Goal: Obtain resource: Obtain resource

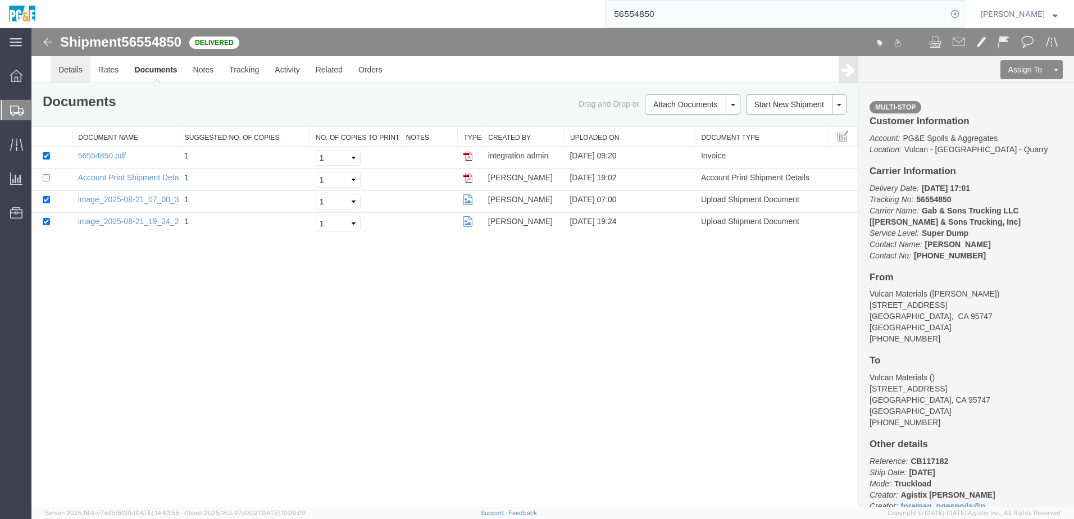
click at [66, 73] on link "Details" at bounding box center [71, 69] width 40 height 27
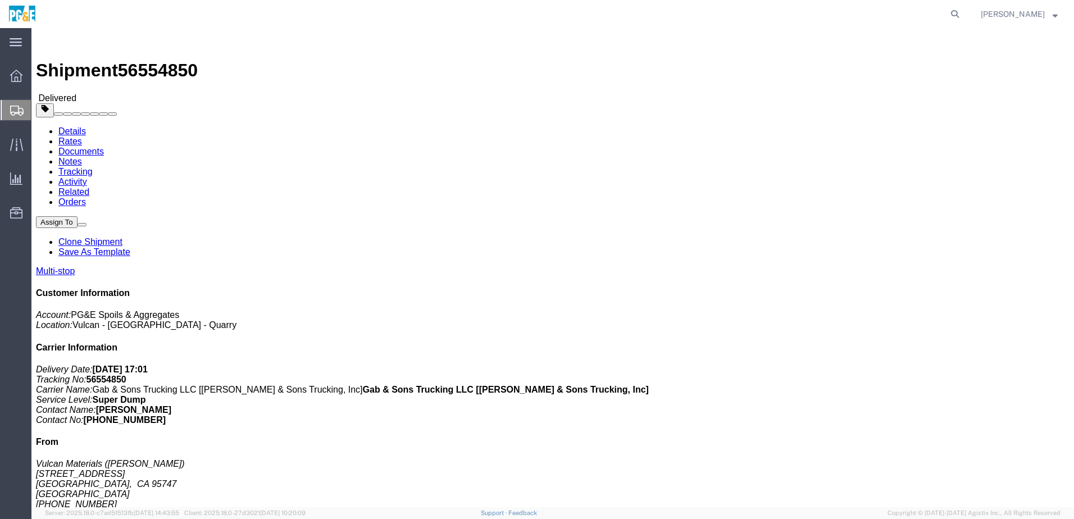
click link "Documents"
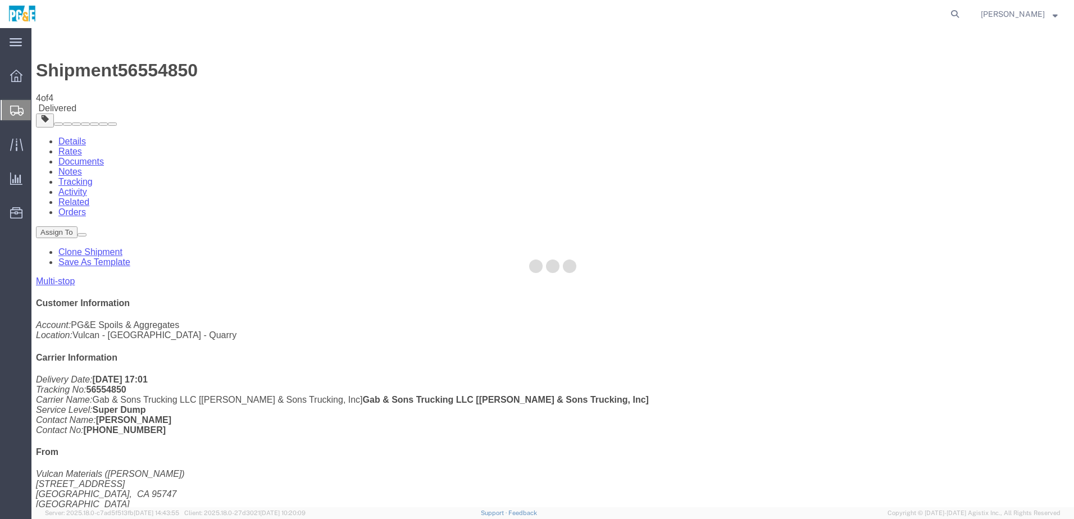
drag, startPoint x: 198, startPoint y: 38, endPoint x: 196, endPoint y: 50, distance: 12.6
click at [198, 39] on div at bounding box center [552, 267] width 1043 height 479
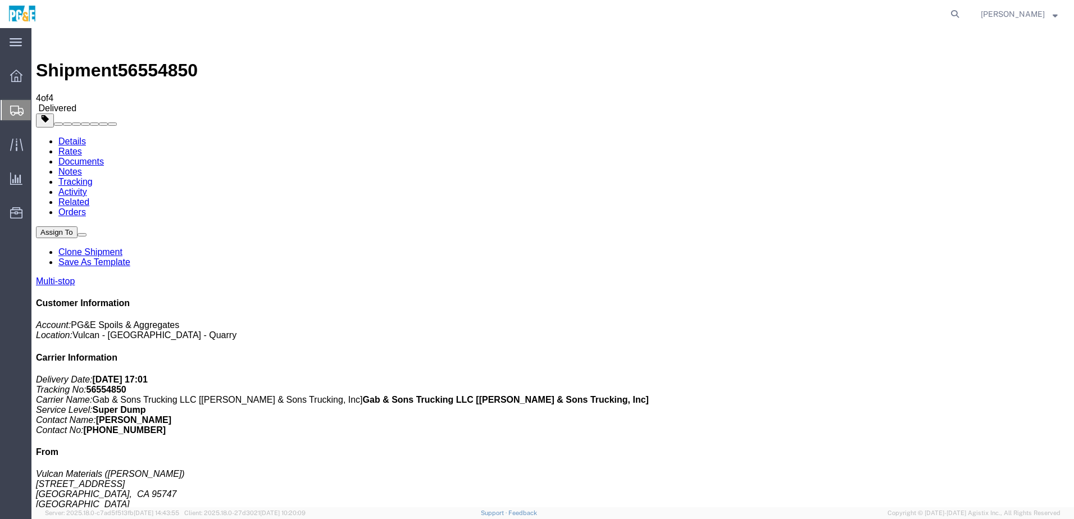
checkbox input "true"
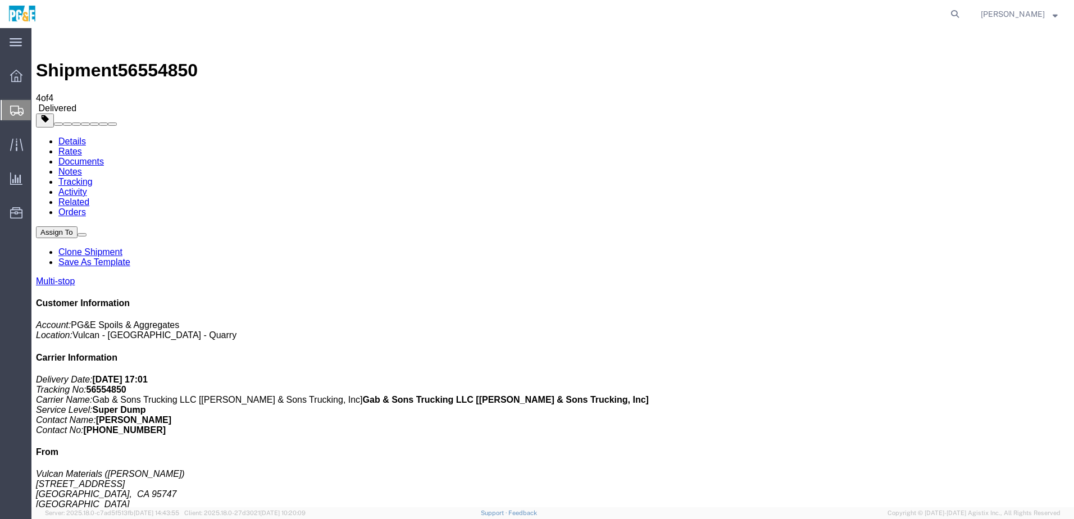
checkbox input "true"
click at [93, 177] on link "Tracking" at bounding box center [75, 182] width 34 height 10
click at [963, 14] on icon at bounding box center [955, 14] width 16 height 16
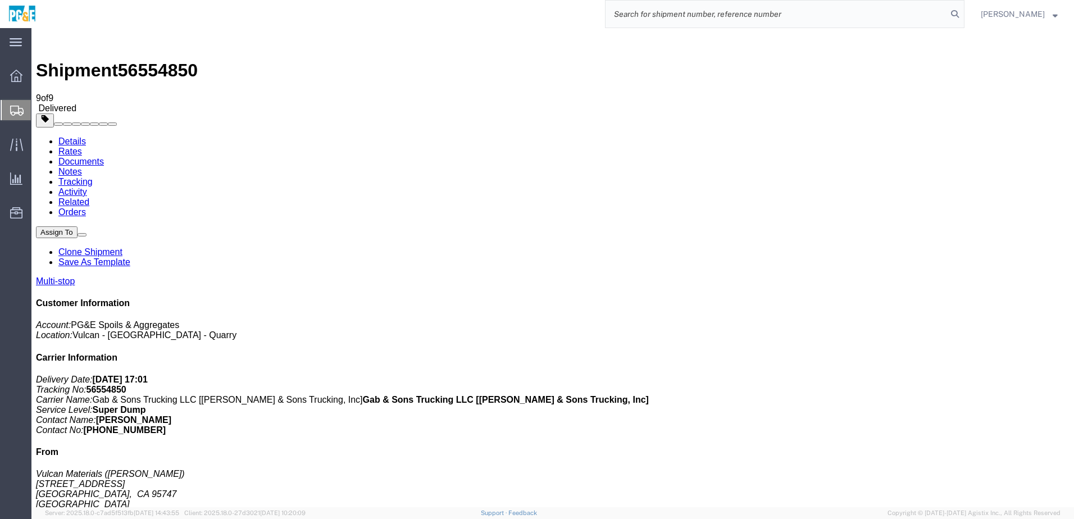
click at [876, 17] on input "search" at bounding box center [777, 14] width 342 height 27
paste input "56554851"
type input "56554851"
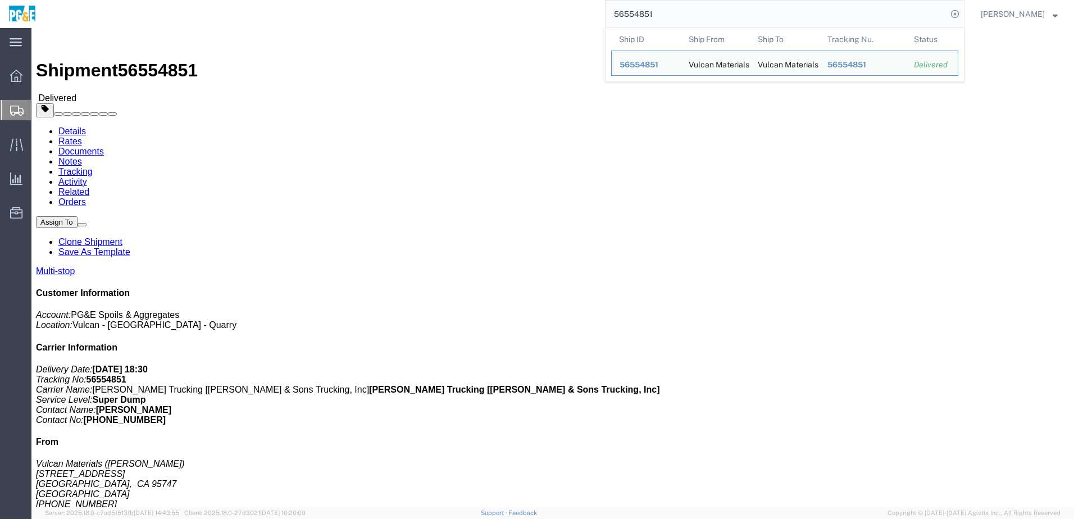
click div "Shipment Detail Multi-stop Ship From Vulcan Materials ([PERSON_NAME]) [STREET_A…"
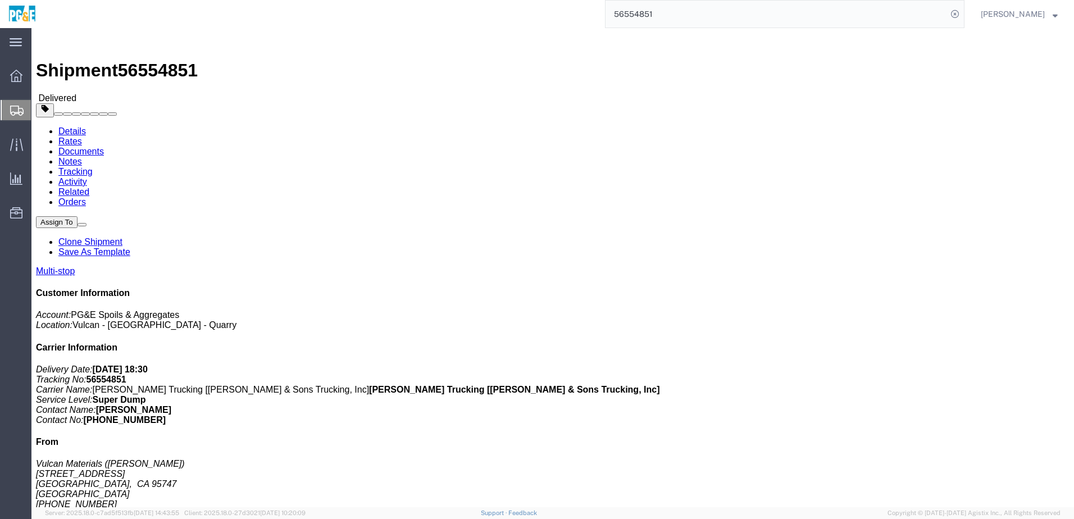
click link "Documents"
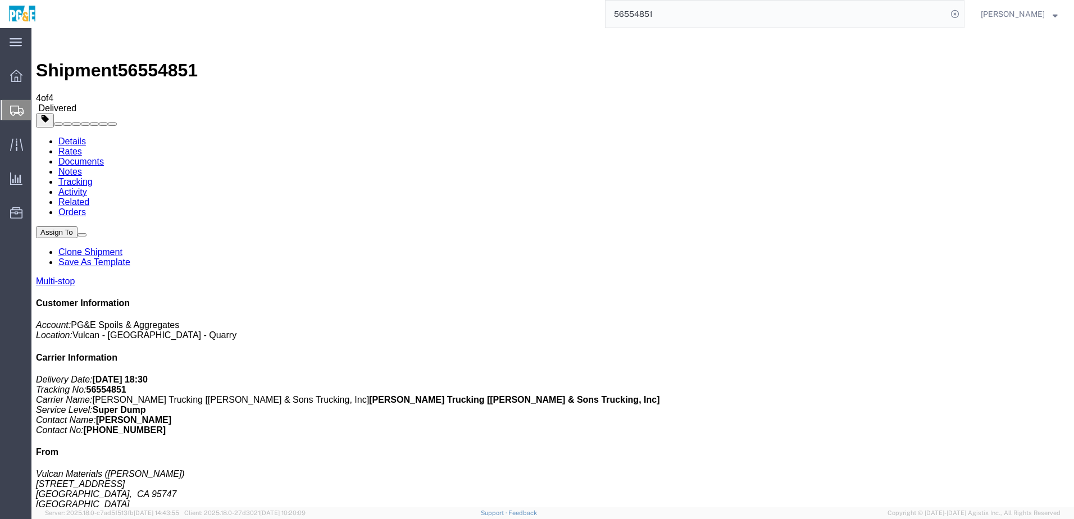
checkbox input "true"
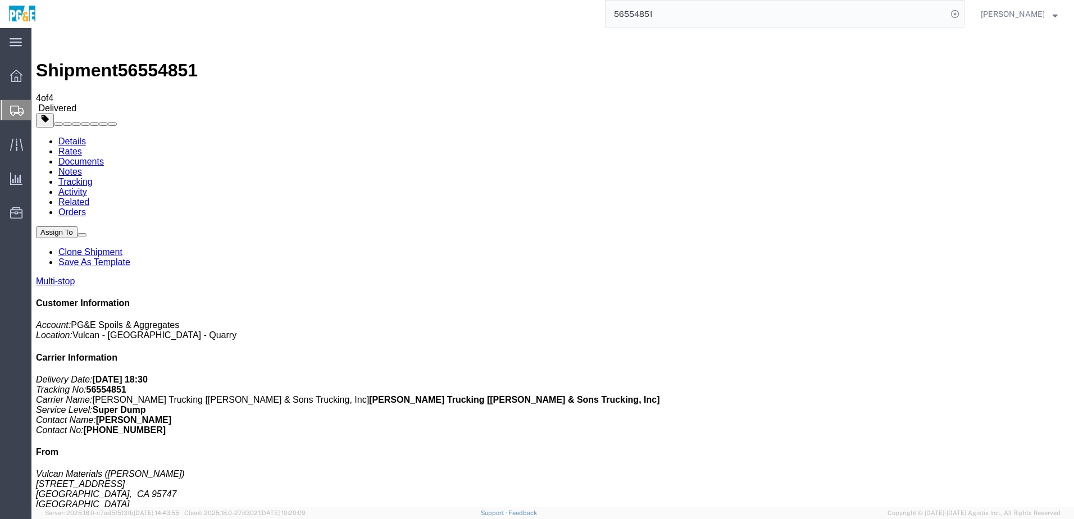
checkbox input "true"
click at [93, 177] on link "Tracking" at bounding box center [75, 182] width 34 height 10
click at [656, 15] on input "56554851" at bounding box center [777, 14] width 342 height 27
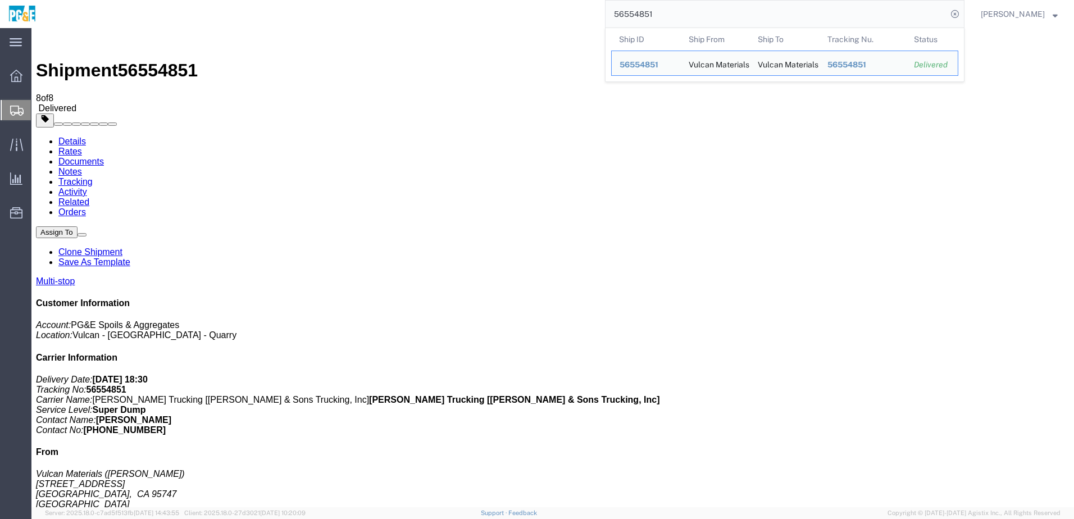
click at [656, 15] on input "56554851" at bounding box center [777, 14] width 342 height 27
paste input "3"
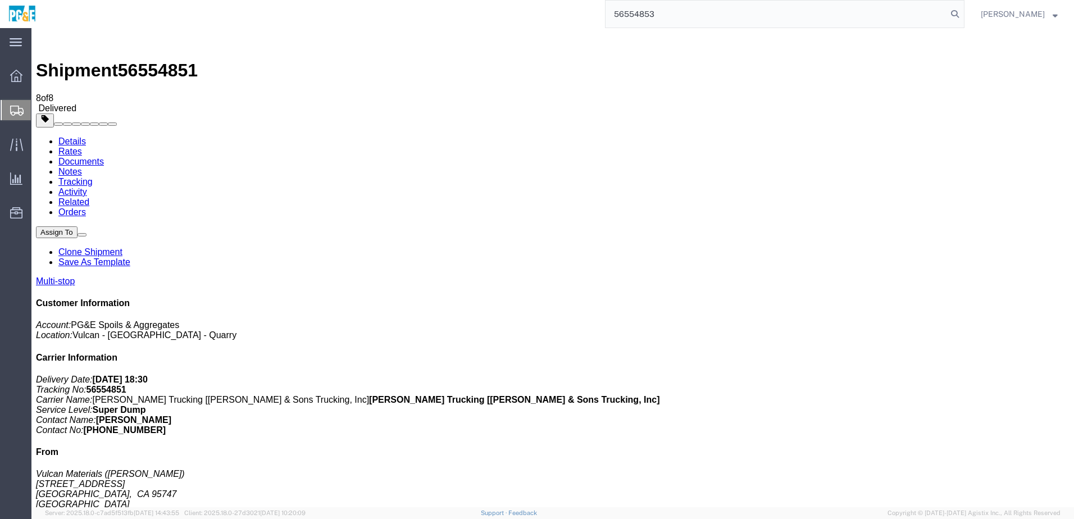
type input "56554853"
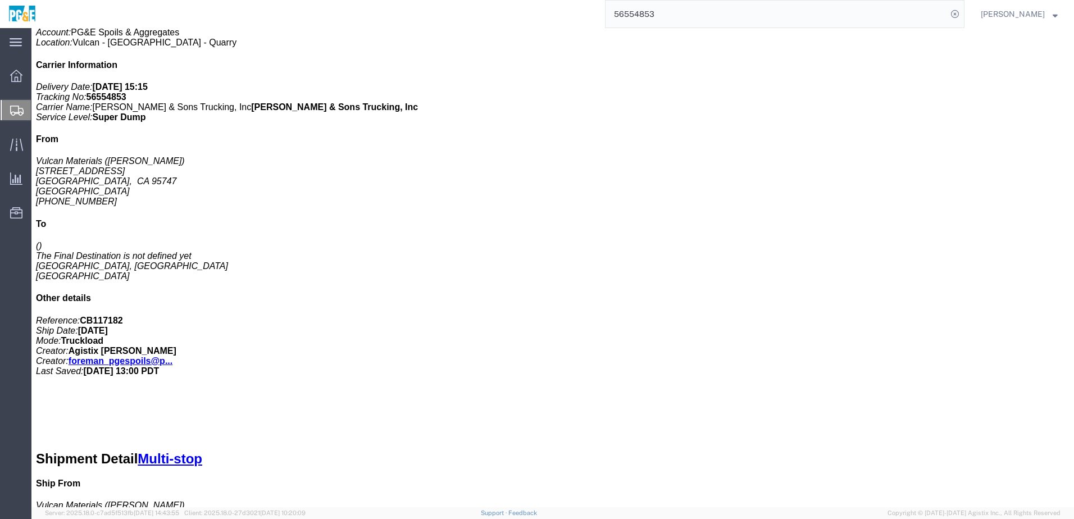
scroll to position [158, 0]
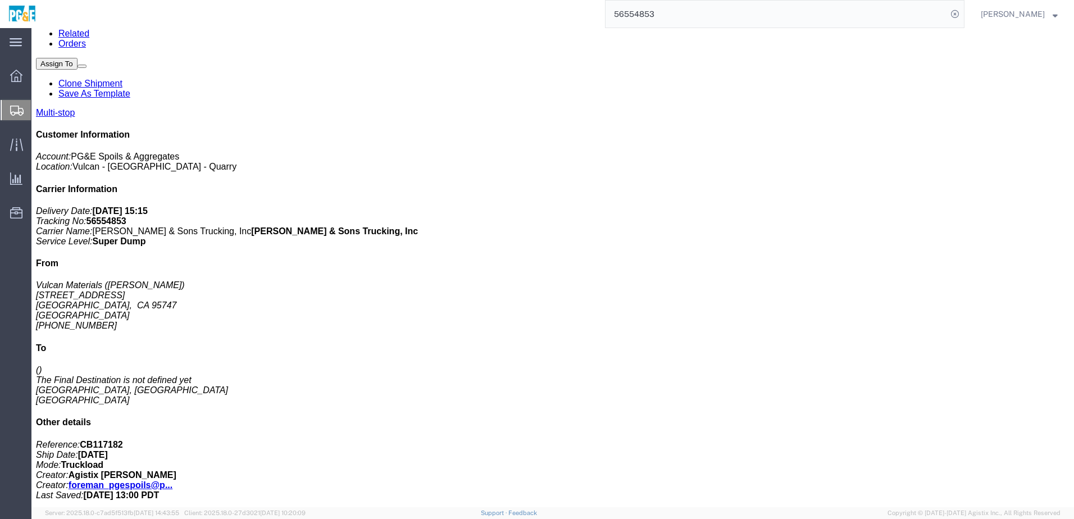
click link "Documents"
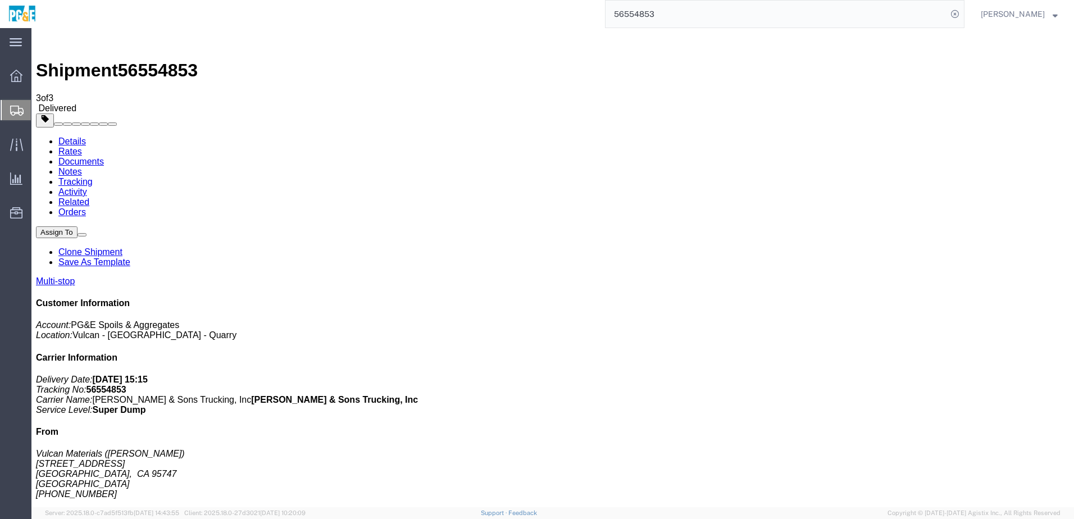
checkbox input "true"
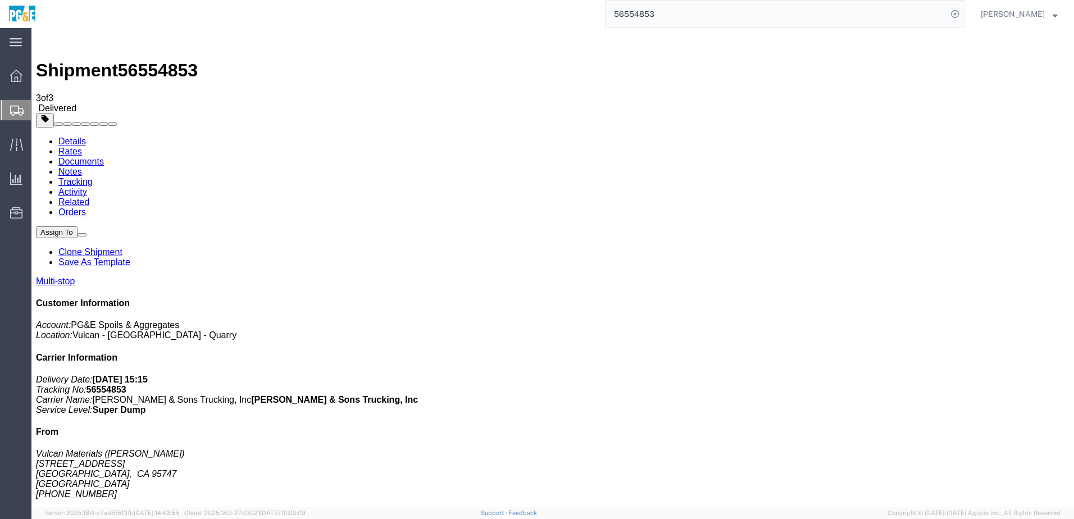
click at [93, 177] on link "Tracking" at bounding box center [75, 182] width 34 height 10
click at [641, 13] on input "56554853" at bounding box center [777, 14] width 342 height 27
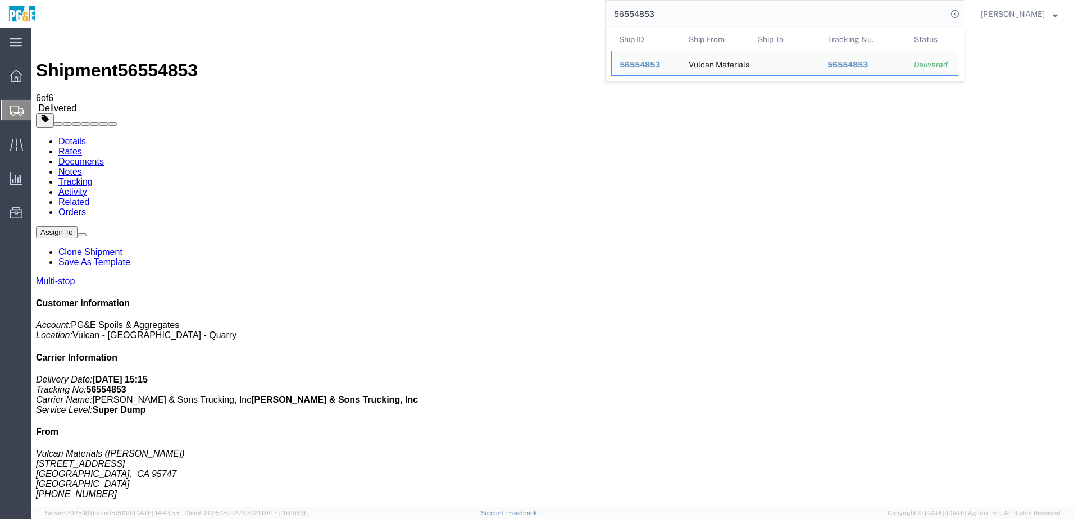
click at [641, 13] on input "56554853" at bounding box center [777, 14] width 342 height 27
paste input "68685"
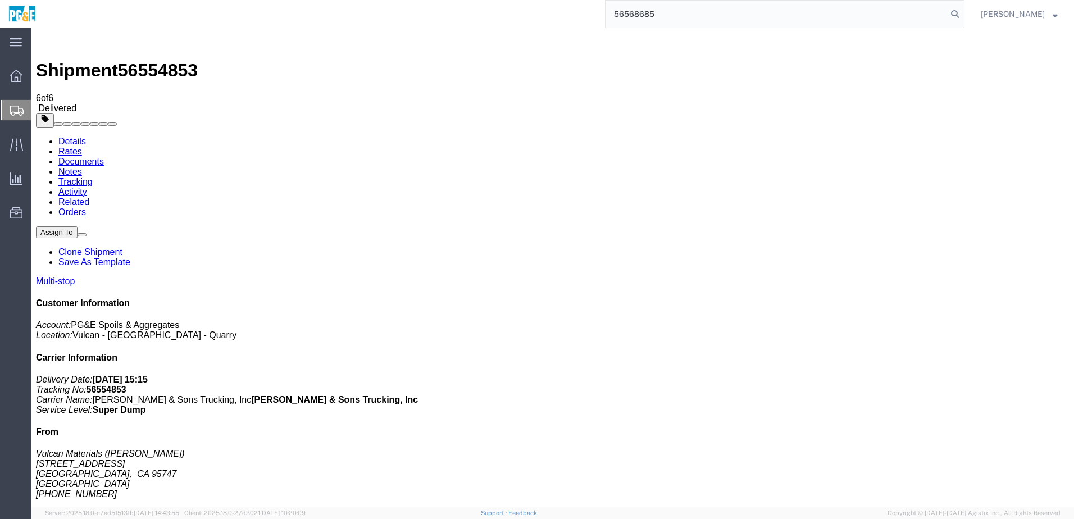
type input "56568685"
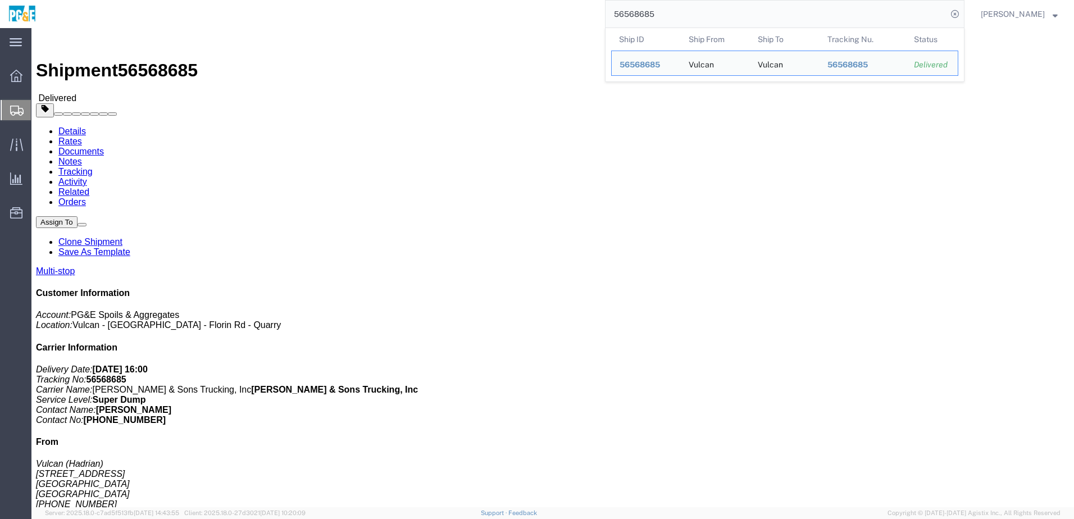
drag, startPoint x: 191, startPoint y: 302, endPoint x: 340, endPoint y: 301, distance: 149.5
click div "[STREET_ADDRESS][PERSON_NAME]"
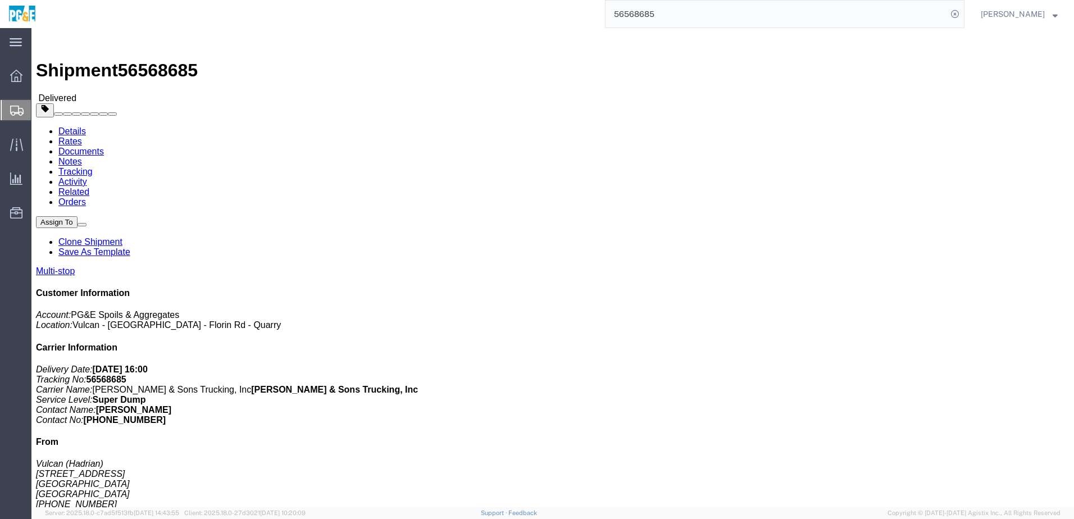
copy div "[STREET_ADDRESS][PERSON_NAME]"
drag, startPoint x: 190, startPoint y: 316, endPoint x: 322, endPoint y: 319, distance: 132.1
click td "[STREET_ADDRESS]"
drag, startPoint x: 319, startPoint y: 319, endPoint x: 274, endPoint y: 322, distance: 45.1
copy div "[STREET_ADDRESS]"
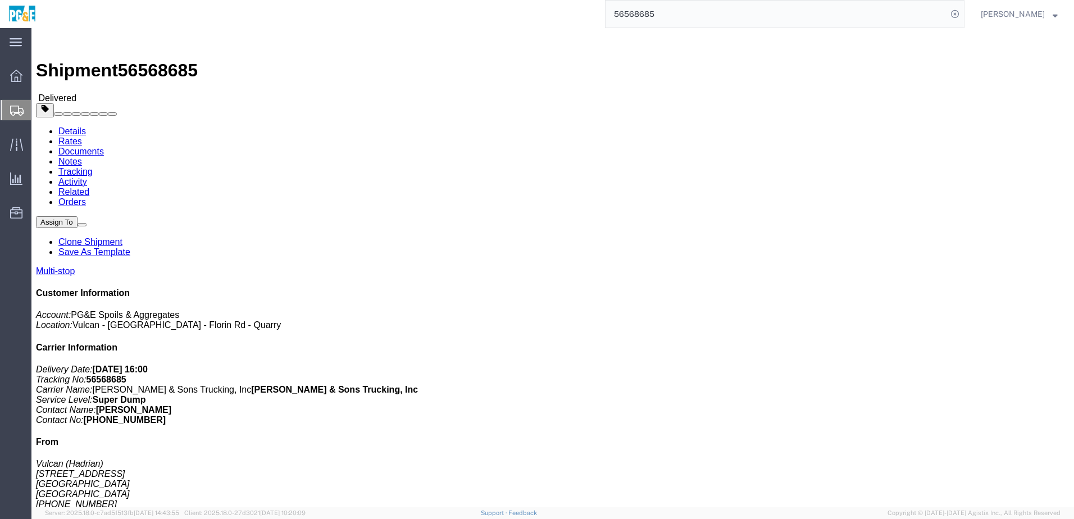
click div "Leg 1 - Truckload Vehicle 1: Super Dump Number of trucks: 1"
click link "Documents"
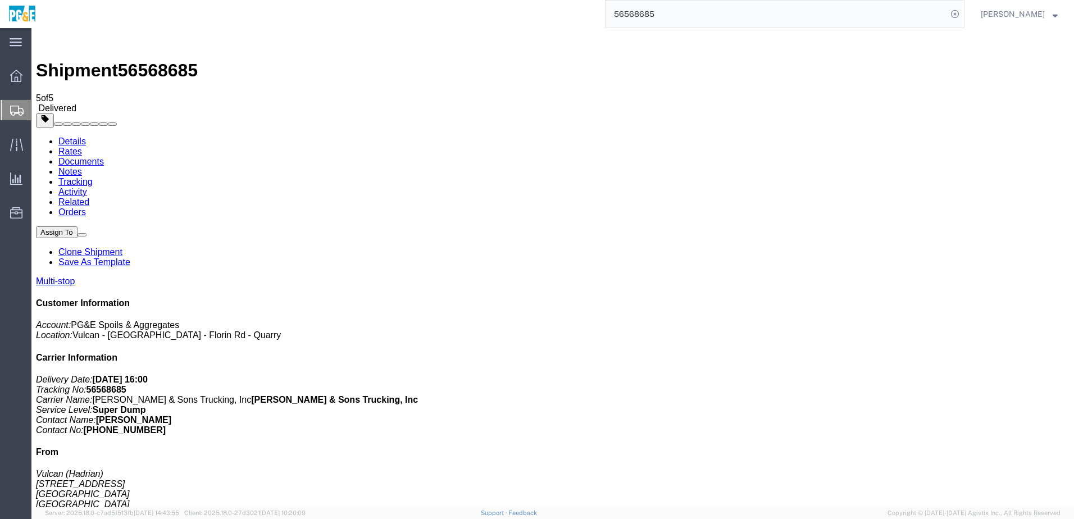
checkbox input "true"
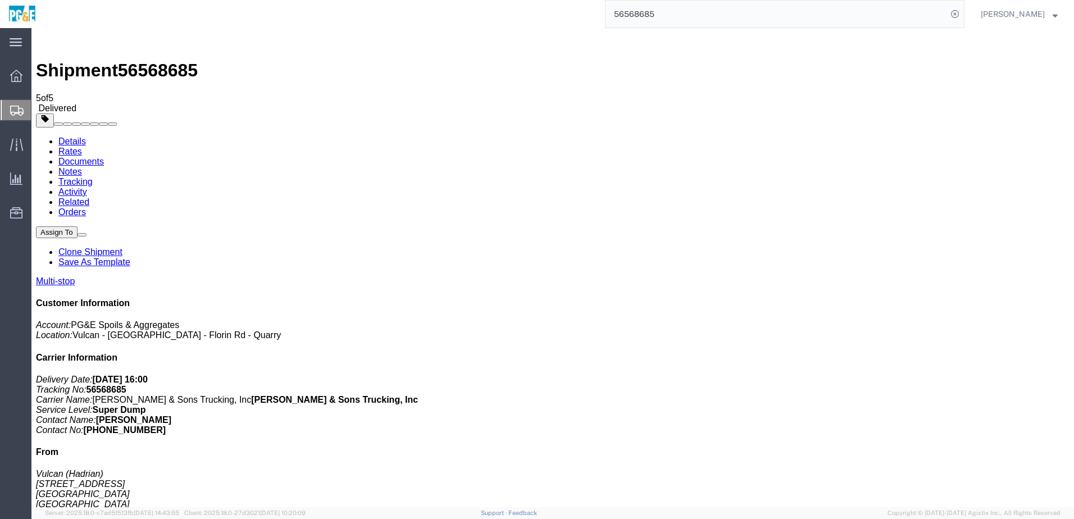
checkbox input "true"
click at [93, 177] on link "Tracking" at bounding box center [75, 182] width 34 height 10
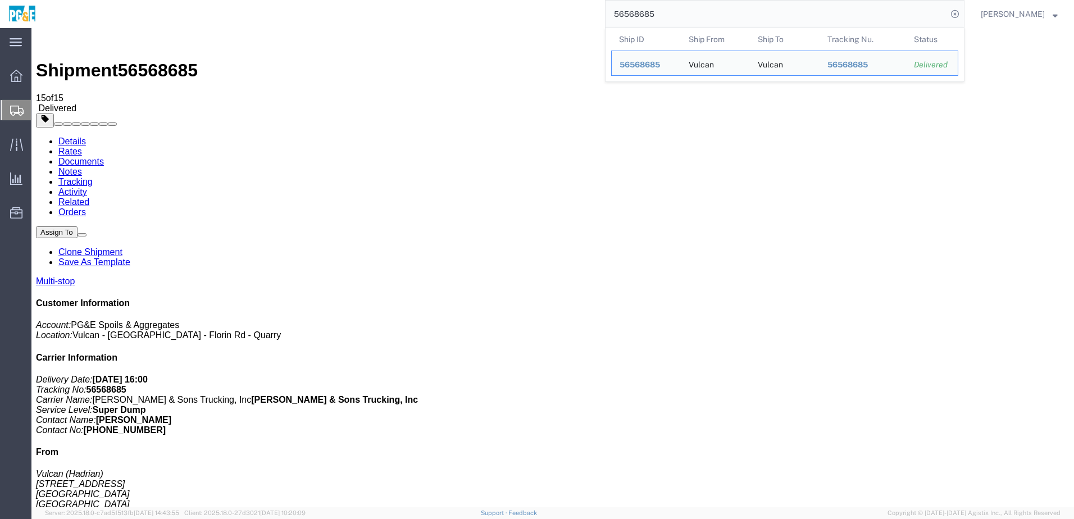
click at [649, 10] on input "56568685" at bounding box center [777, 14] width 342 height 27
paste input "9"
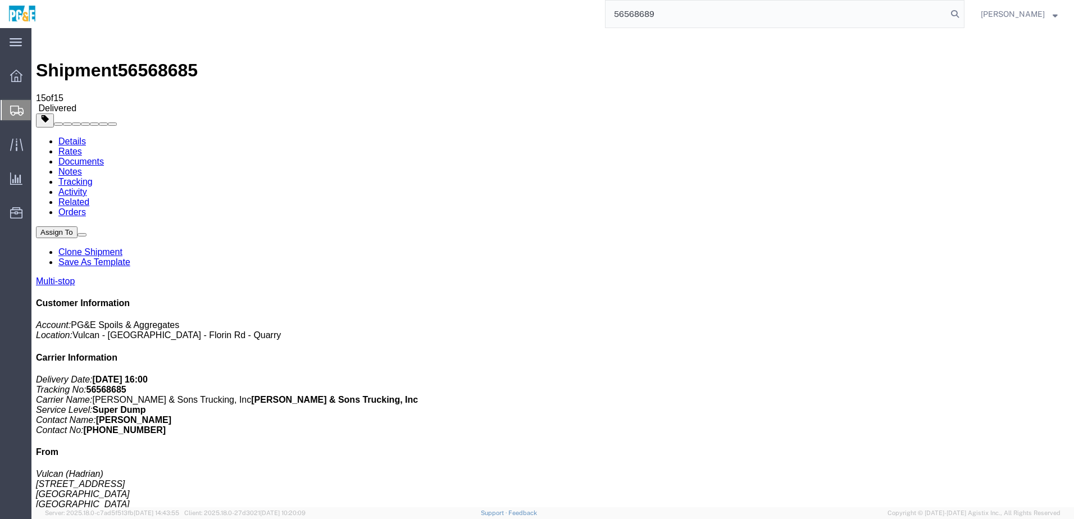
type input "56568689"
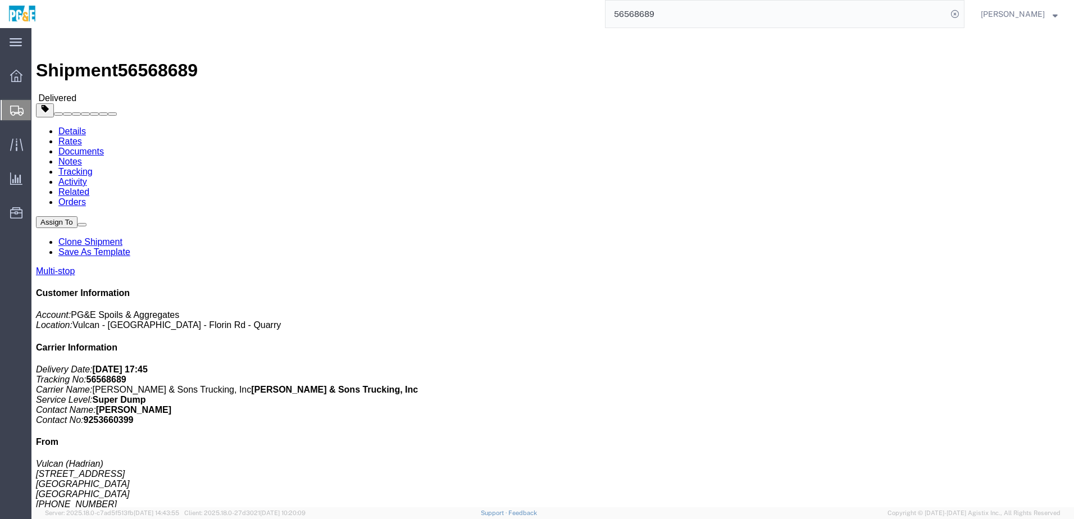
click link "Documents"
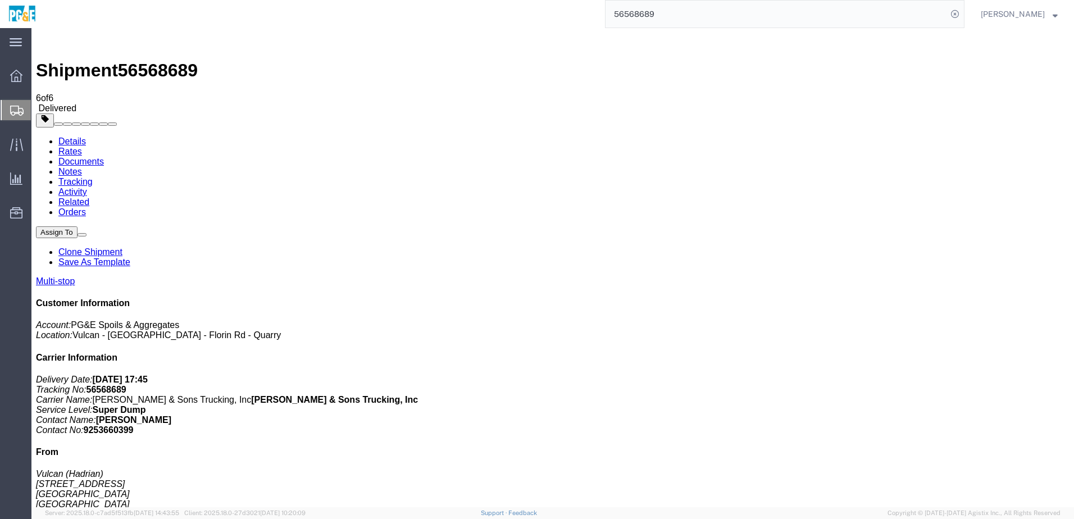
checkbox input "true"
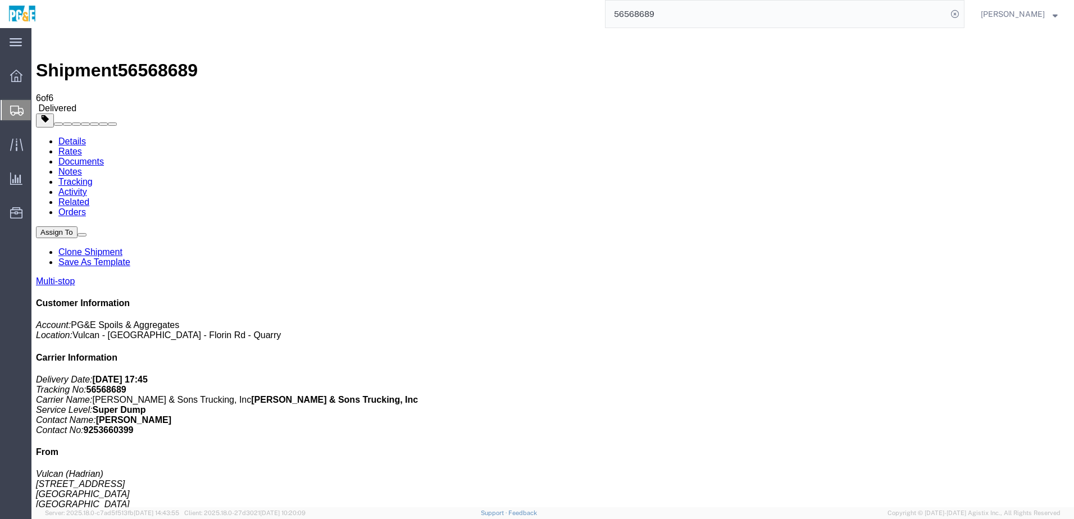
checkbox input "true"
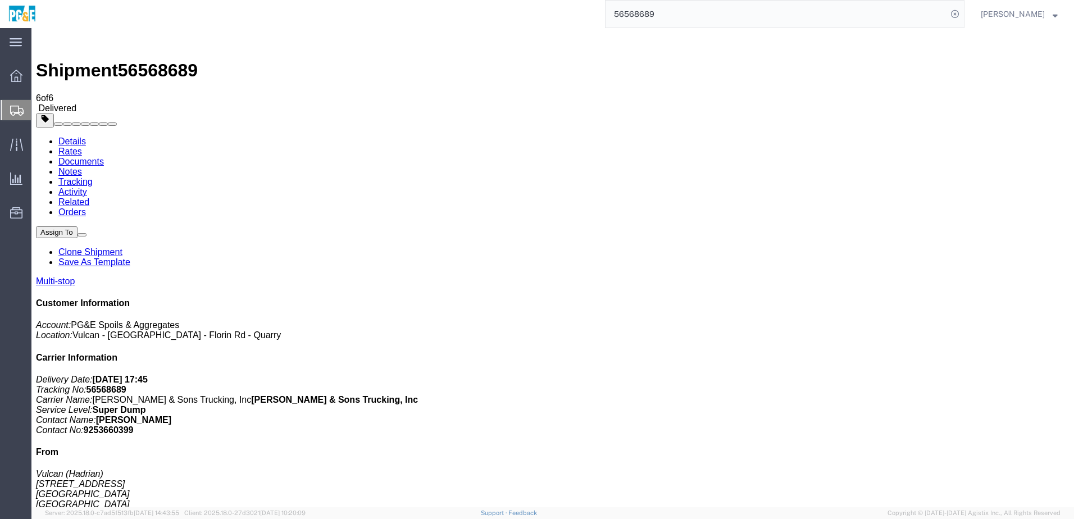
click at [93, 177] on link "Tracking" at bounding box center [75, 182] width 34 height 10
click at [656, 9] on input "56568689" at bounding box center [777, 14] width 342 height 27
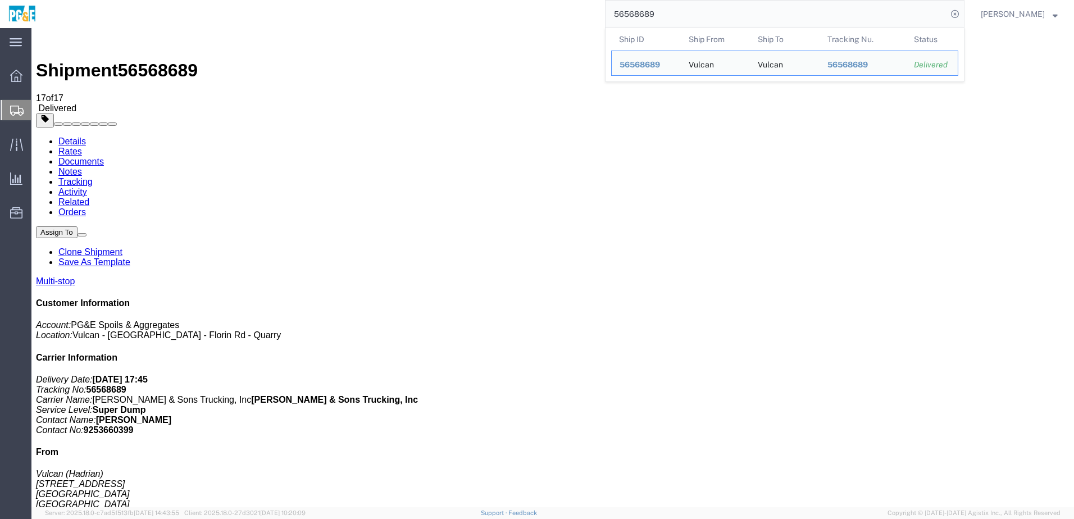
click at [656, 9] on input "56568689" at bounding box center [777, 14] width 342 height 27
paste input "722"
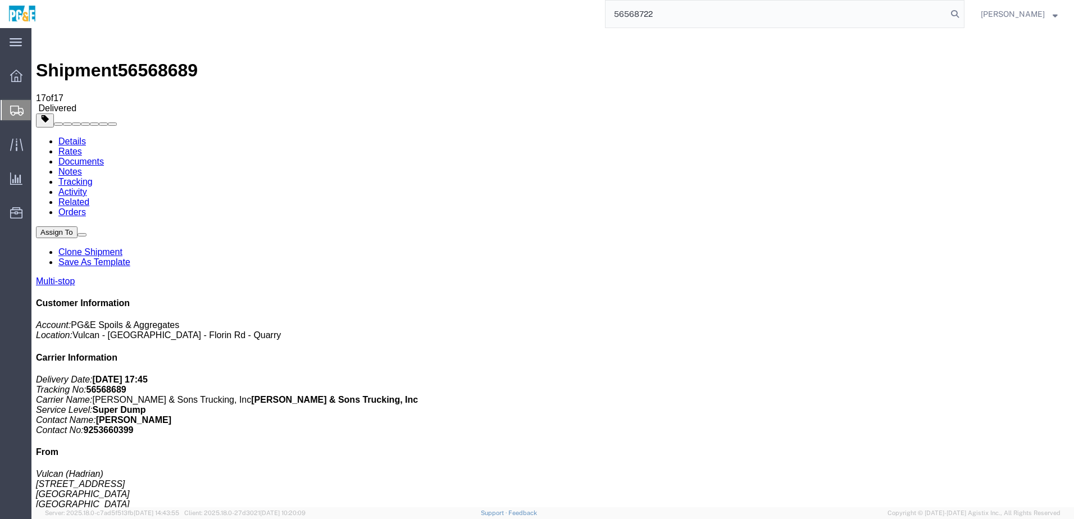
type input "56568722"
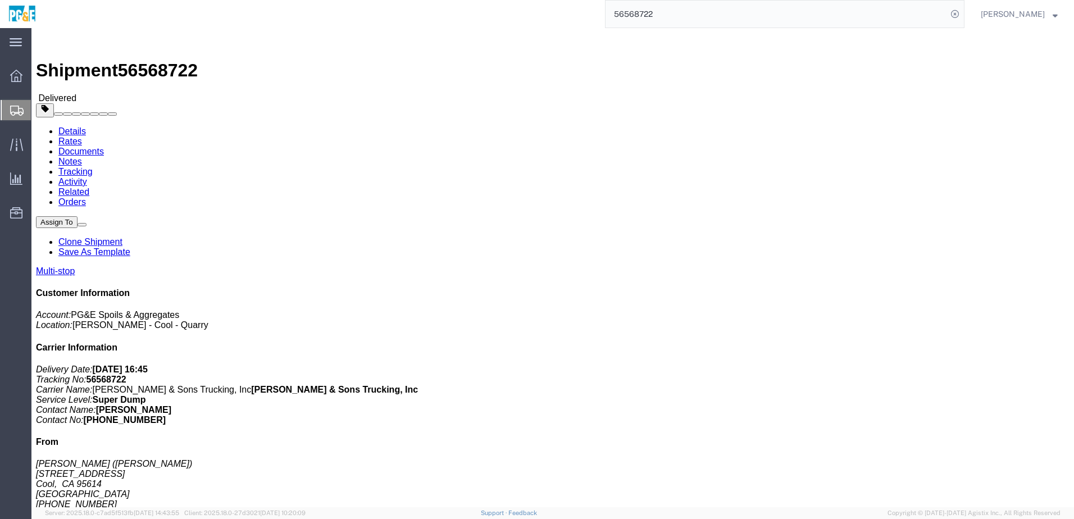
drag, startPoint x: 200, startPoint y: 304, endPoint x: 325, endPoint y: 305, distance: 125.3
click td "[PERSON_NAME] [STREET_ADDRESS]"
copy div "[STREET_ADDRESS]"
drag, startPoint x: 322, startPoint y: 181, endPoint x: 321, endPoint y: 174, distance: 7.4
click div "Ship From [GEOGRAPHIC_DATA] ([PERSON_NAME]) [STREET_ADDRESS] [PHONE_NUMBER] [GE…"
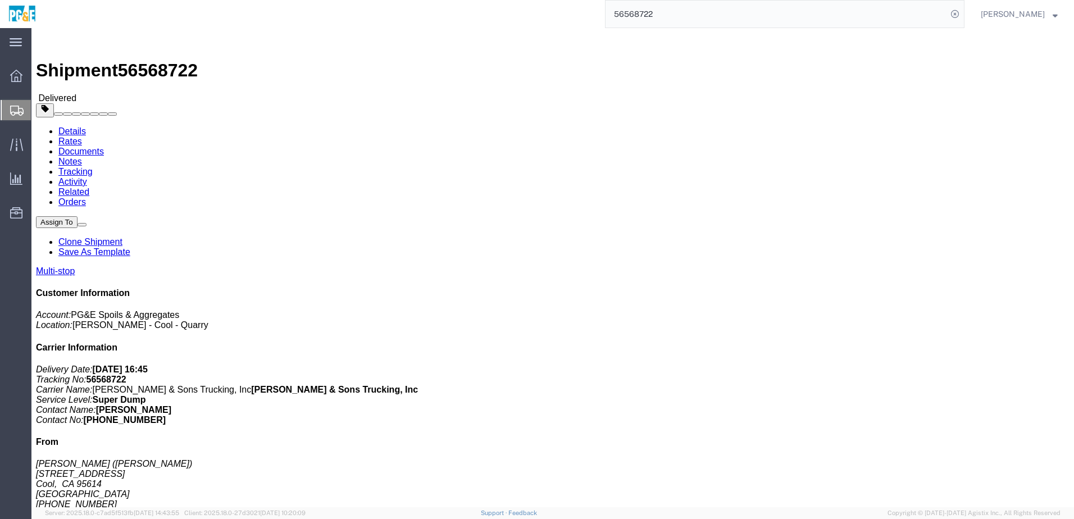
click link "Documents"
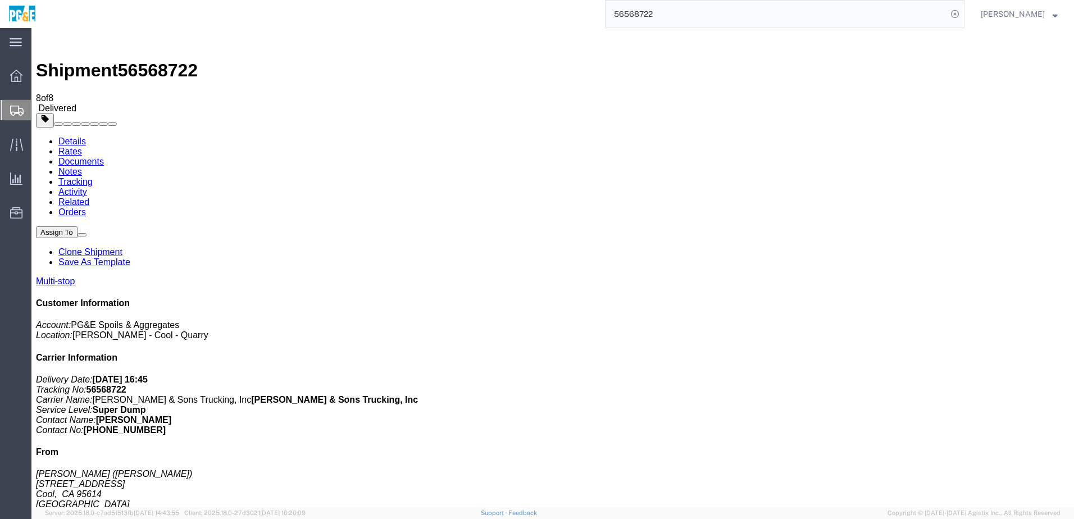
checkbox input "true"
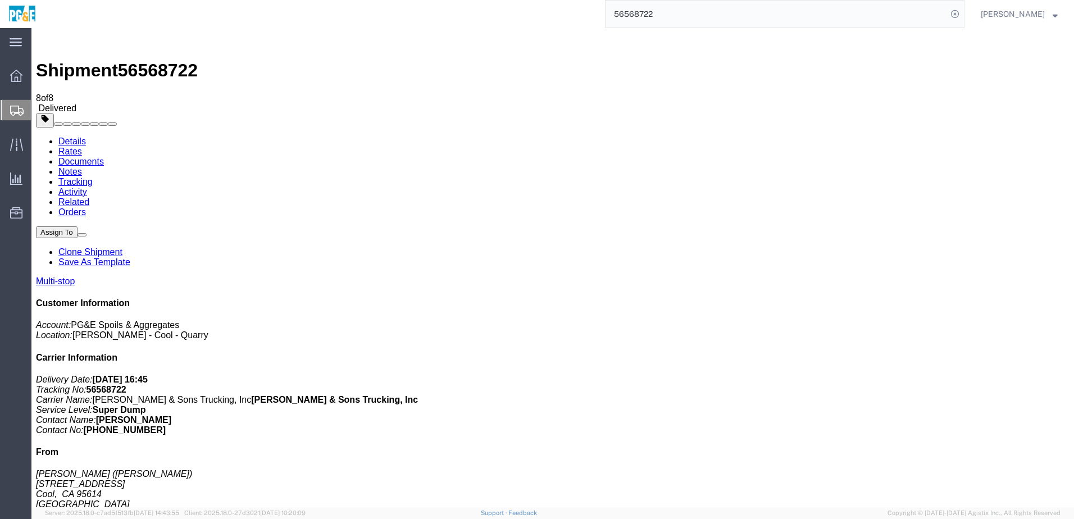
checkbox input "true"
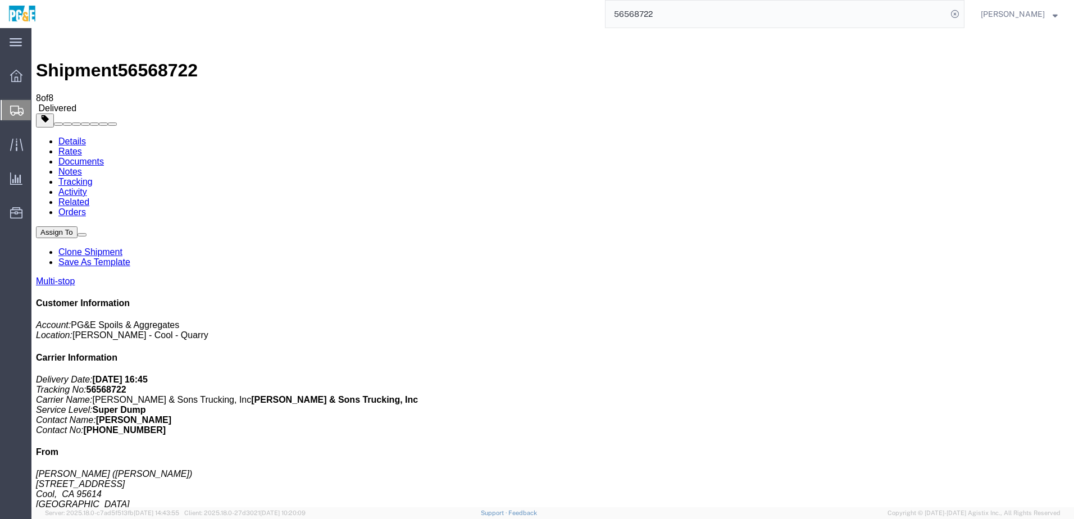
checkbox input "true"
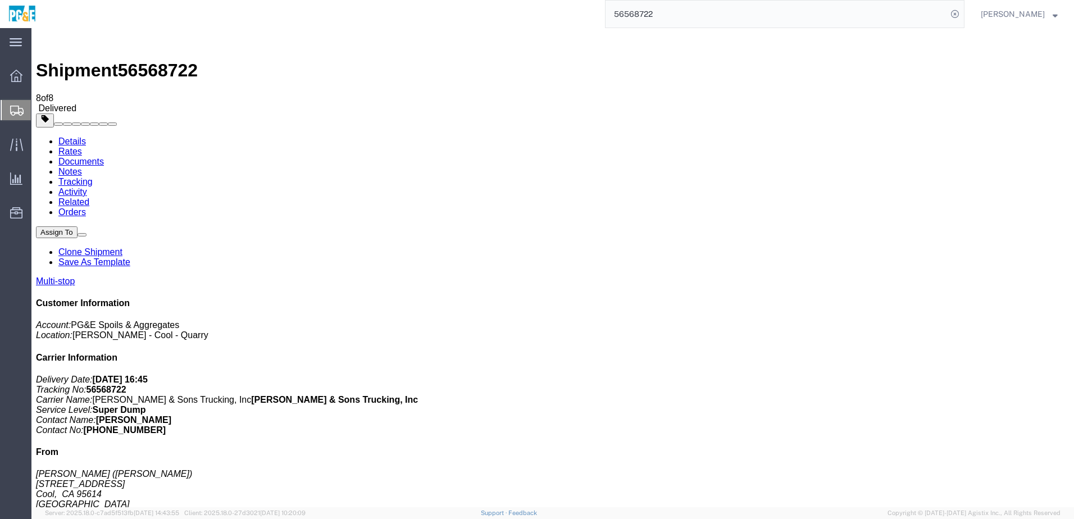
click at [93, 177] on link "Tracking" at bounding box center [75, 182] width 34 height 10
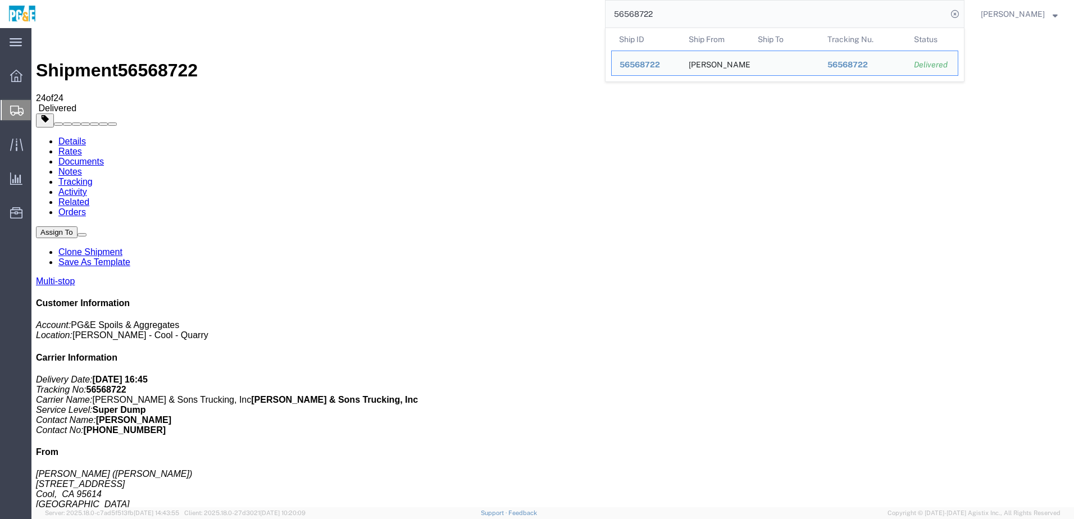
click at [659, 13] on input "56568722" at bounding box center [777, 14] width 342 height 27
paste input "4"
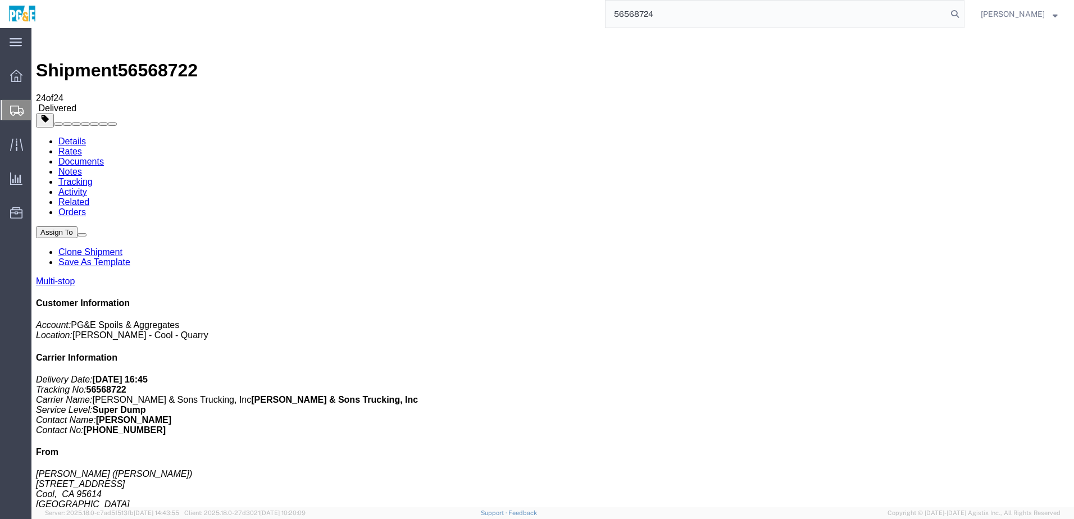
type input "56568724"
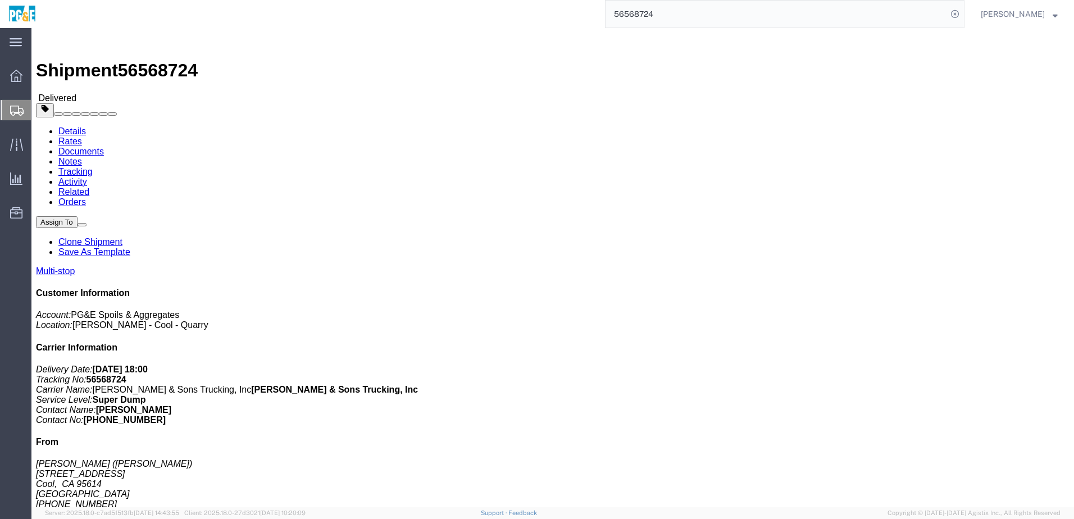
click div "Leg 1 - Truckload Vehicle 1: Super Dump Number of trucks: 1"
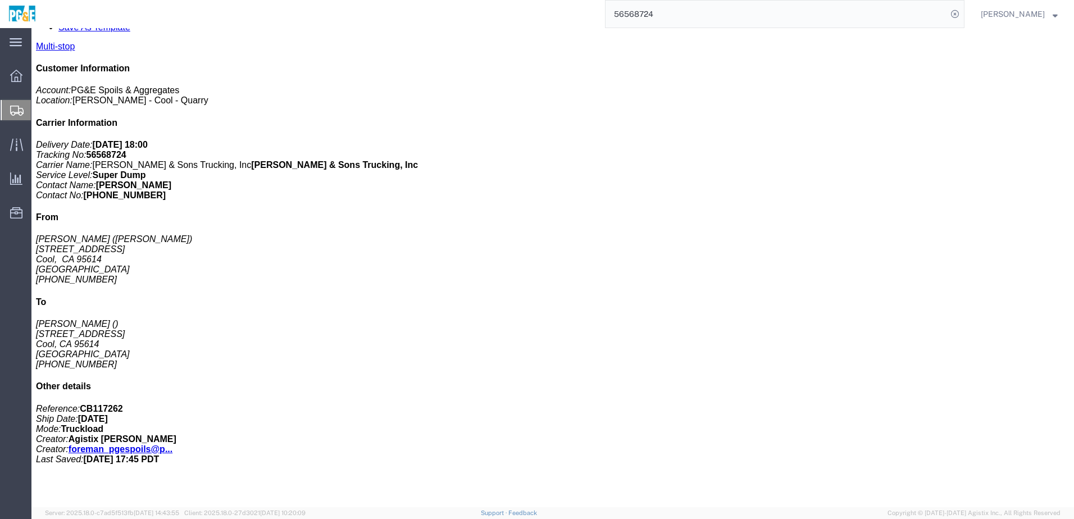
scroll to position [56, 0]
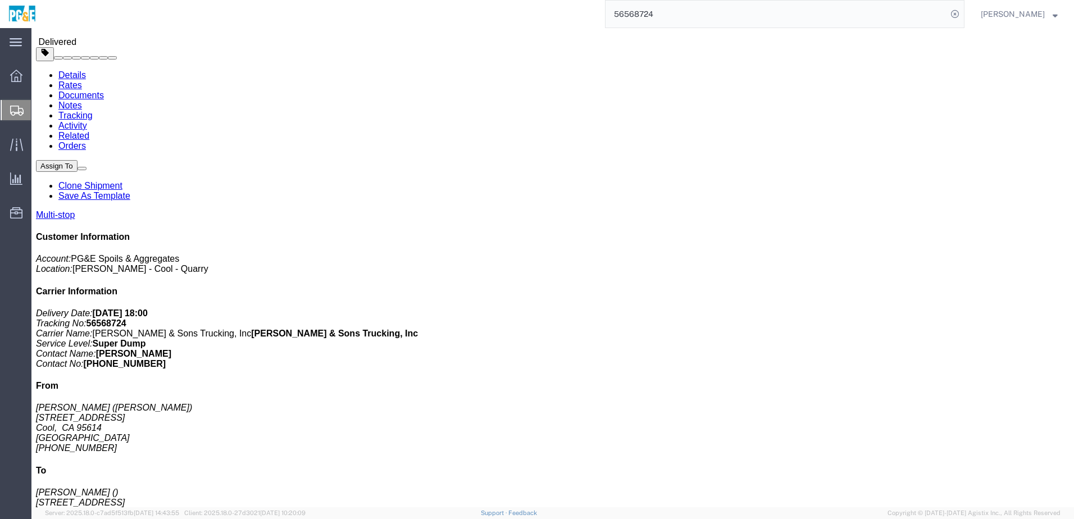
drag, startPoint x: 201, startPoint y: 247, endPoint x: 324, endPoint y: 249, distance: 123.1
click div "[STREET_ADDRESS]"
copy div "[STREET_ADDRESS]"
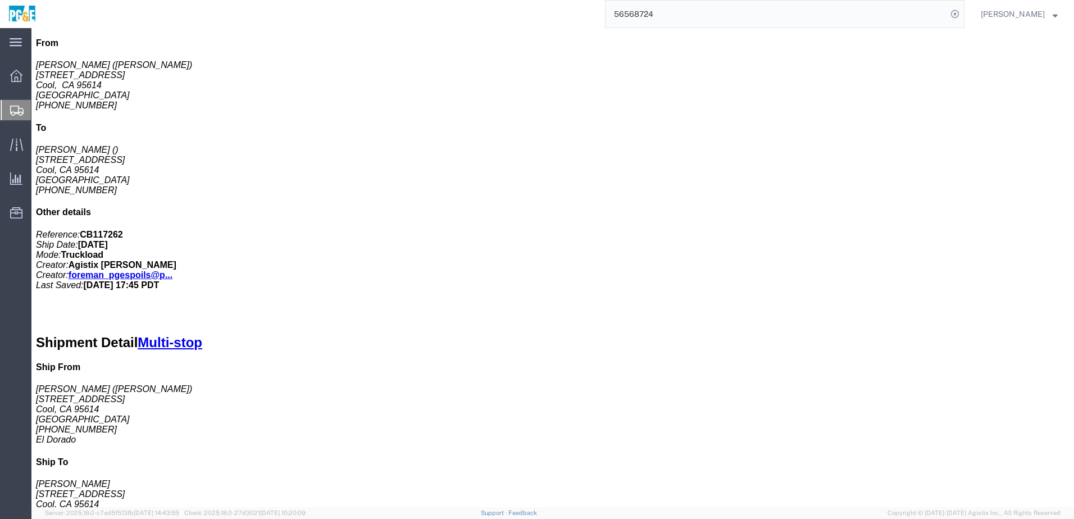
scroll to position [307, 0]
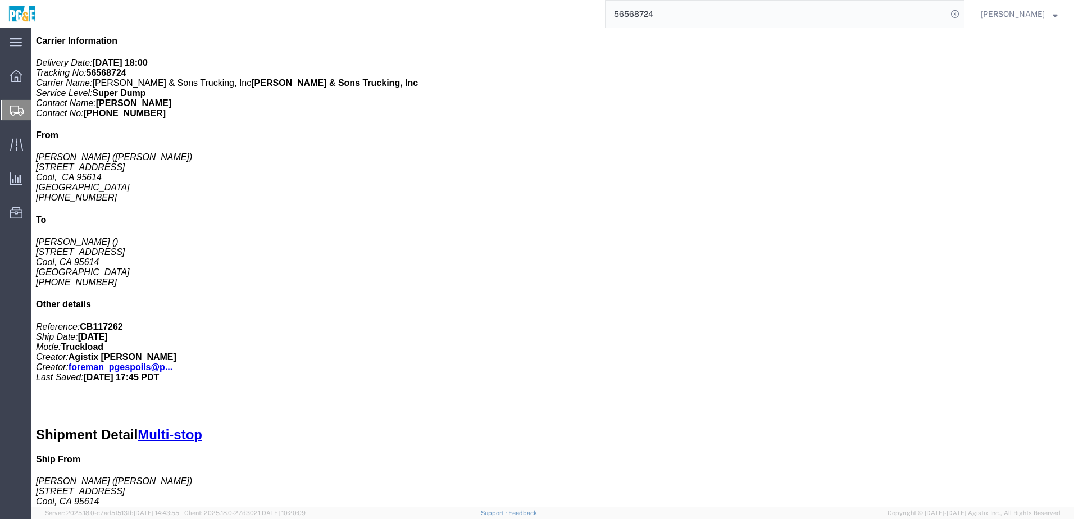
click link "Documents"
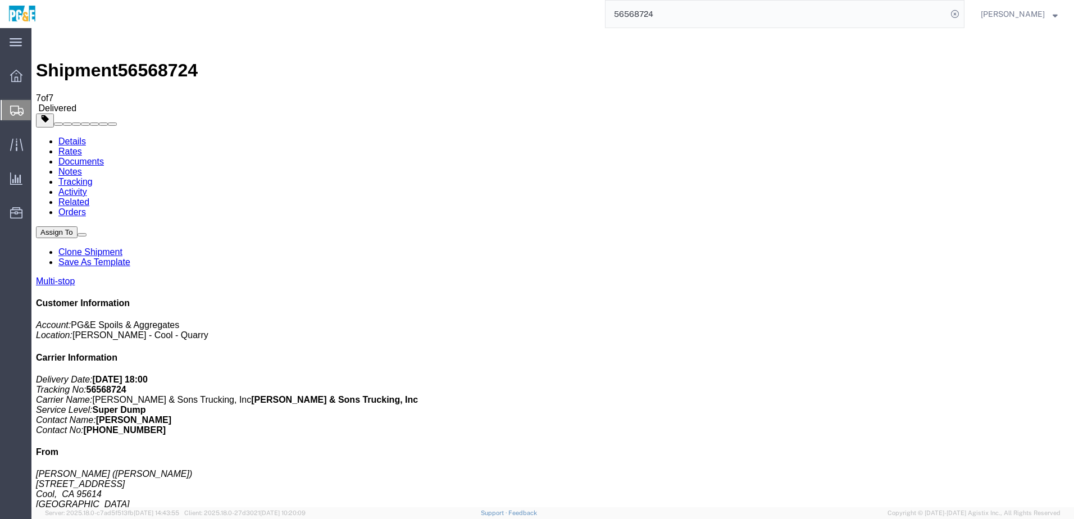
checkbox input "true"
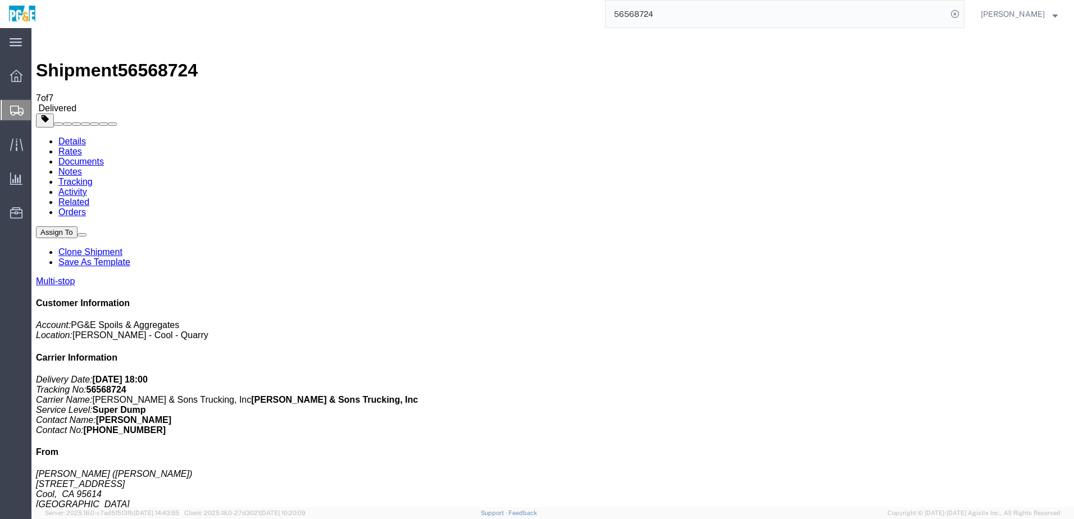
checkbox input "true"
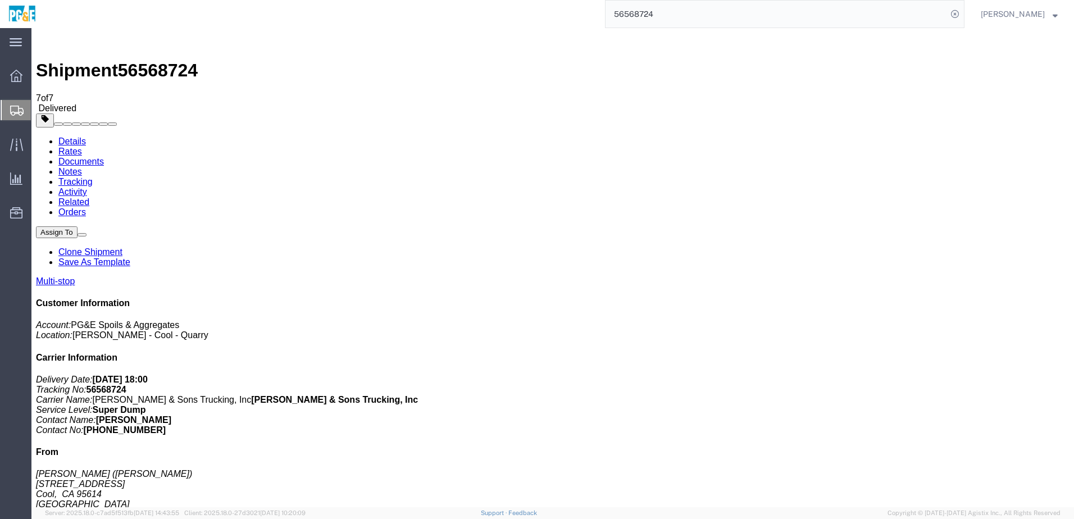
checkbox input "true"
click at [93, 177] on link "Tracking" at bounding box center [75, 182] width 34 height 10
click at [635, 17] on input "56568724" at bounding box center [777, 14] width 342 height 27
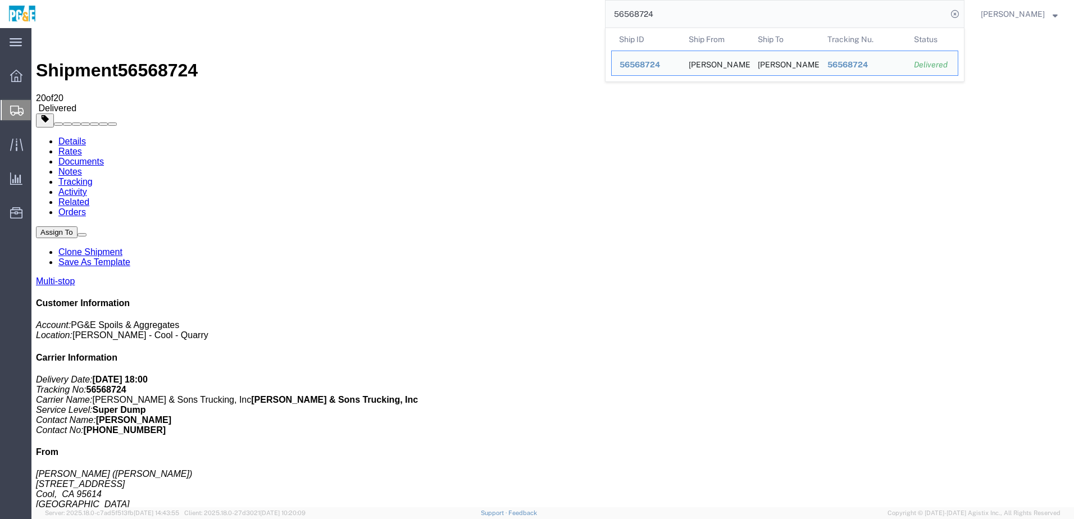
click at [635, 17] on input "56568724" at bounding box center [777, 14] width 342 height 27
paste input "815"
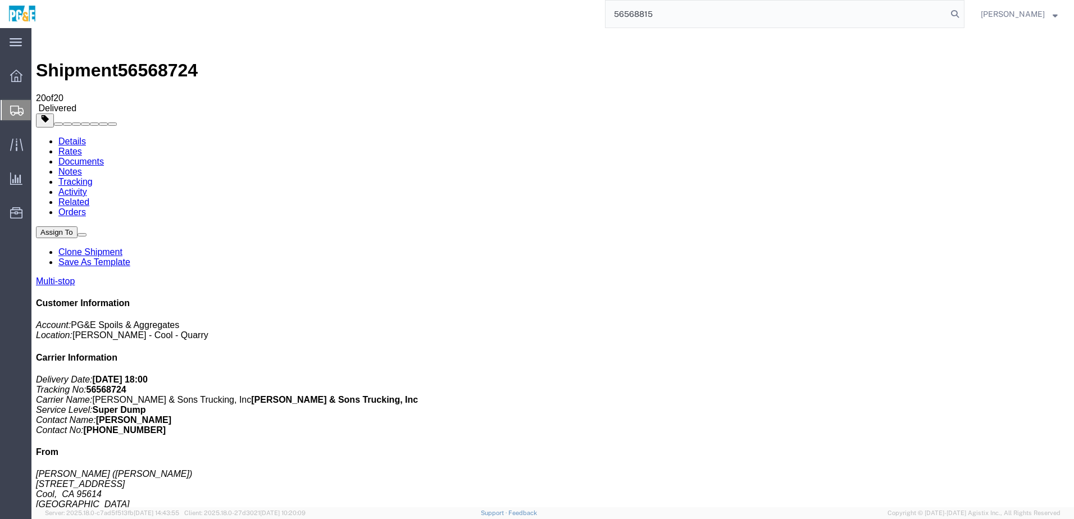
click at [680, 16] on input "56568815" at bounding box center [777, 14] width 342 height 27
type input "56568815"
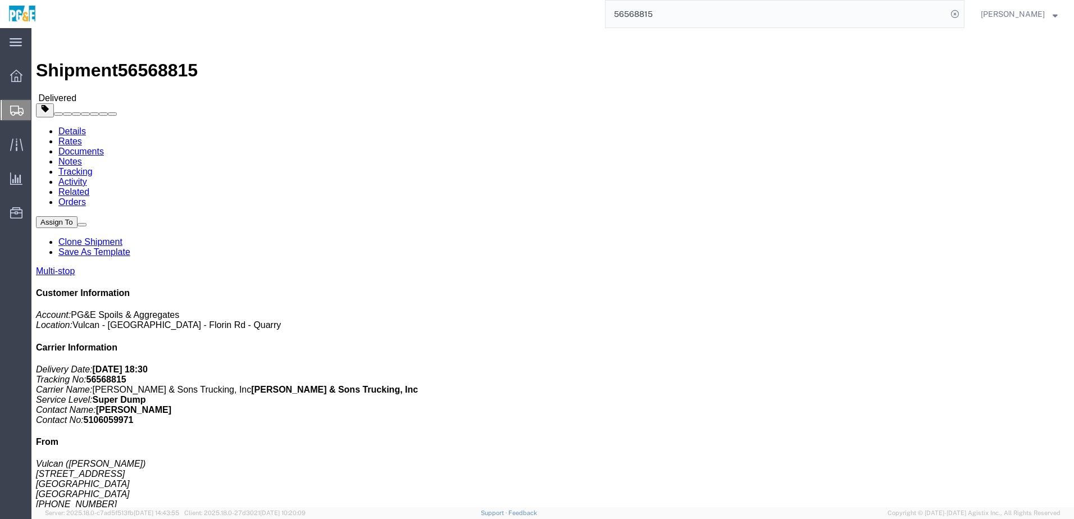
click link "Documents"
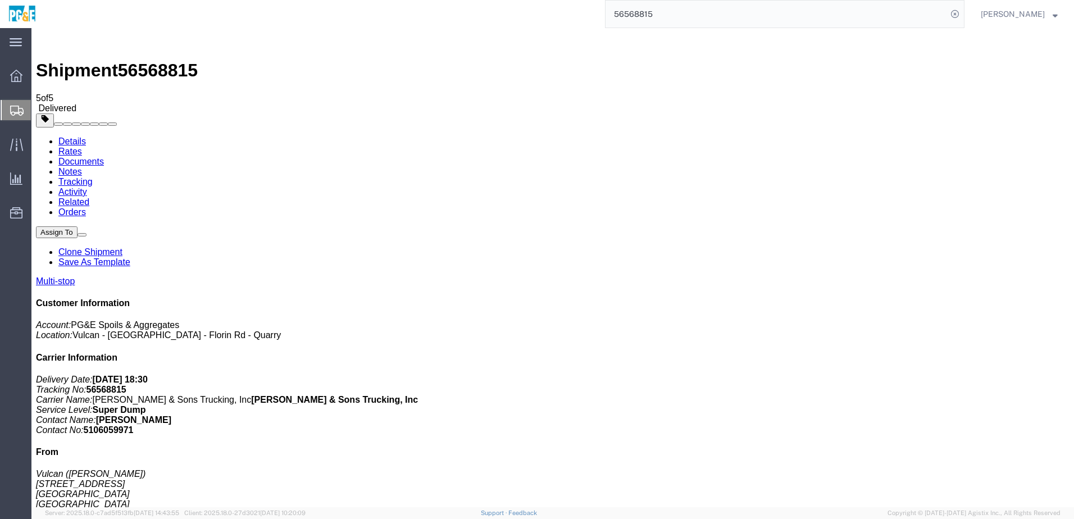
drag, startPoint x: 48, startPoint y: 244, endPoint x: 47, endPoint y: 237, distance: 6.9
checkbox input "true"
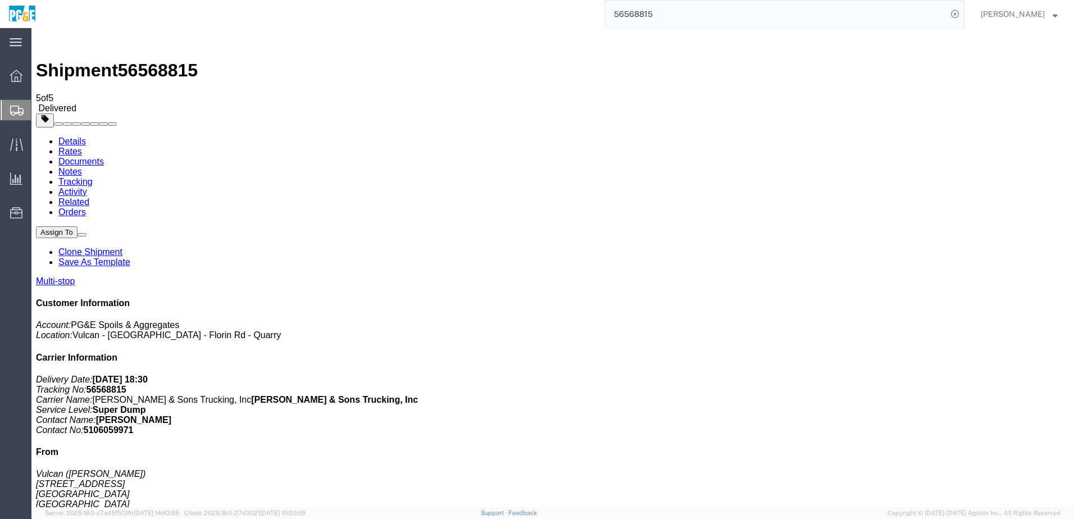
checkbox input "true"
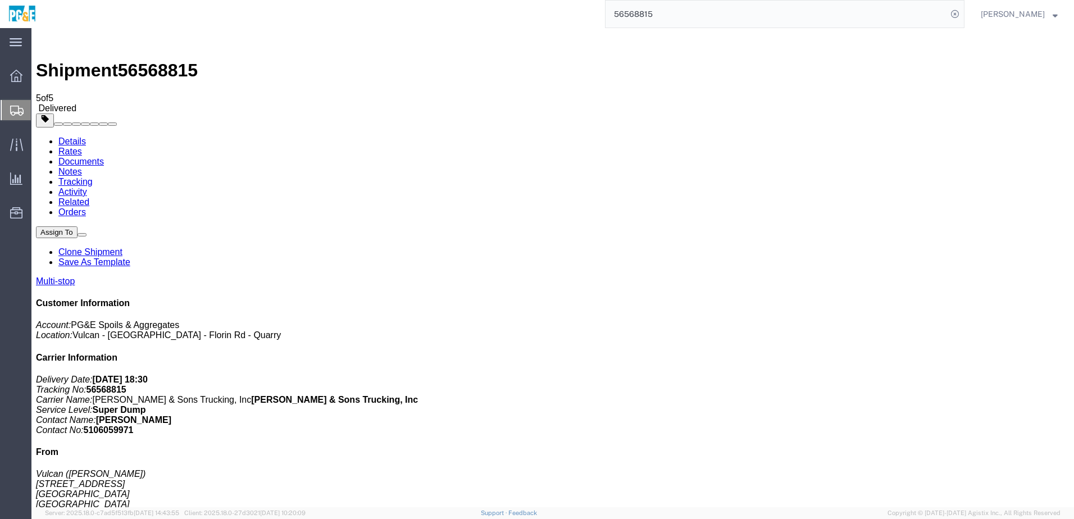
click at [93, 177] on link "Tracking" at bounding box center [75, 182] width 34 height 10
click at [658, 14] on input "56568815" at bounding box center [777, 14] width 342 height 27
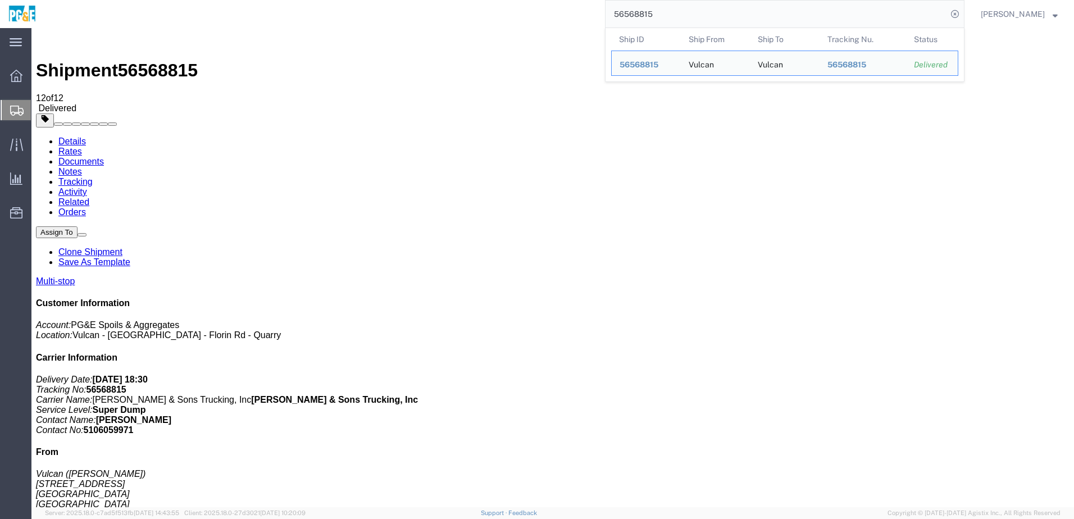
click at [658, 14] on input "56568815" at bounding box center [777, 14] width 342 height 27
paste input "8"
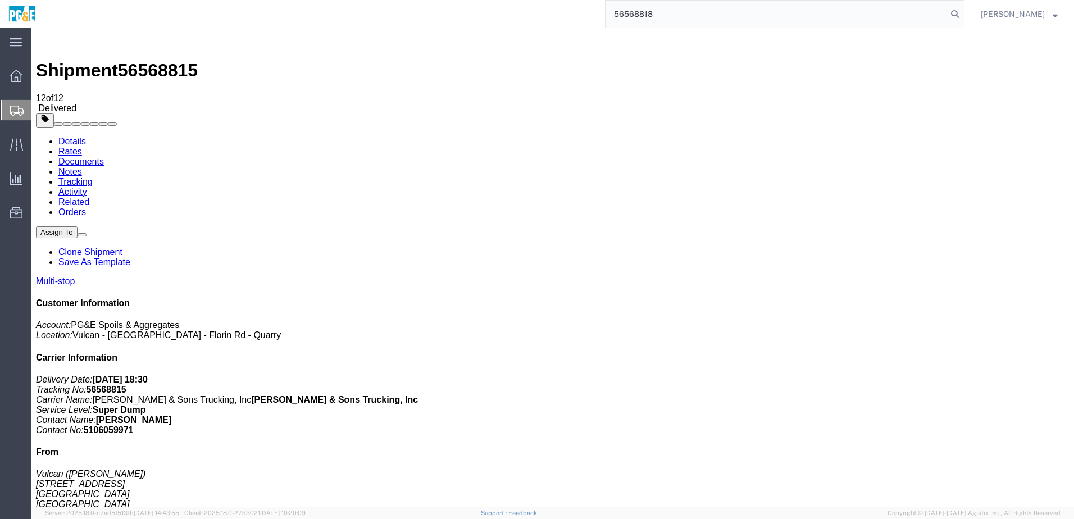
type input "56568818"
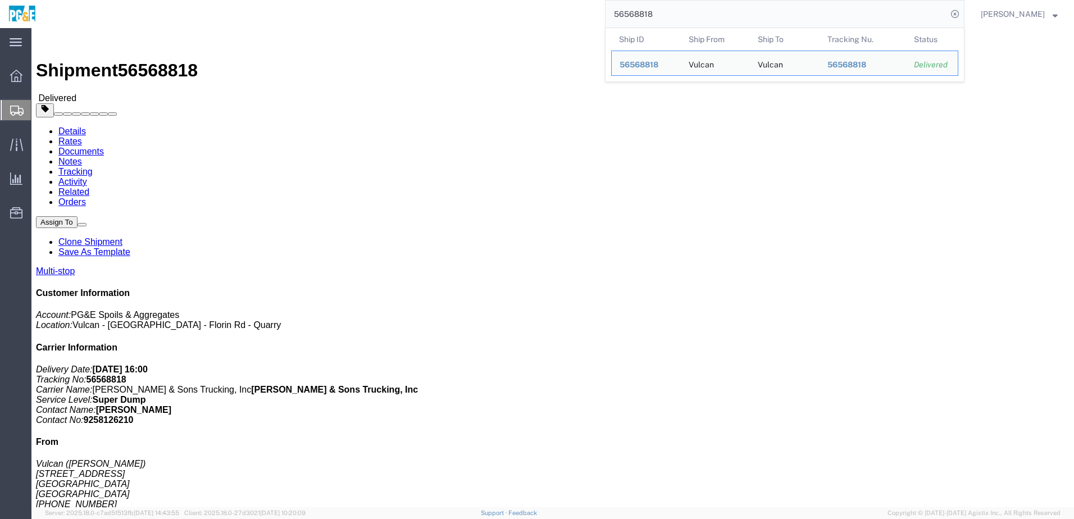
click h4 "Ship To"
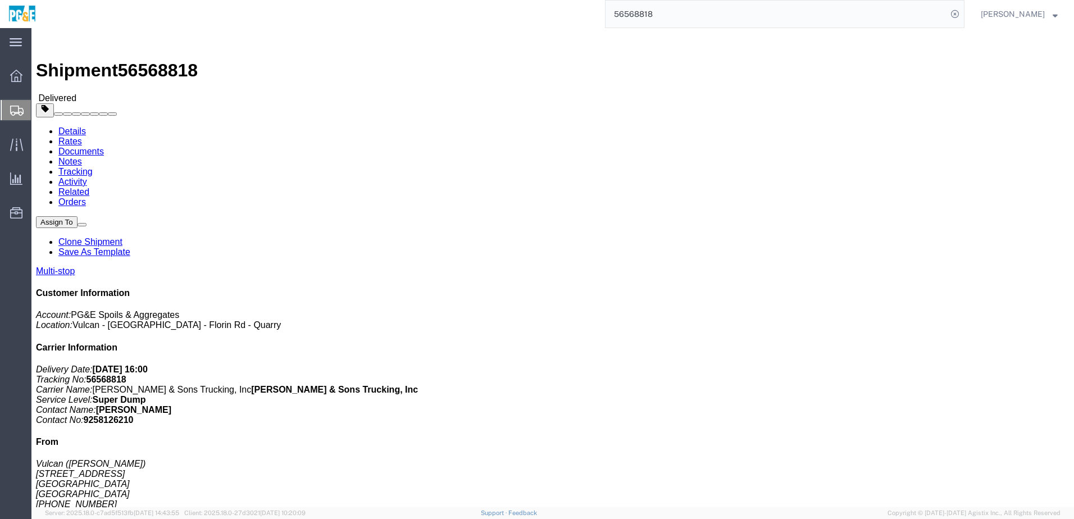
click link "Documents"
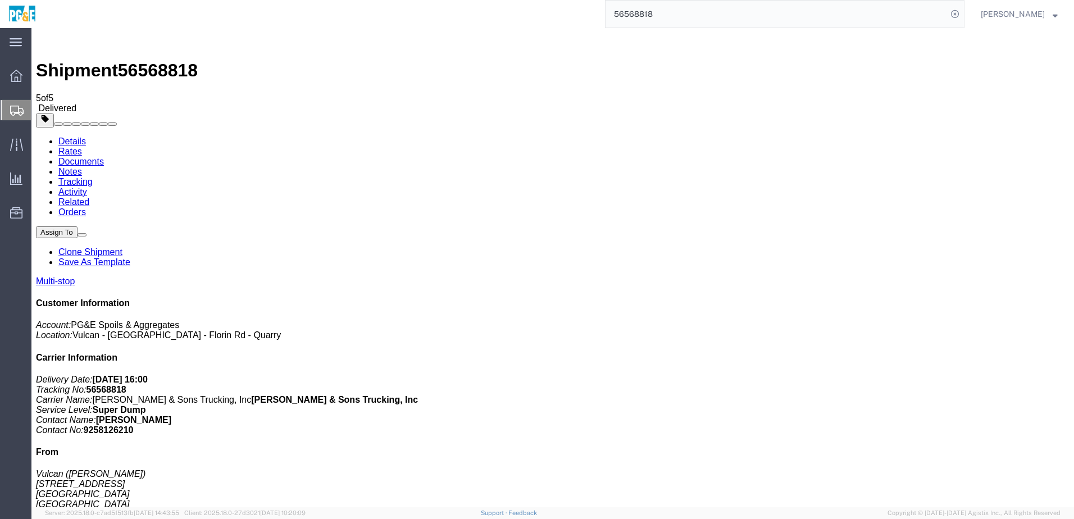
checkbox input "true"
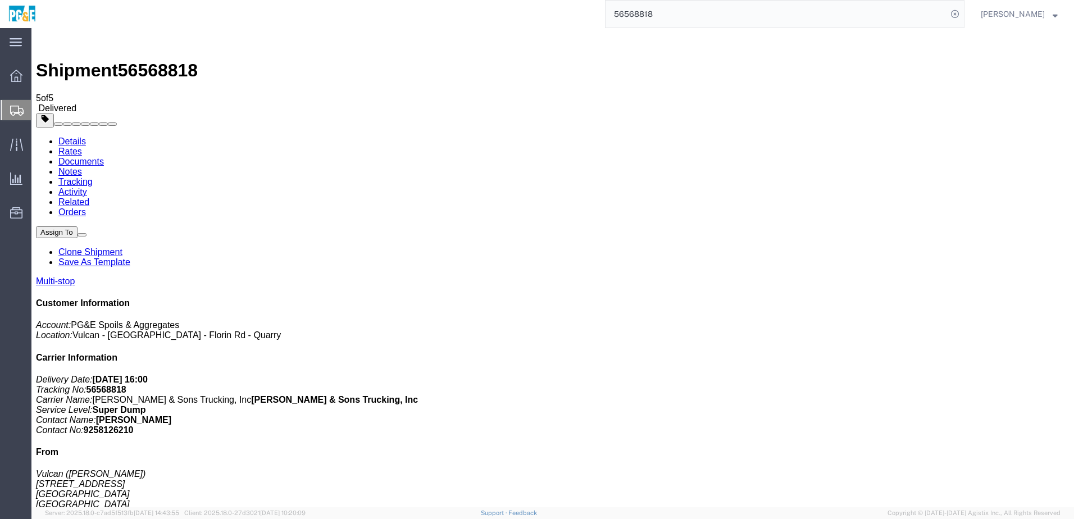
checkbox input "true"
click at [93, 177] on link "Tracking" at bounding box center [75, 182] width 34 height 10
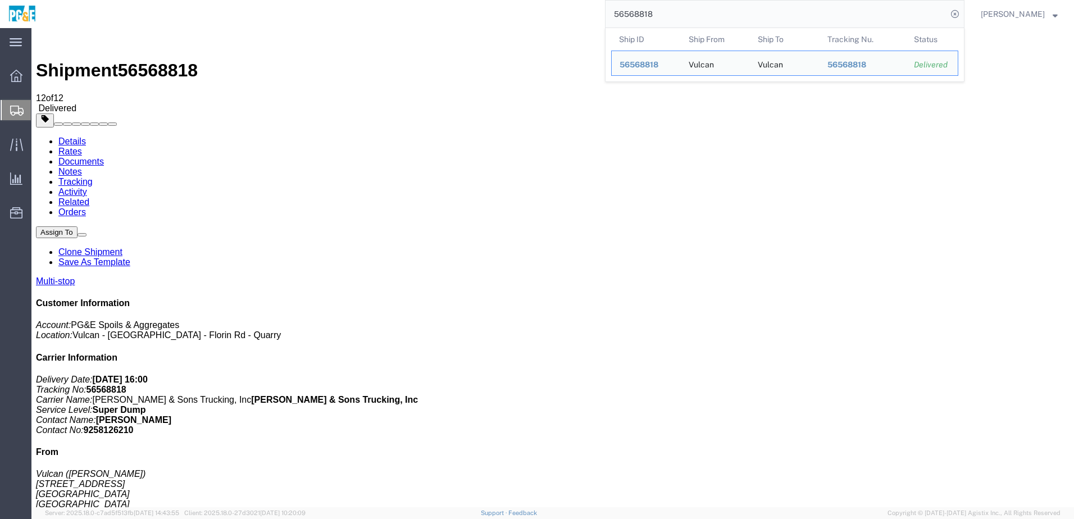
click at [644, 10] on input "56568818" at bounding box center [777, 14] width 342 height 27
paste input "72669"
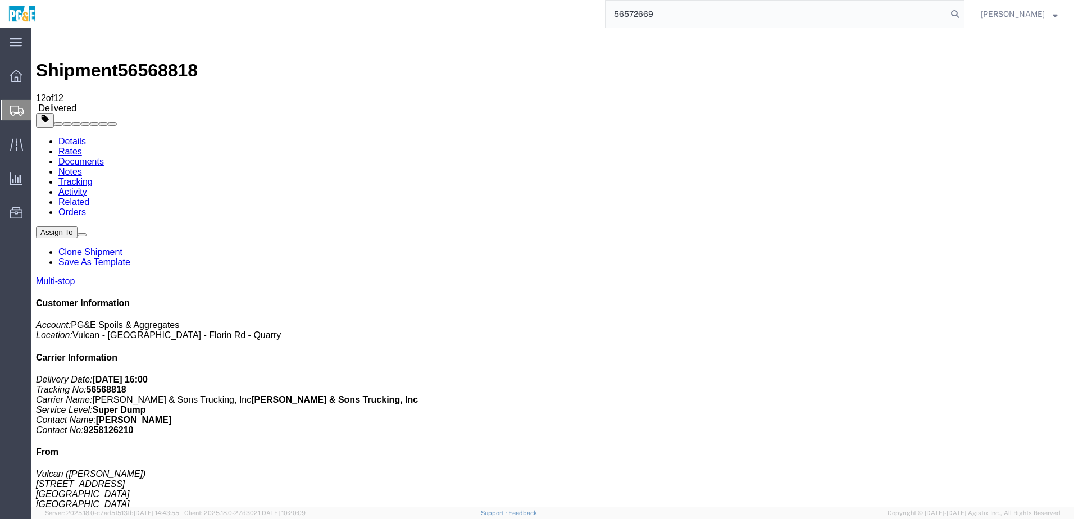
type input "56572669"
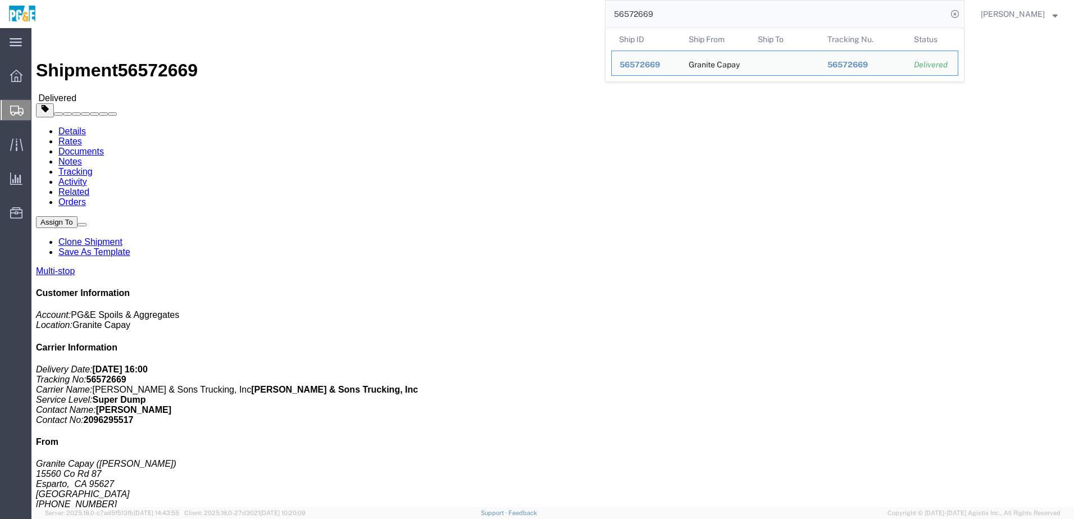
drag, startPoint x: 294, startPoint y: 146, endPoint x: 269, endPoint y: 128, distance: 30.6
click div "Ship From Granite Capay ([PERSON_NAME]) [STREET_ADDRESS] [PHONE_NUMBER] [GEOGRA…"
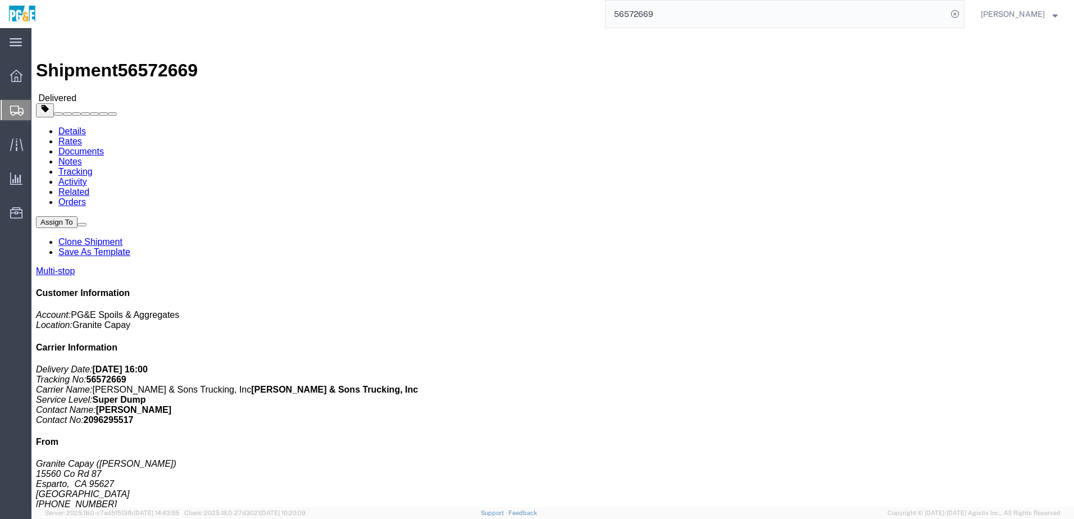
click link "Documents"
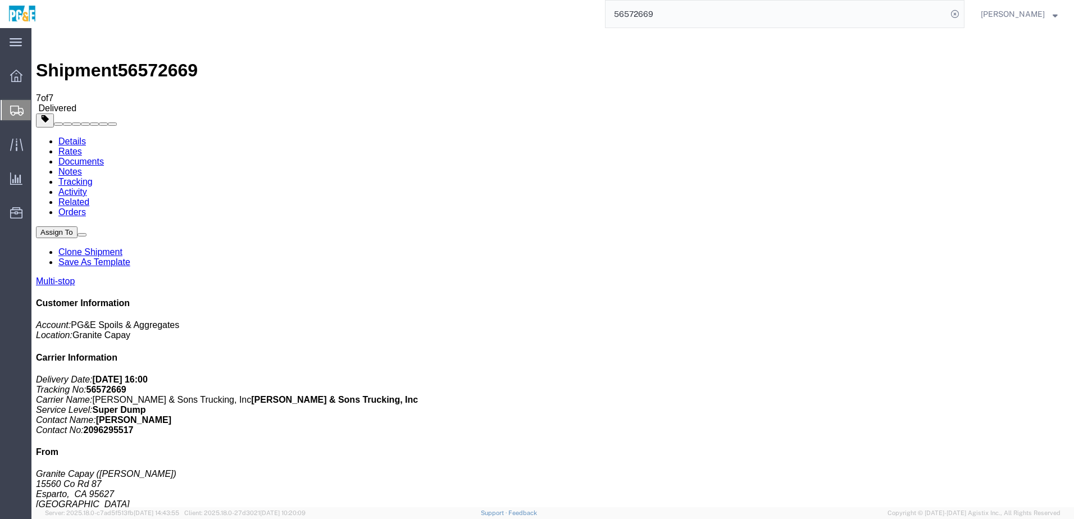
checkbox input "true"
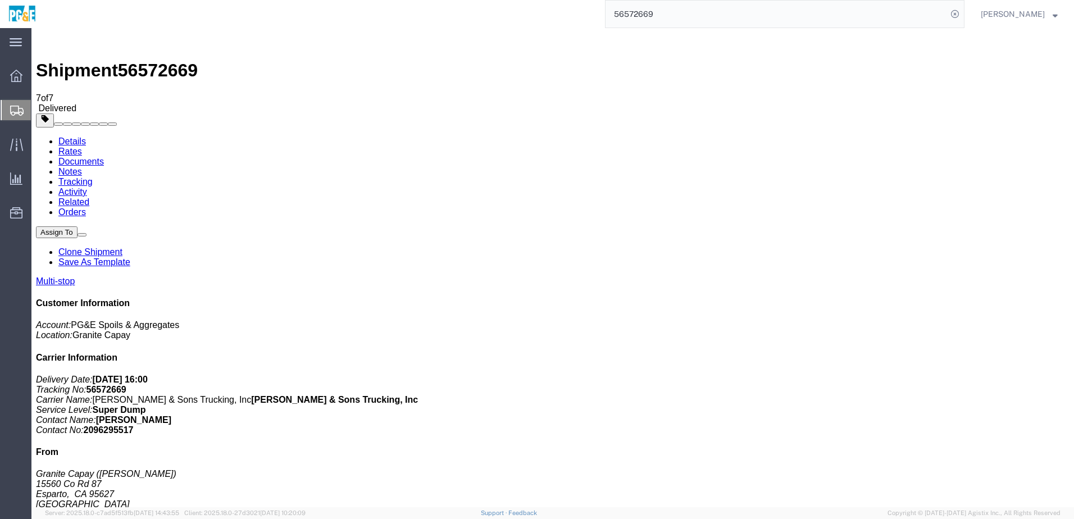
checkbox input "true"
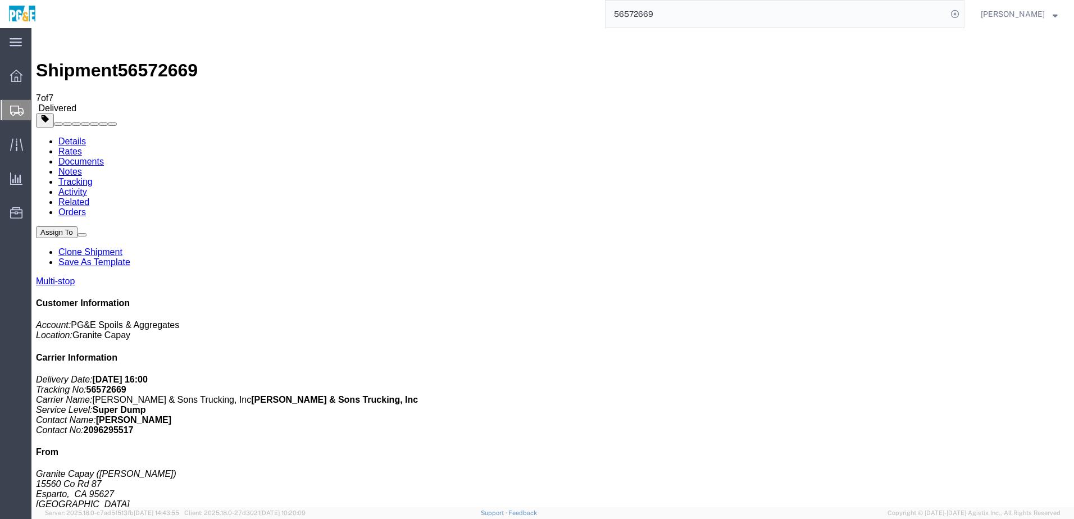
checkbox input "true"
click at [93, 177] on link "Tracking" at bounding box center [75, 182] width 34 height 10
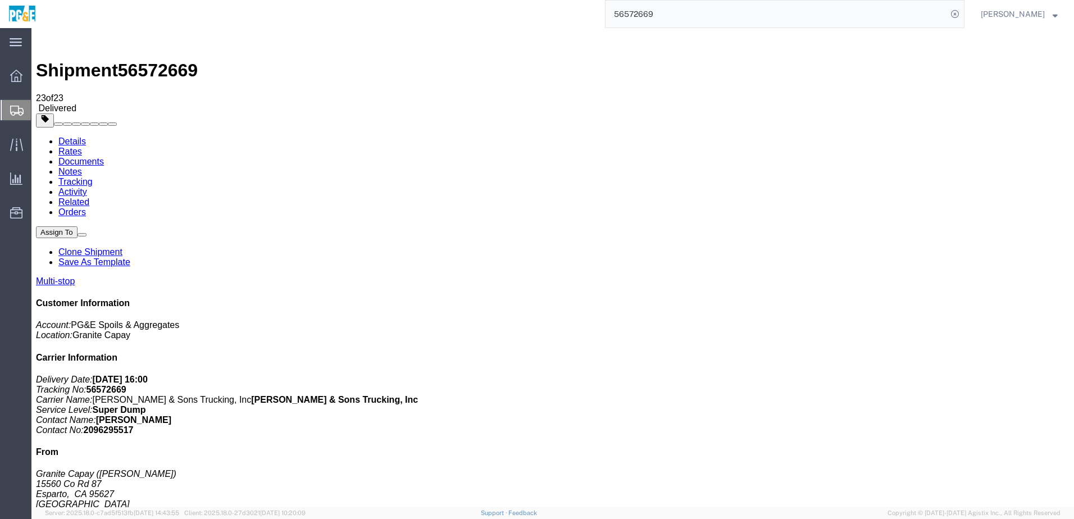
click at [67, 137] on link "Details" at bounding box center [72, 142] width 28 height 10
drag, startPoint x: 182, startPoint y: 302, endPoint x: 322, endPoint y: 303, distance: 140.5
click div "[STREET_ADDRESS]"
copy div "[STREET_ADDRESS]"
drag, startPoint x: 181, startPoint y: 325, endPoint x: 333, endPoint y: 330, distance: 151.8
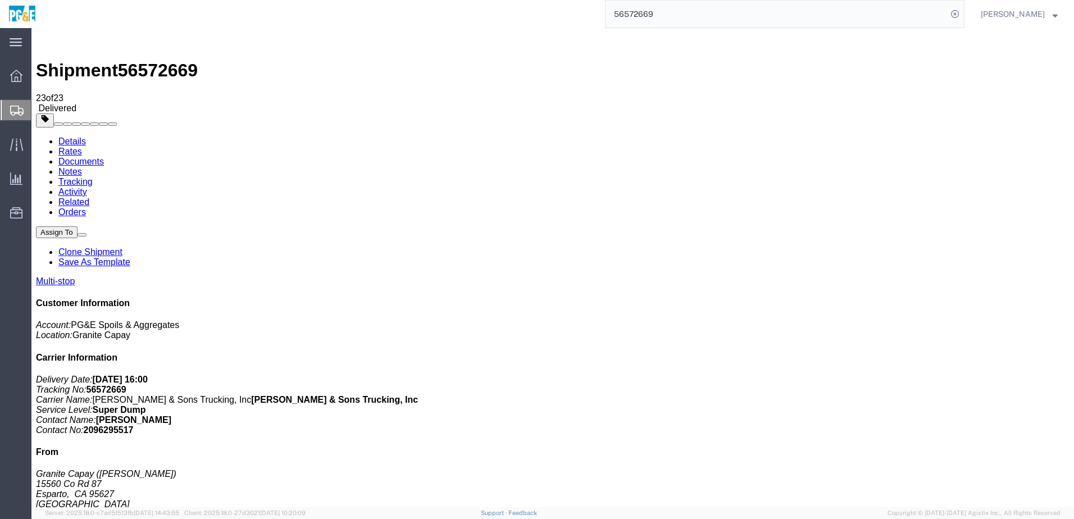
click div "[STREET_ADDRESS][US_STATE]"
copy div "[STREET_ADDRESS][US_STATE]"
click at [643, 20] on input "56572669" at bounding box center [777, 14] width 342 height 27
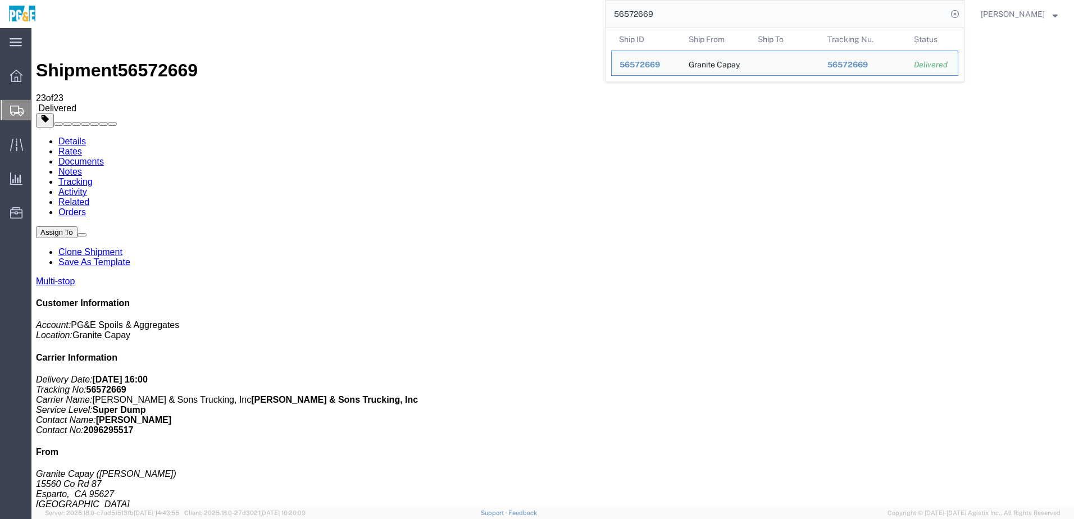
click at [643, 20] on input "56572669" at bounding box center [777, 14] width 342 height 27
paste input "42098"
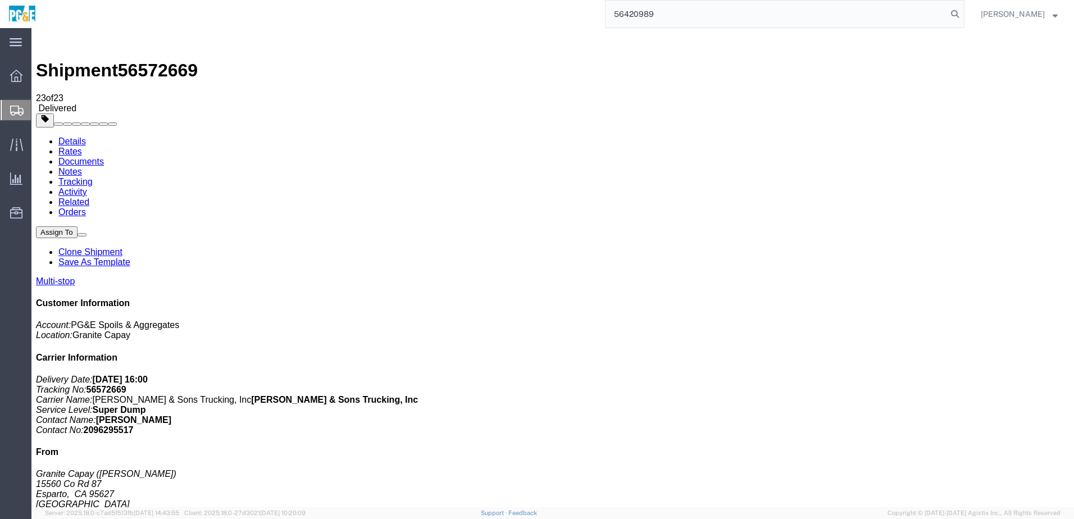
type input "56420989"
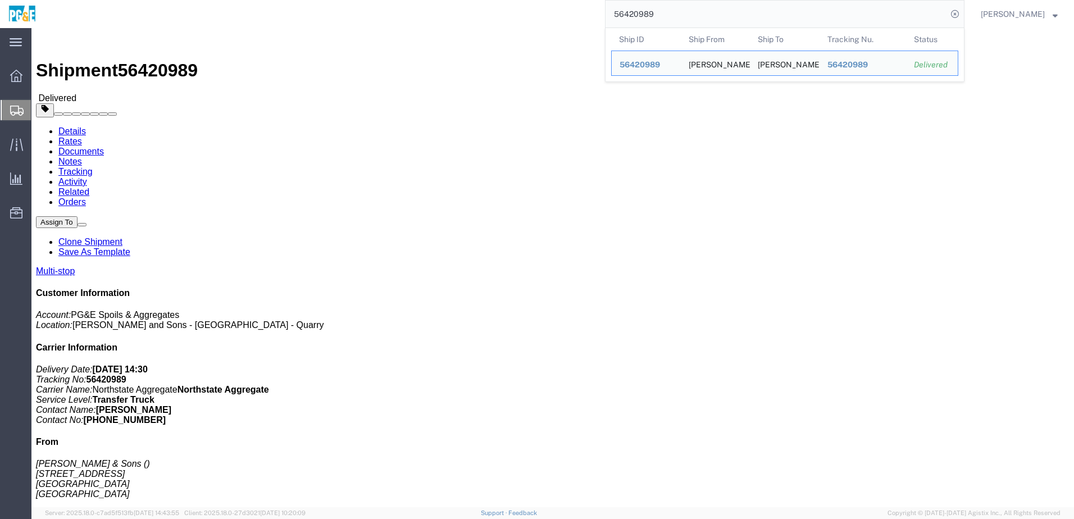
click h4 "Routing & Vehicle Information"
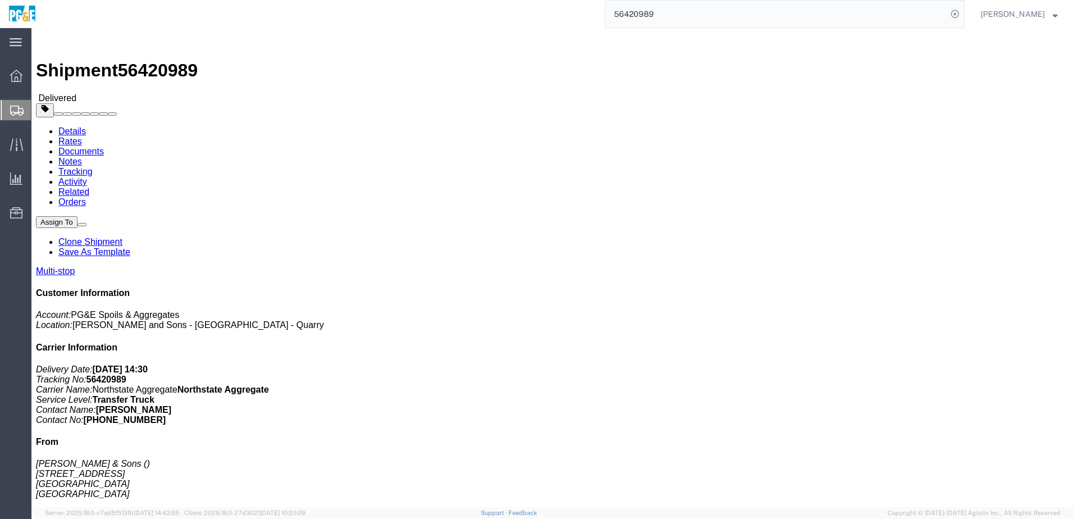
click link "Documents"
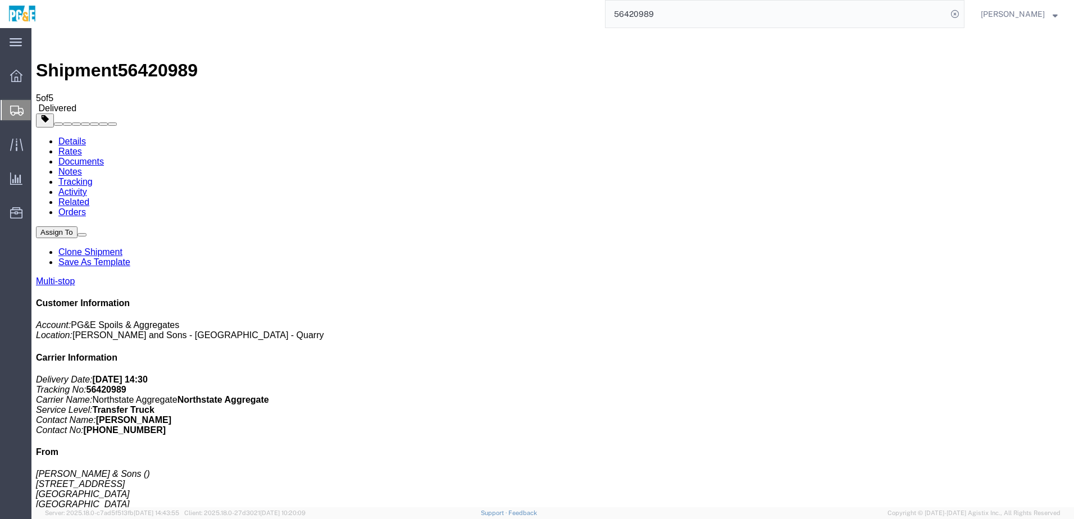
checkbox input "true"
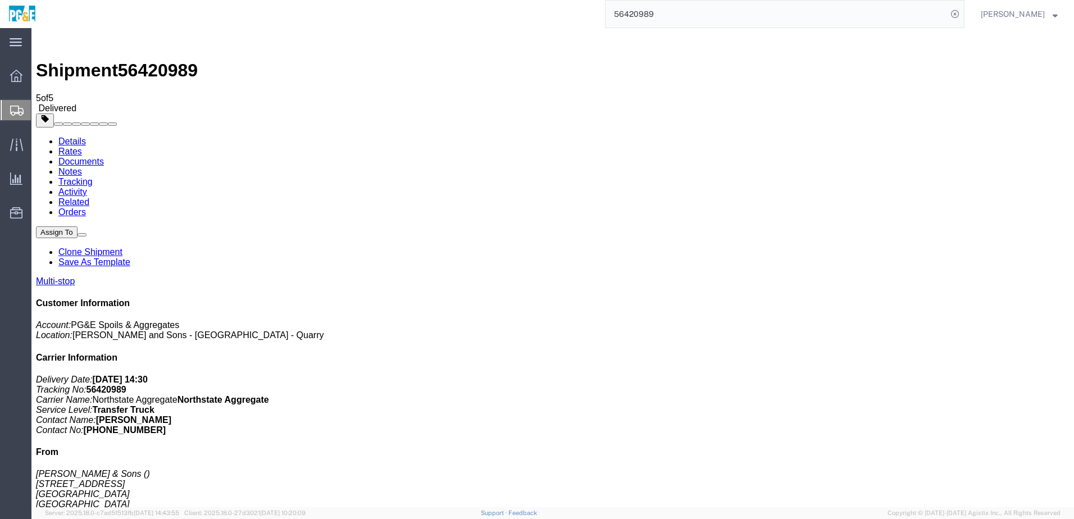
checkbox input "true"
click at [93, 177] on link "Tracking" at bounding box center [75, 182] width 34 height 10
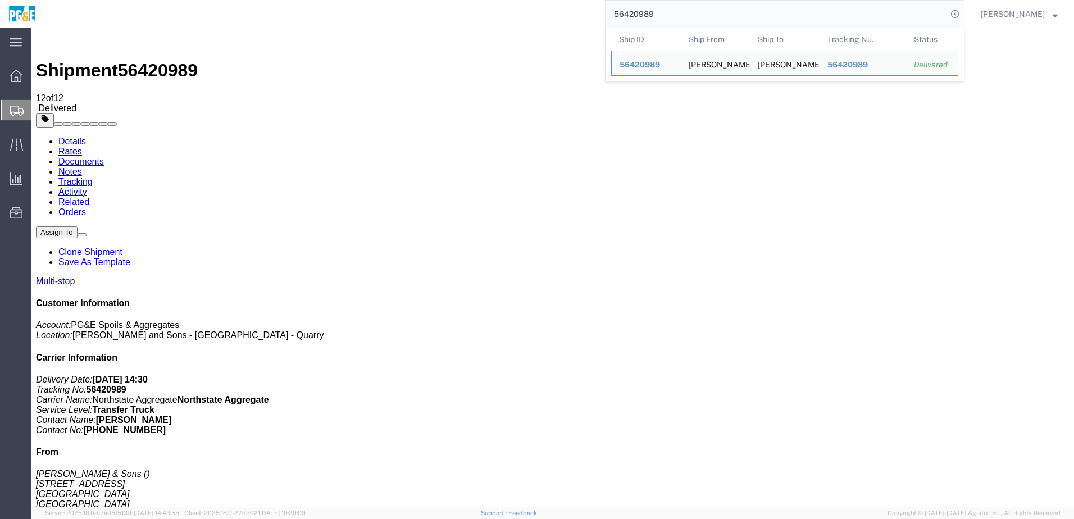
click at [656, 10] on input "56420989" at bounding box center [777, 14] width 342 height 27
paste input "133575"
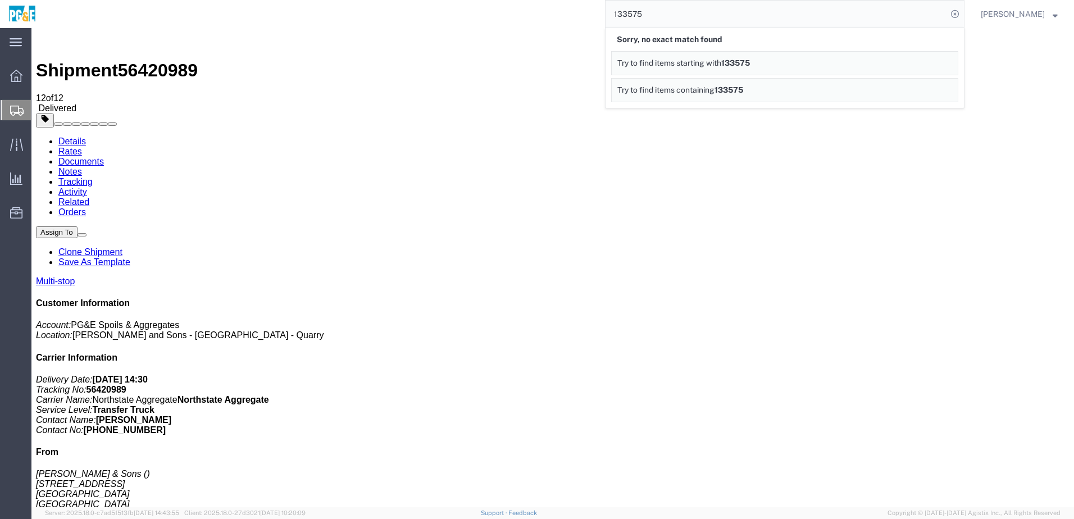
click at [638, 16] on input "133575" at bounding box center [777, 14] width 342 height 27
paste input "56420987"
type input "56420987"
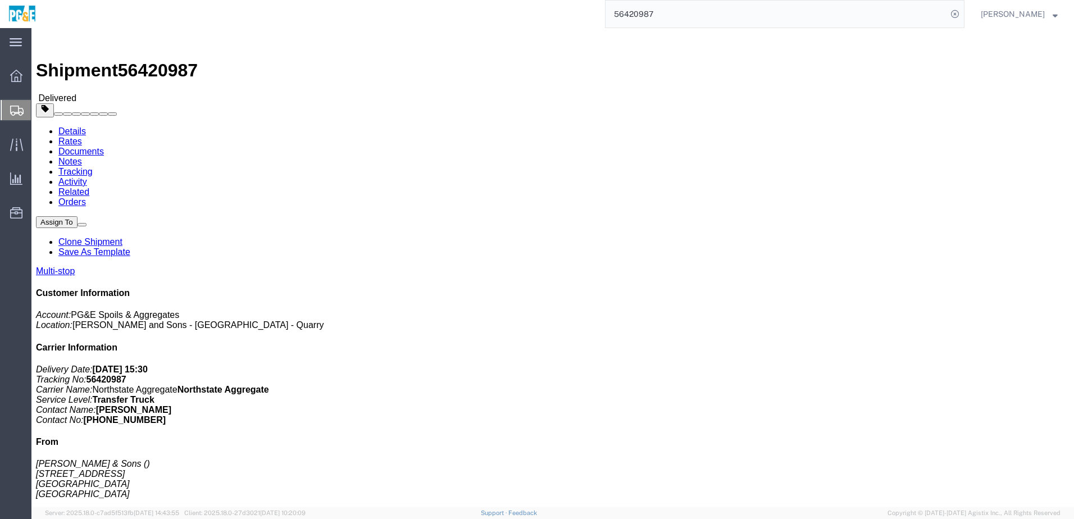
click div "Ship From [PERSON_NAME] & Sons [STREET_ADDRESS] Butte Ship To [PERSON_NAME] & S…"
click link "Documents"
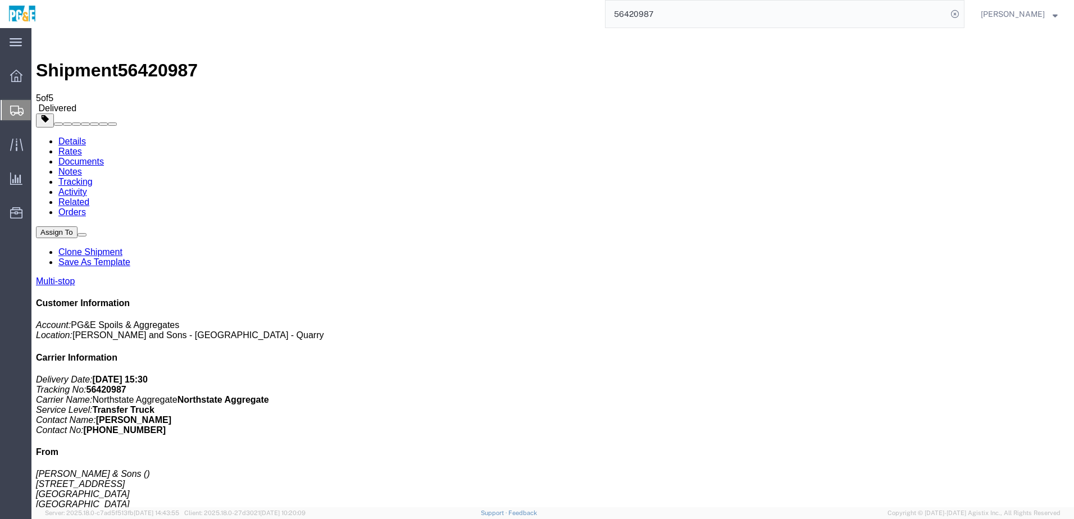
checkbox input "true"
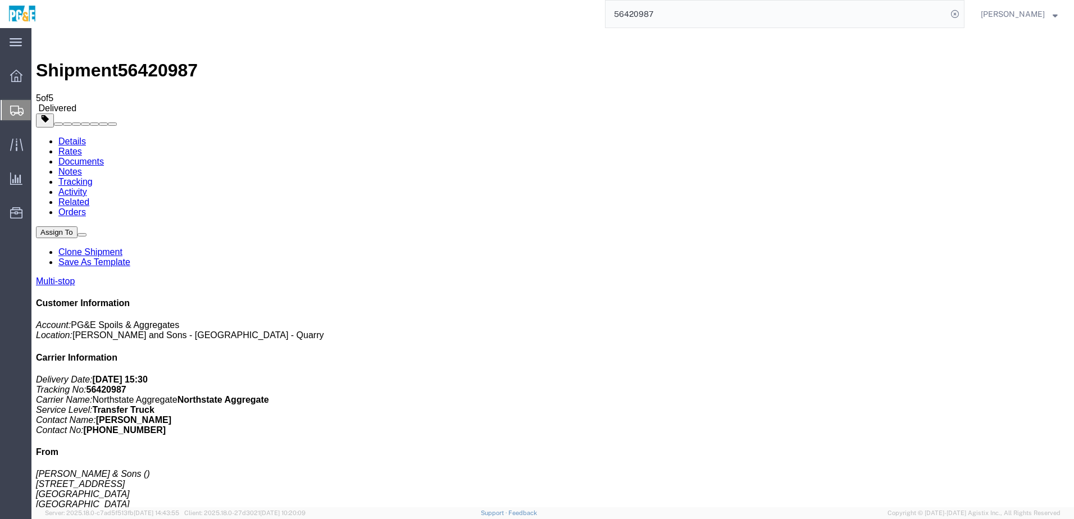
checkbox input "true"
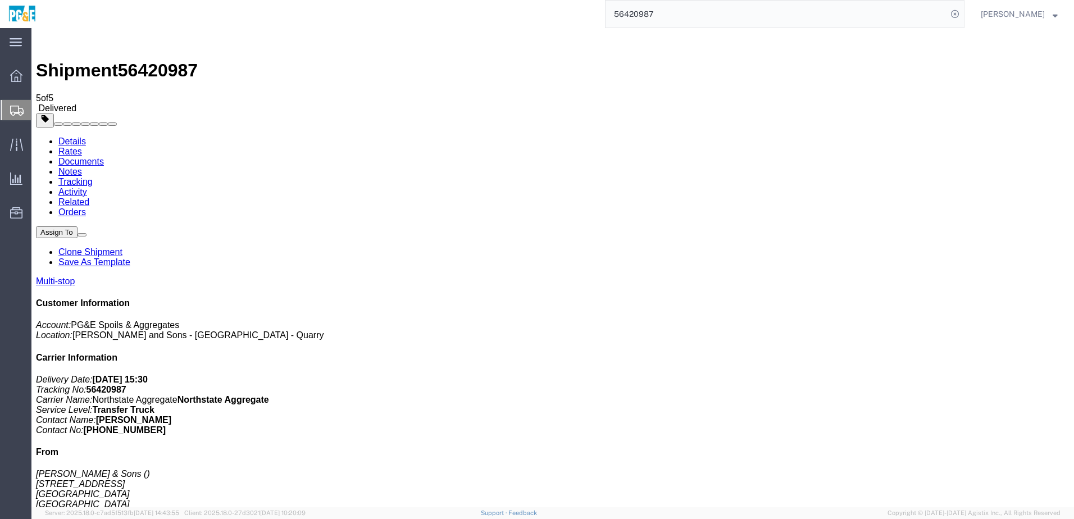
click at [93, 177] on link "Tracking" at bounding box center [75, 182] width 34 height 10
click at [651, 16] on input "56420987" at bounding box center [777, 14] width 342 height 27
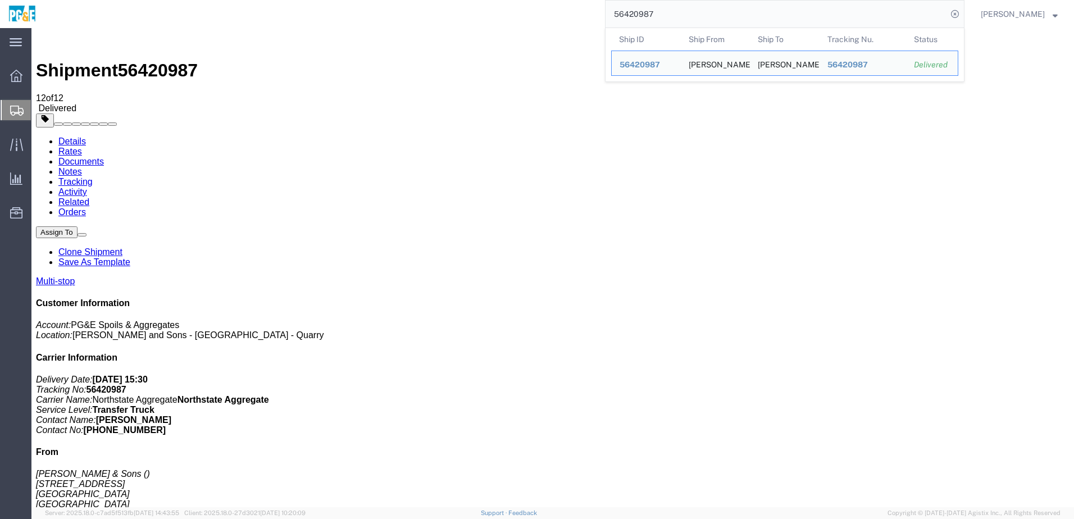
click at [651, 16] on input "56420987" at bounding box center [777, 14] width 342 height 27
paste input "133679"
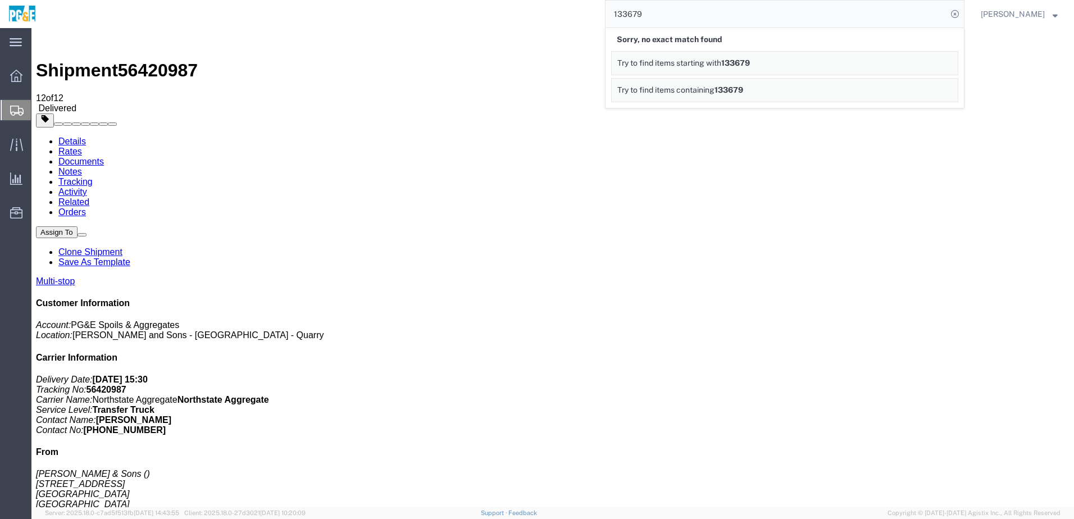
click at [638, 17] on input "133679" at bounding box center [777, 14] width 342 height 27
paste input "56420985"
type input "56420985"
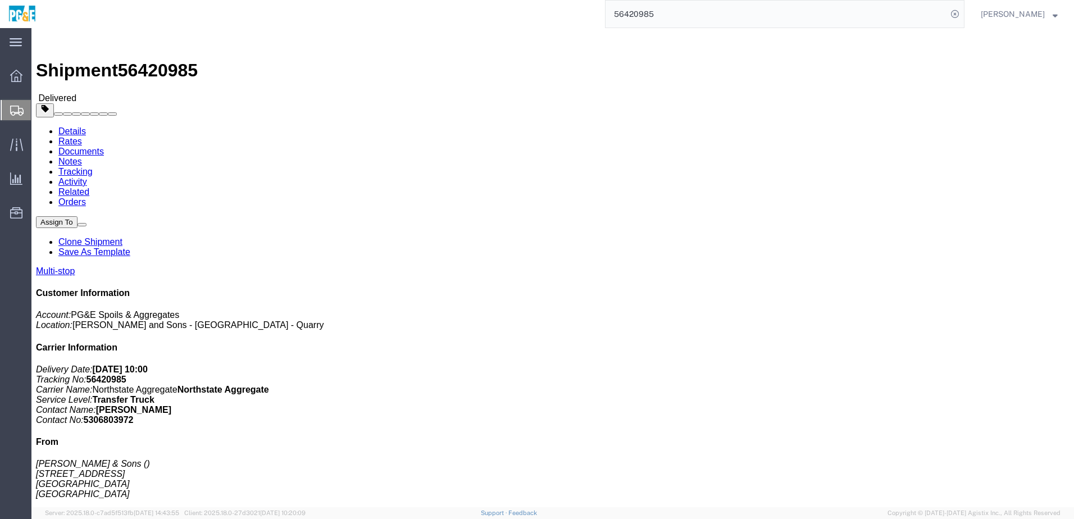
click link "Documents"
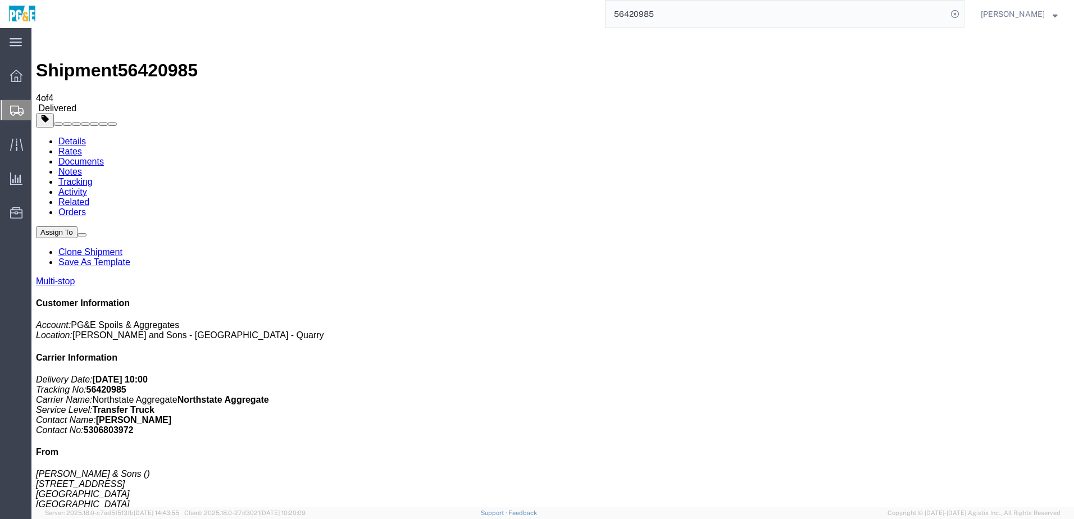
checkbox input "true"
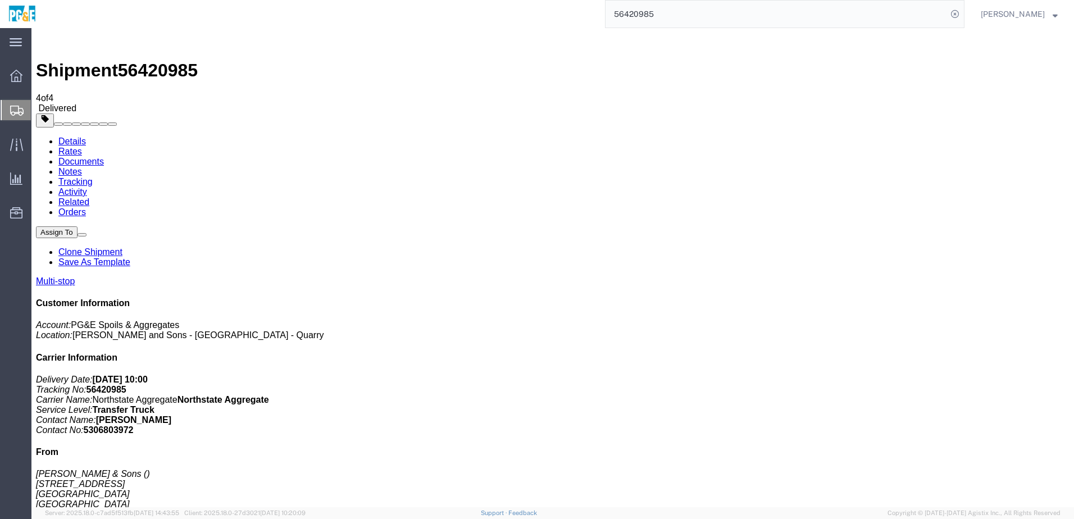
checkbox input "true"
click at [93, 177] on link "Tracking" at bounding box center [75, 182] width 34 height 10
click at [661, 10] on input "56420985" at bounding box center [777, 14] width 342 height 27
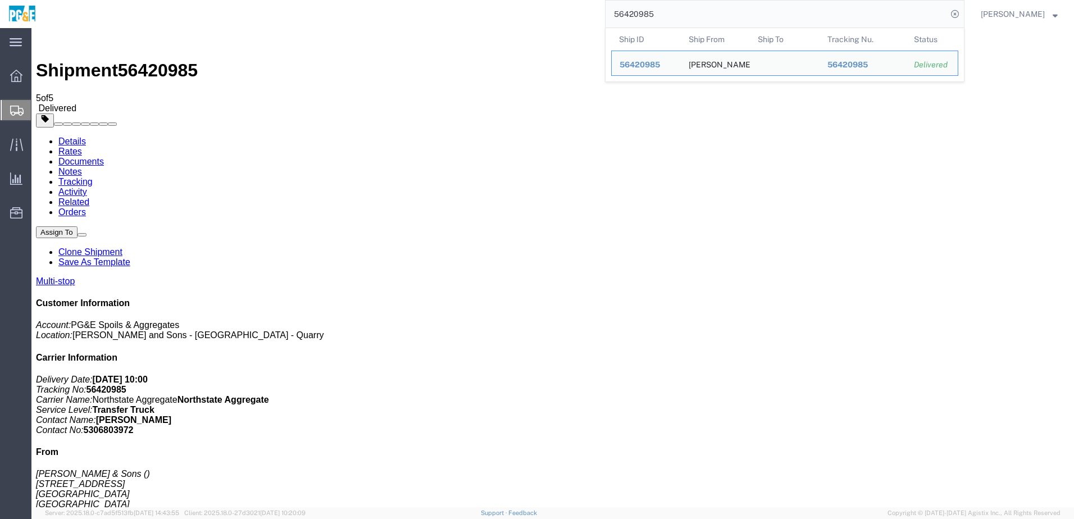
click at [660, 10] on input "56420985" at bounding box center [777, 14] width 342 height 27
paste input "search"
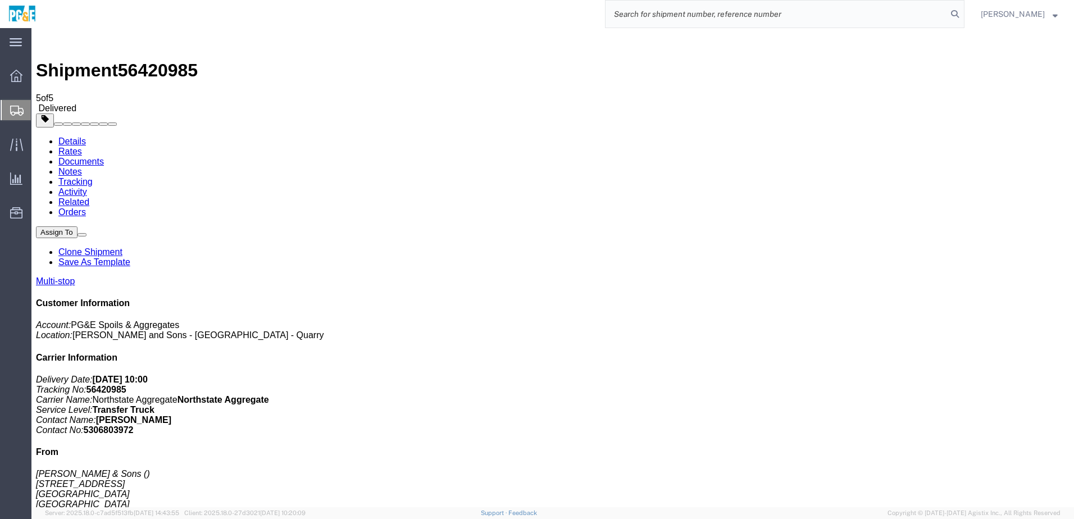
click at [728, 17] on input "search" at bounding box center [777, 14] width 342 height 27
paste input "56586443"
type input "56586443"
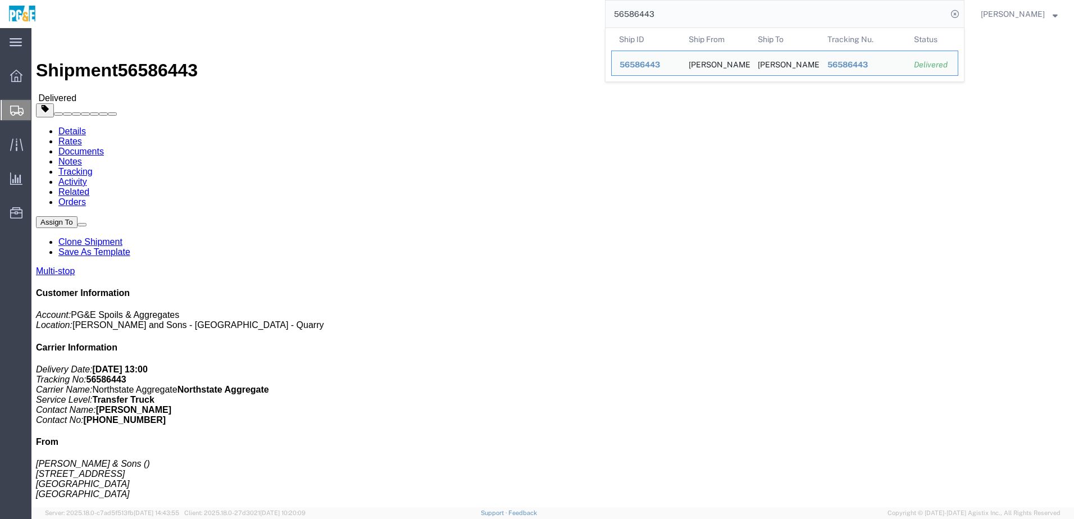
click div "Shipment Detail Multi-stop Ship From [PERSON_NAME] & Sons [STREET_ADDRESS] Butt…"
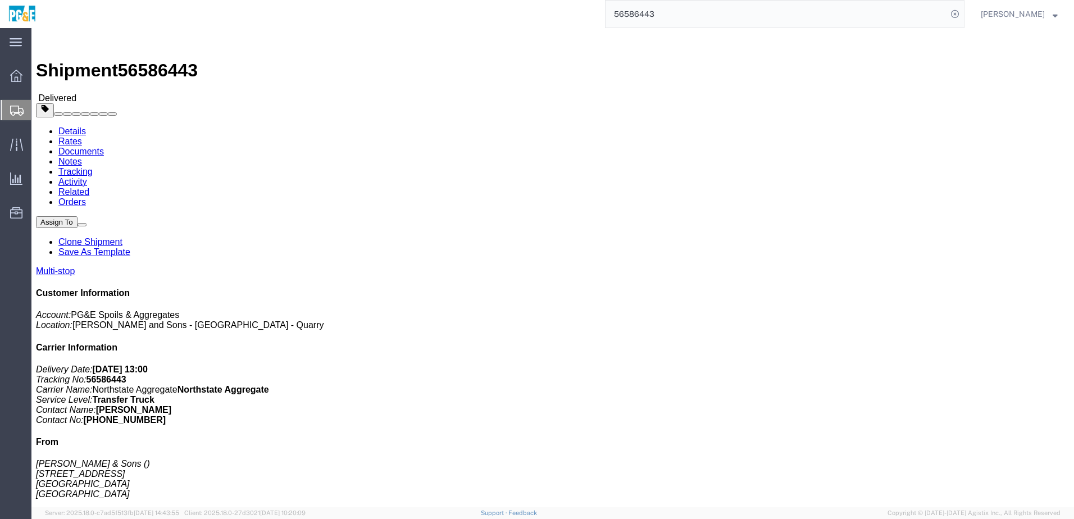
click link "Documents"
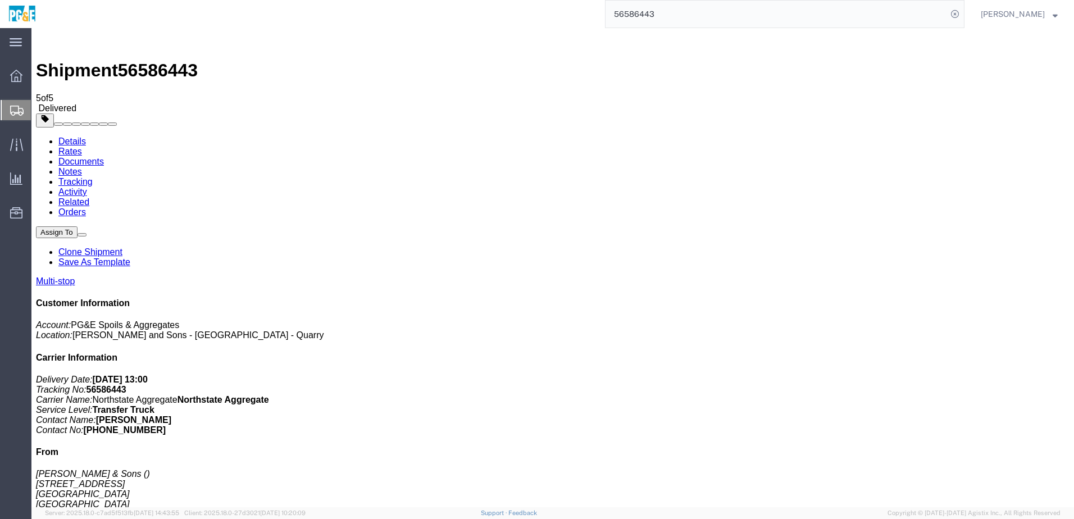
checkbox input "true"
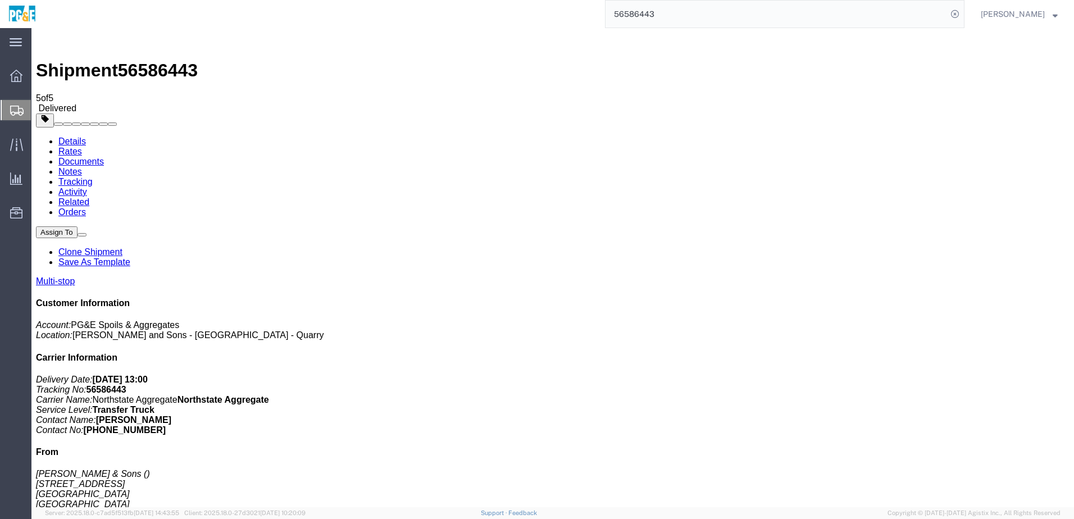
checkbox input "true"
click at [93, 177] on link "Tracking" at bounding box center [75, 182] width 34 height 10
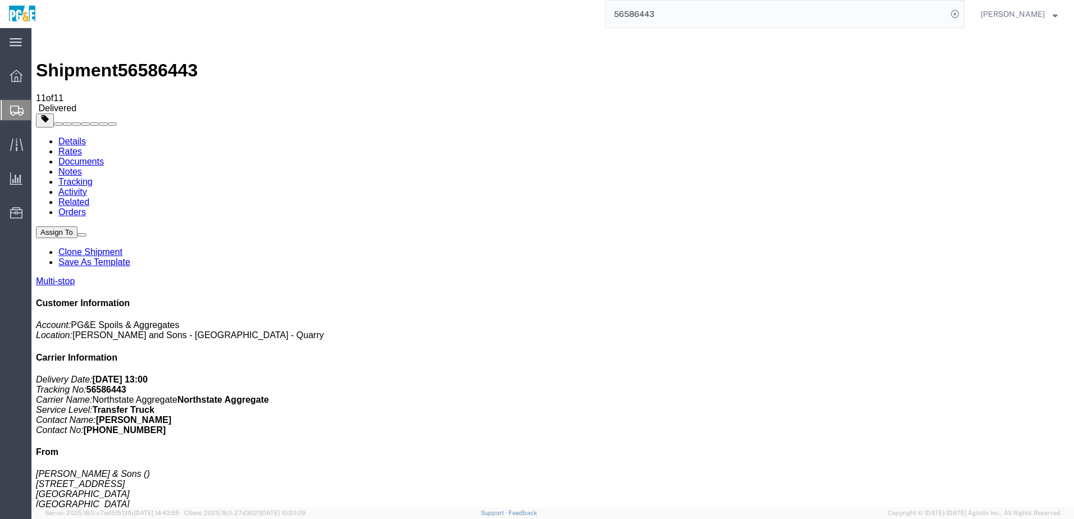
click at [656, 11] on input "56586443" at bounding box center [777, 14] width 342 height 27
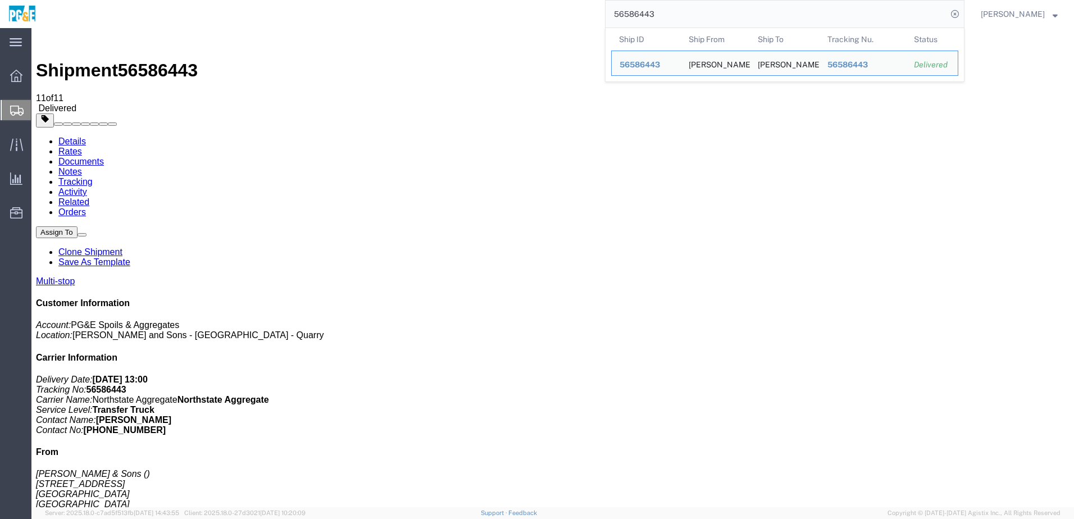
click at [656, 11] on input "56586443" at bounding box center [777, 14] width 342 height 27
paste input "78861"
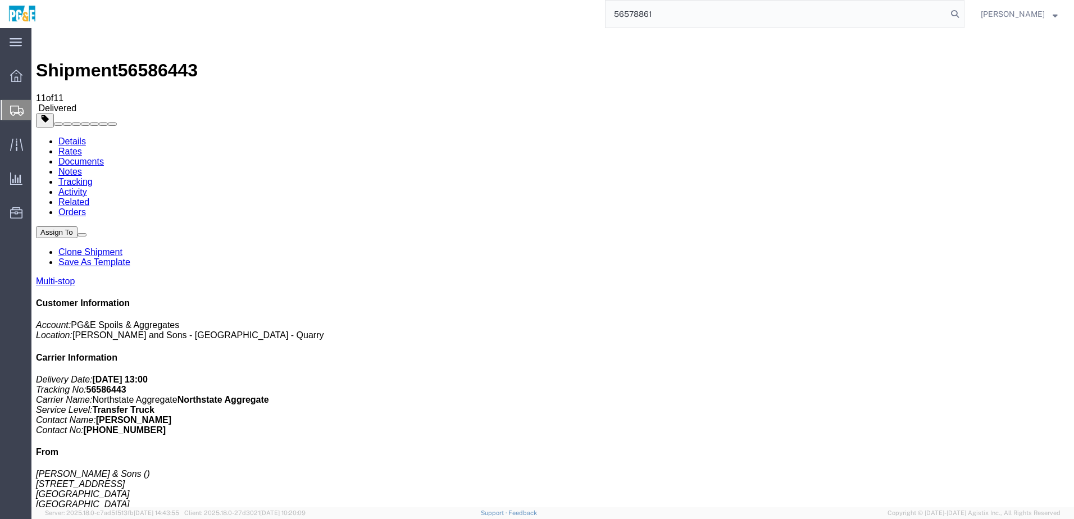
type input "56578861"
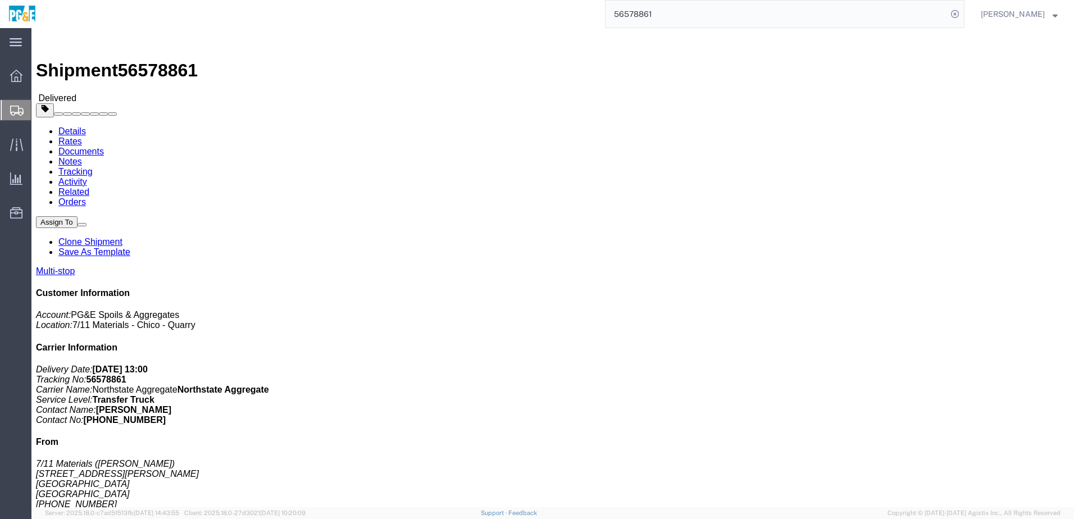
drag, startPoint x: 184, startPoint y: 301, endPoint x: 319, endPoint y: 298, distance: 134.9
click td "7/11 Materials [STREET_ADDRESS][PERSON_NAME][PERSON_NAME]"
copy div "[STREET_ADDRESS][PERSON_NAME][PERSON_NAME]"
drag, startPoint x: 186, startPoint y: 339, endPoint x: 353, endPoint y: 343, distance: 167.5
click td "[GEOGRAPHIC_DATA], [GEOGRAPHIC_DATA], [GEOGRAPHIC_DATA]"
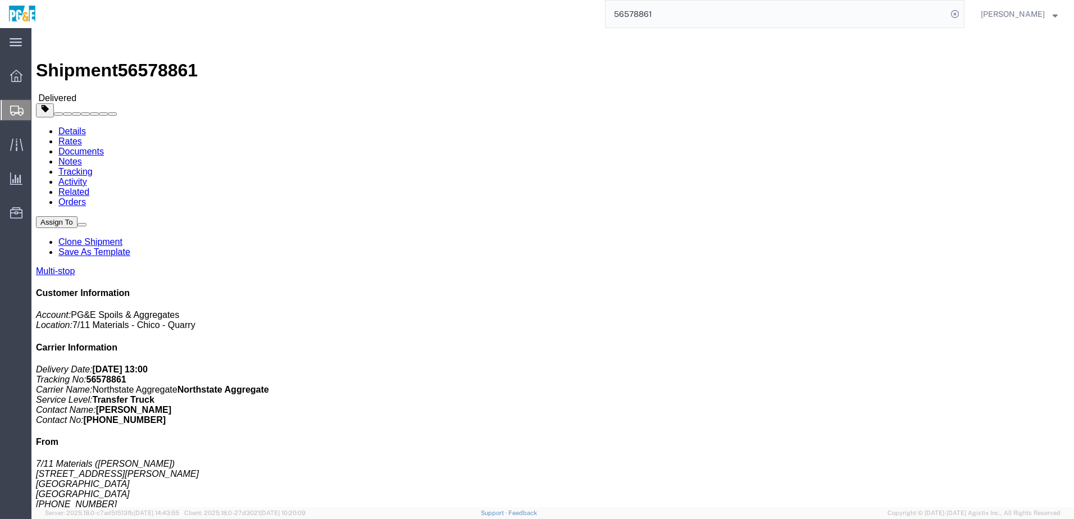
copy div "[GEOGRAPHIC_DATA], [GEOGRAPHIC_DATA], [GEOGRAPHIC_DATA]"
click link "Documents"
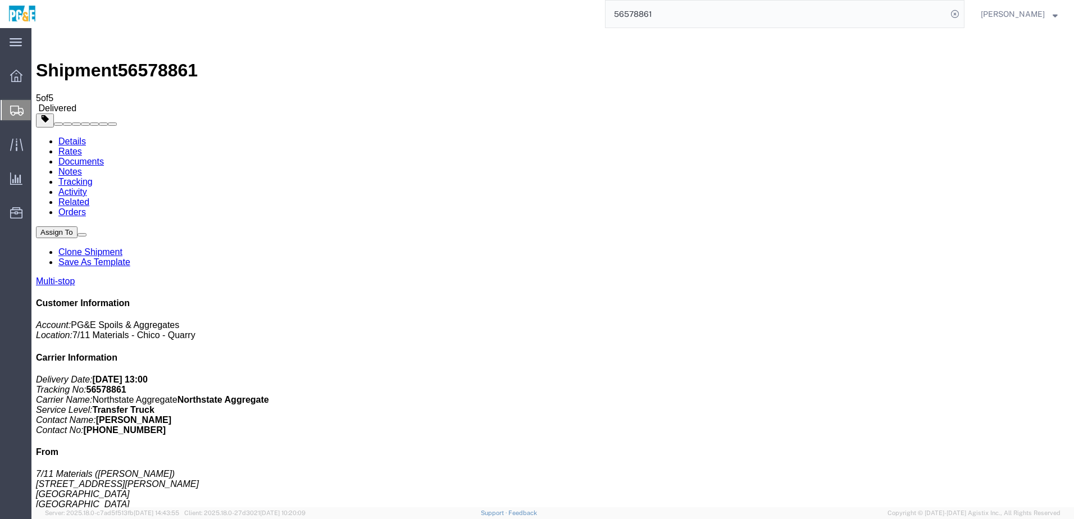
checkbox input "true"
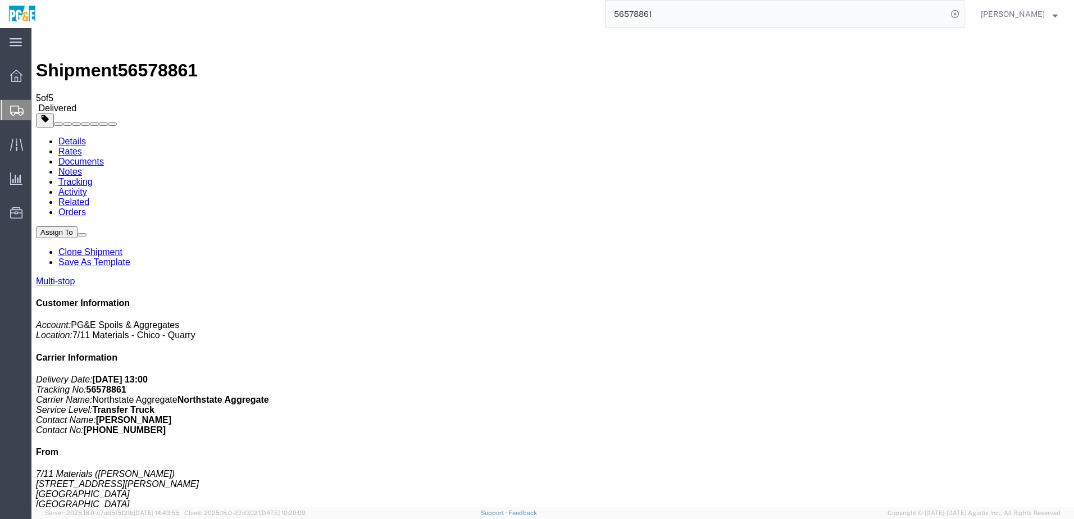
checkbox input "true"
click at [93, 177] on link "Tracking" at bounding box center [75, 182] width 34 height 10
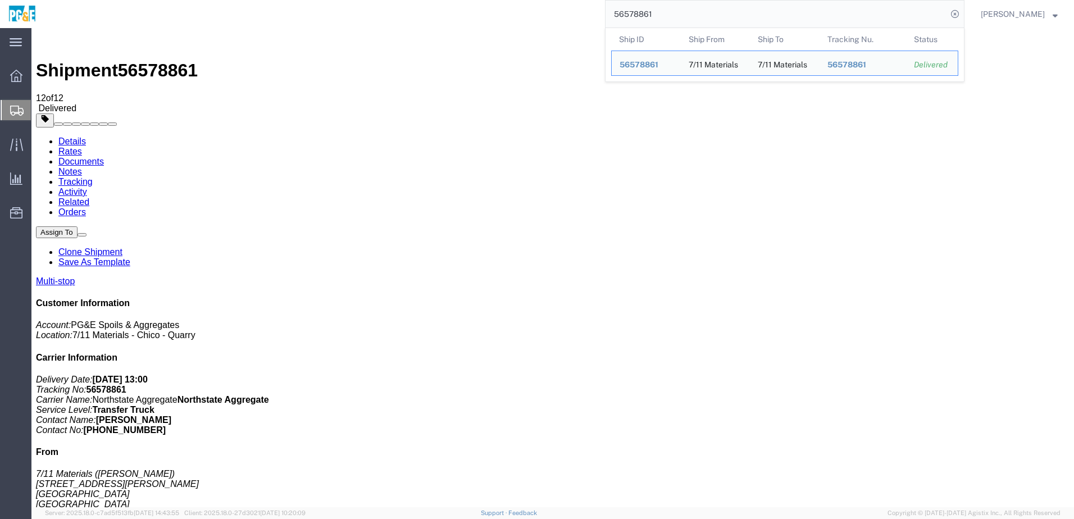
click at [652, 16] on input "56578861" at bounding box center [777, 14] width 342 height 27
paste input "86448"
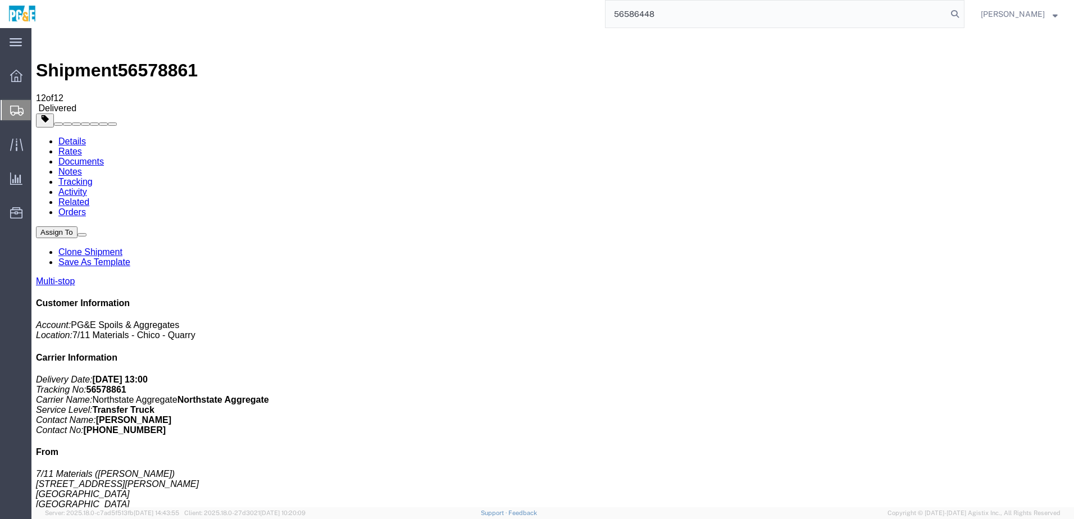
type input "56586448"
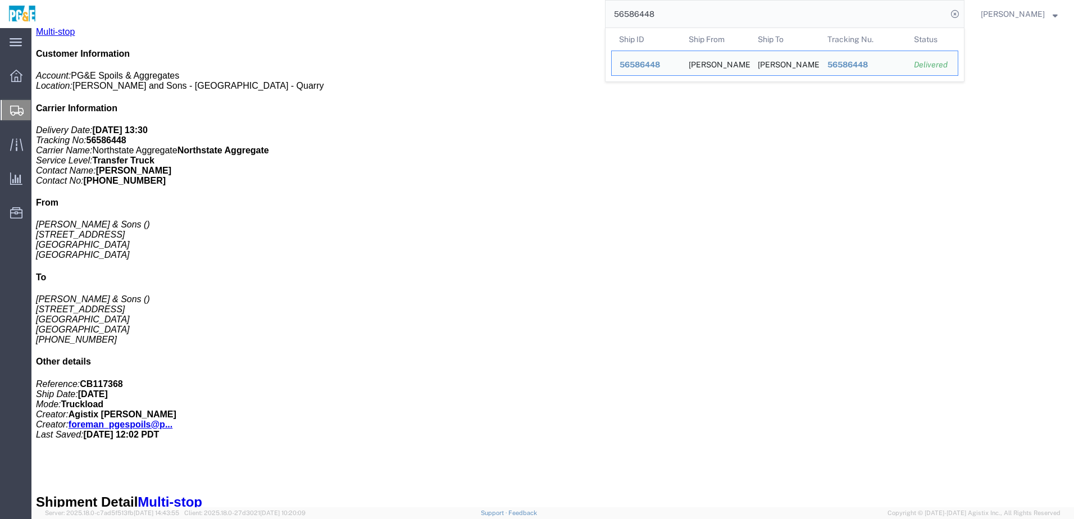
scroll to position [106, 0]
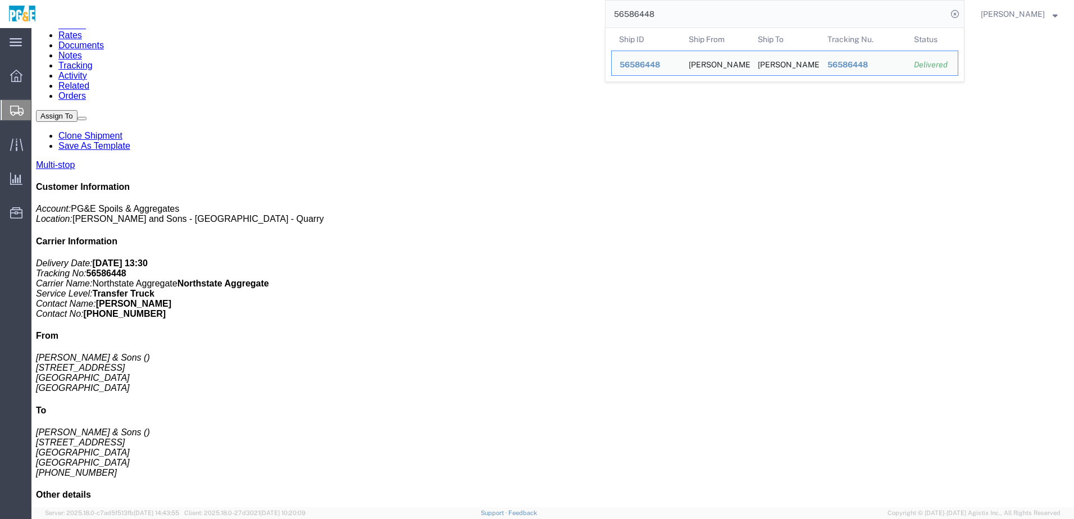
click link "Documents"
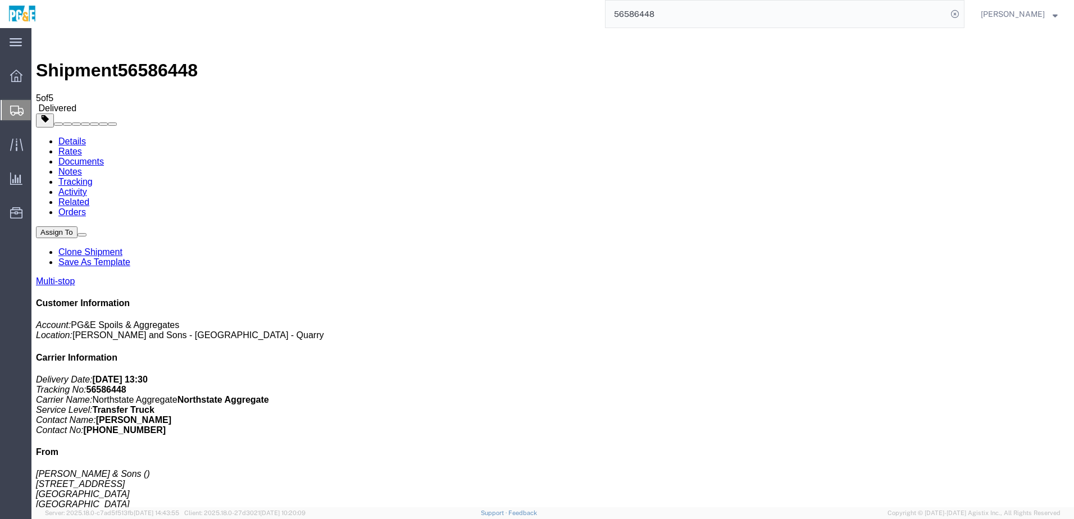
checkbox input "true"
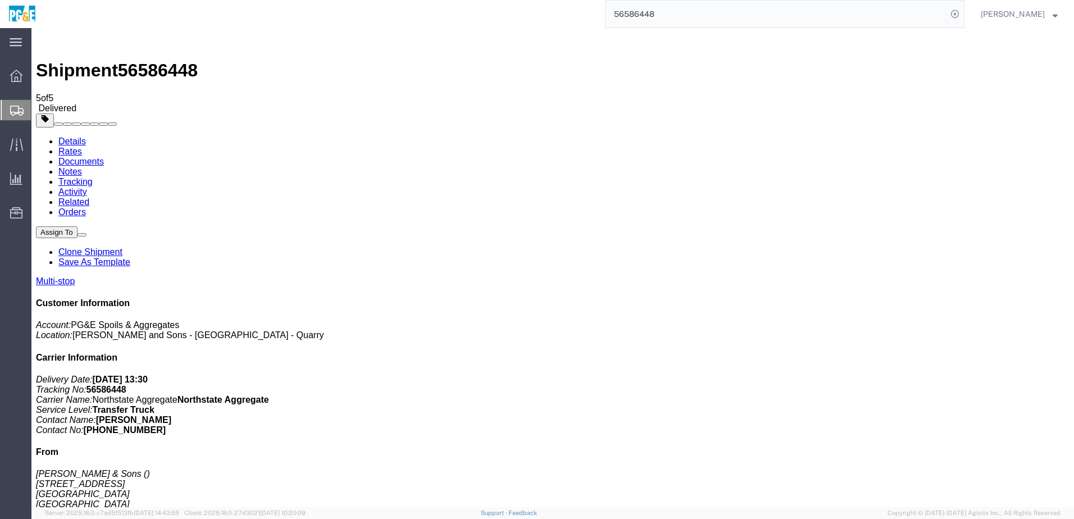
checkbox input "true"
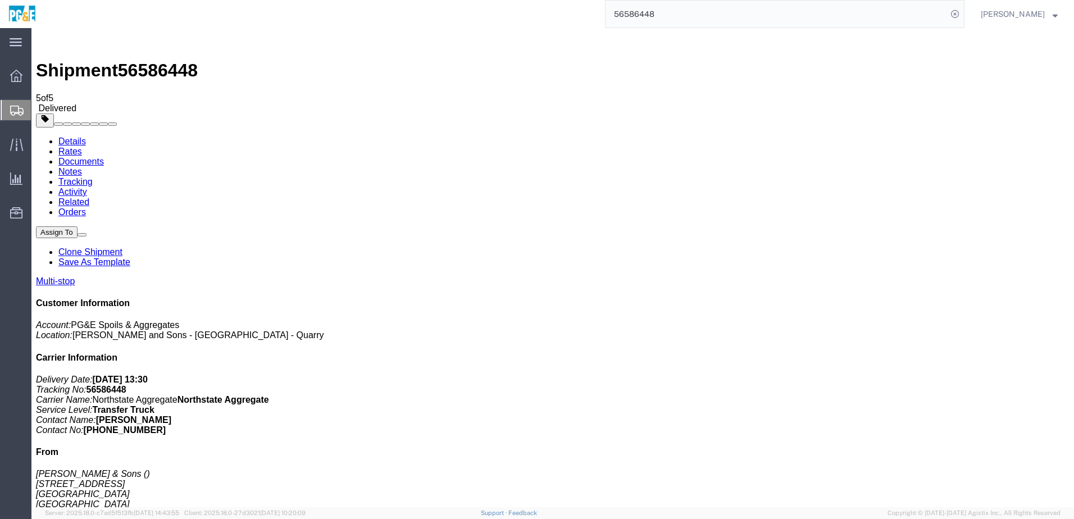
checkbox input "true"
click at [93, 177] on link "Tracking" at bounding box center [75, 182] width 34 height 10
click at [651, 11] on input "56586448" at bounding box center [777, 14] width 342 height 27
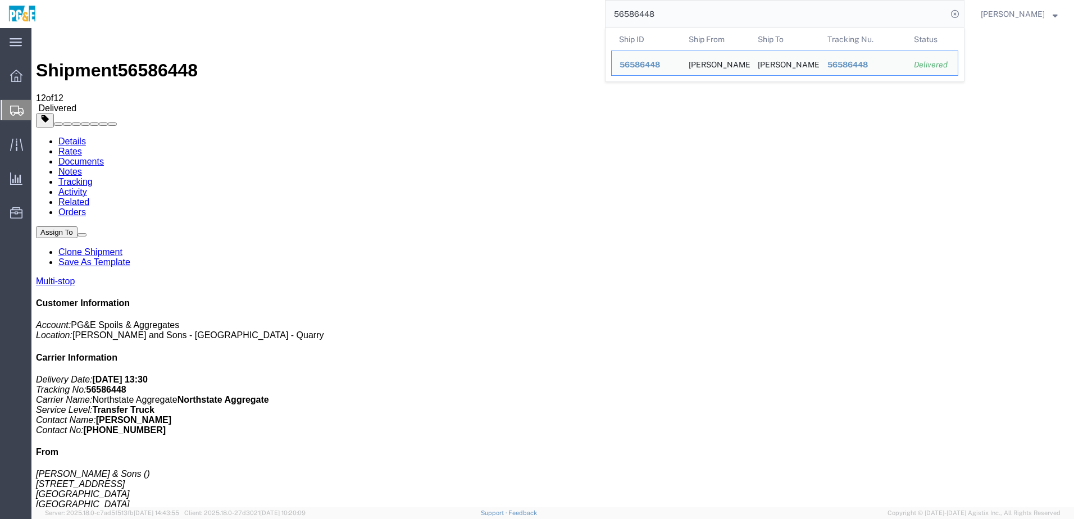
click at [651, 11] on input "56586448" at bounding box center [777, 14] width 342 height 27
paste input "5"
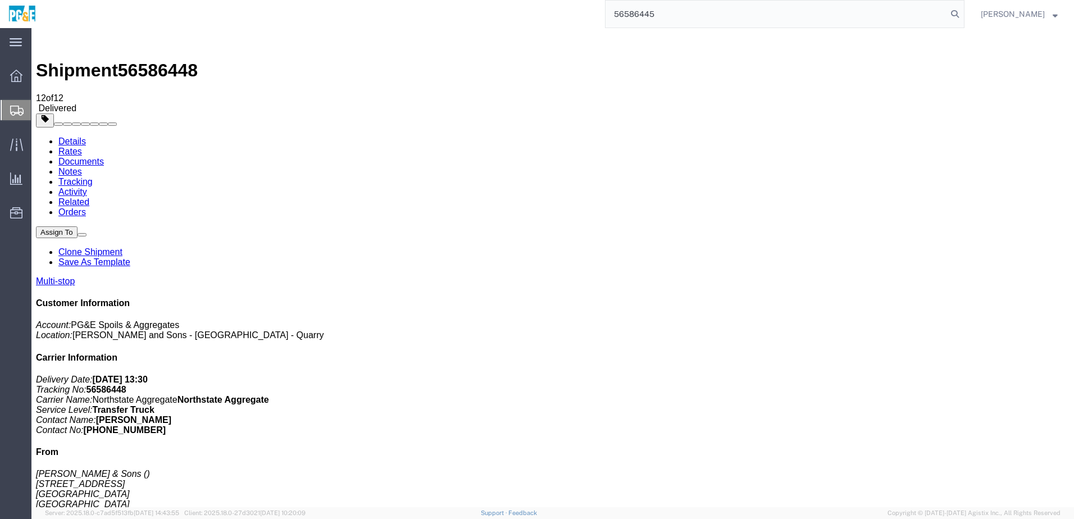
type input "56586445"
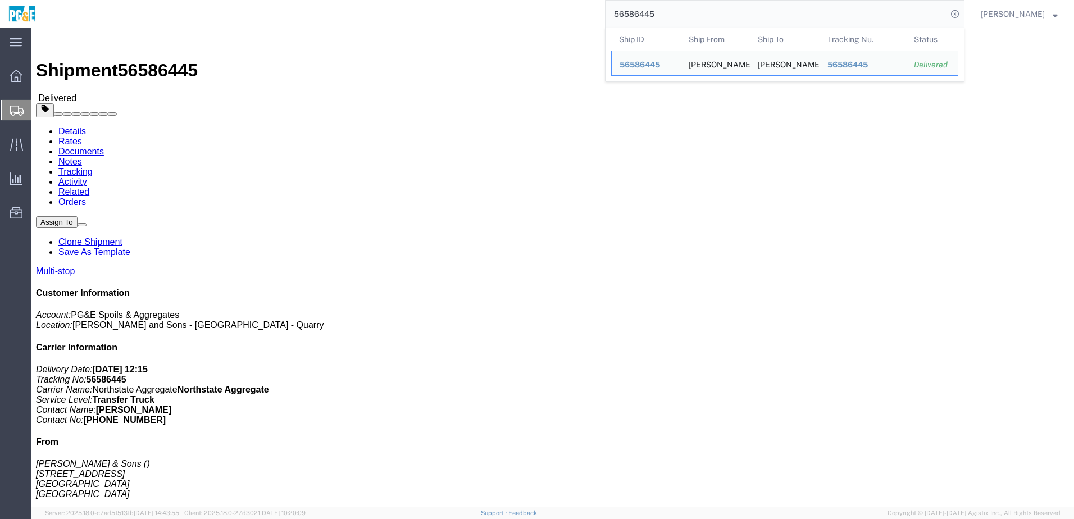
click link "Documents"
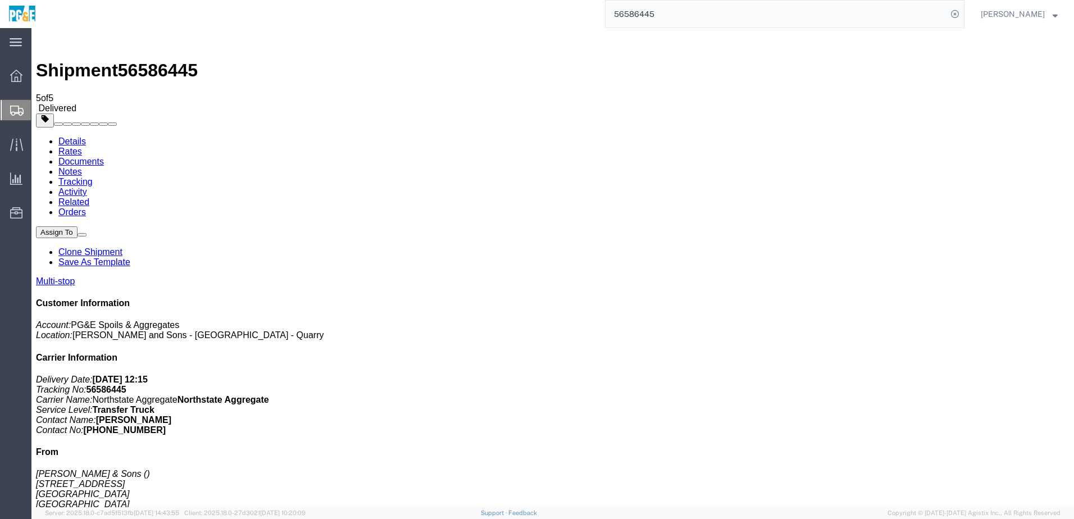
checkbox input "true"
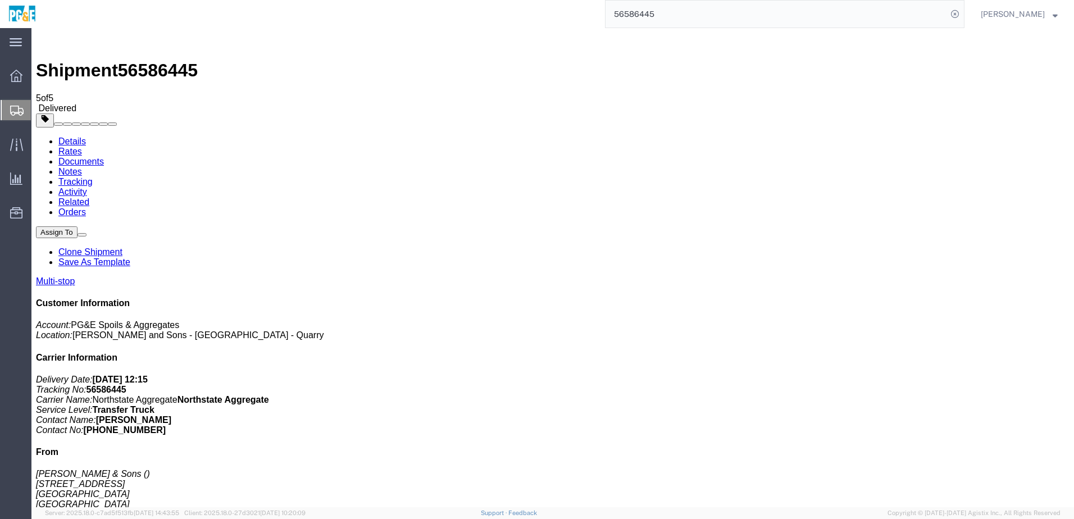
checkbox input "true"
click at [93, 177] on link "Tracking" at bounding box center [75, 182] width 34 height 10
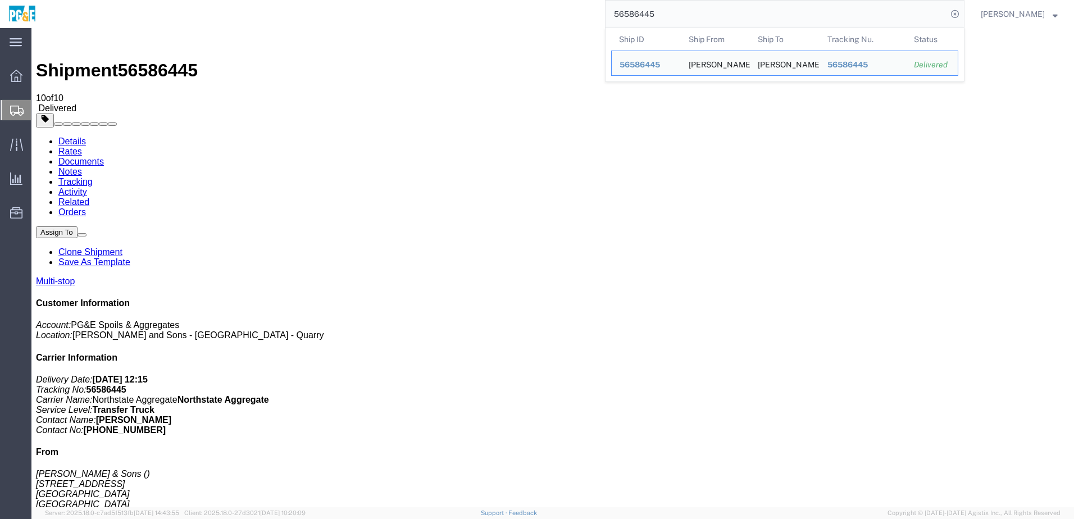
click at [649, 20] on input "56586445" at bounding box center [777, 14] width 342 height 27
paste input "677"
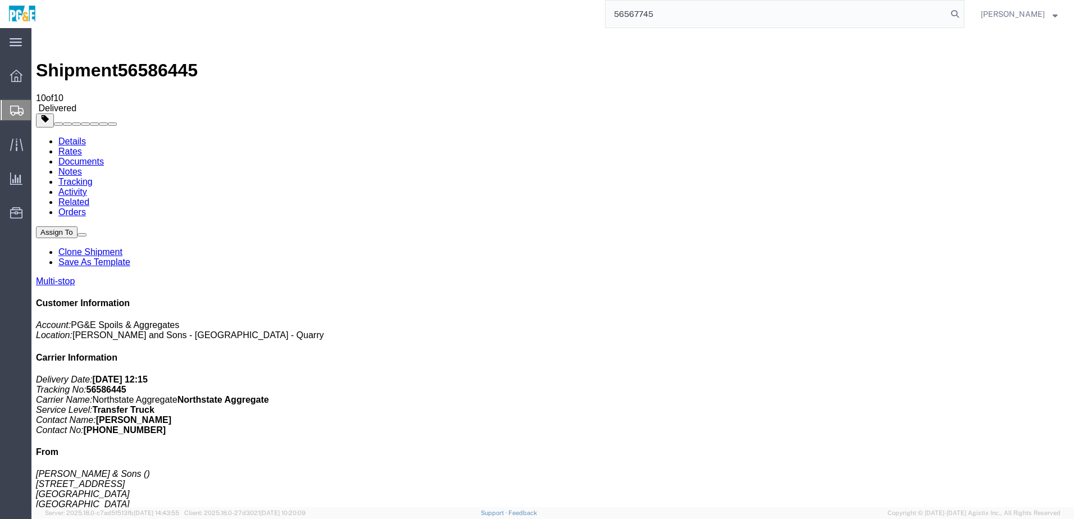
type input "56567745"
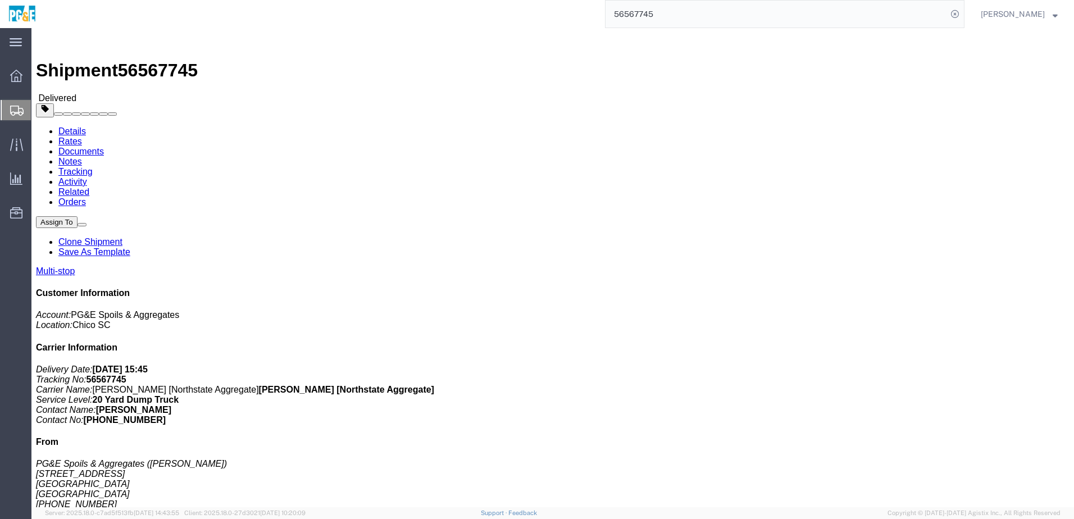
click link "Documents"
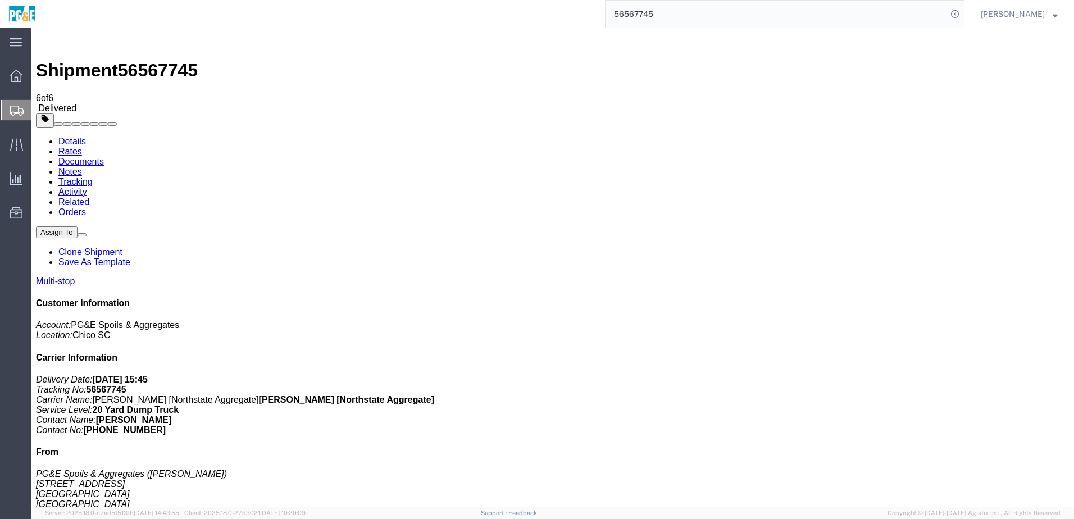
checkbox input "true"
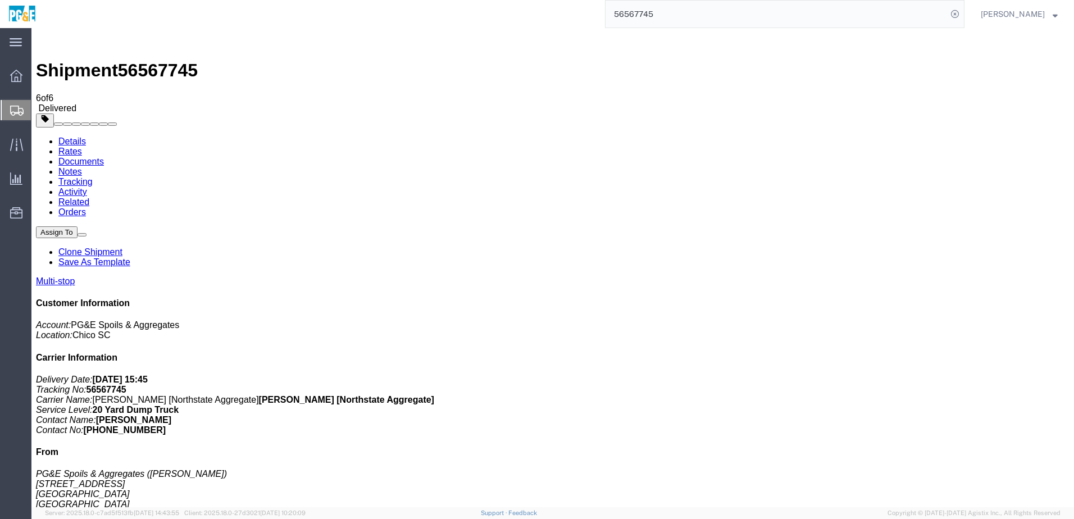
checkbox input "true"
click at [93, 177] on link "Tracking" at bounding box center [75, 182] width 34 height 10
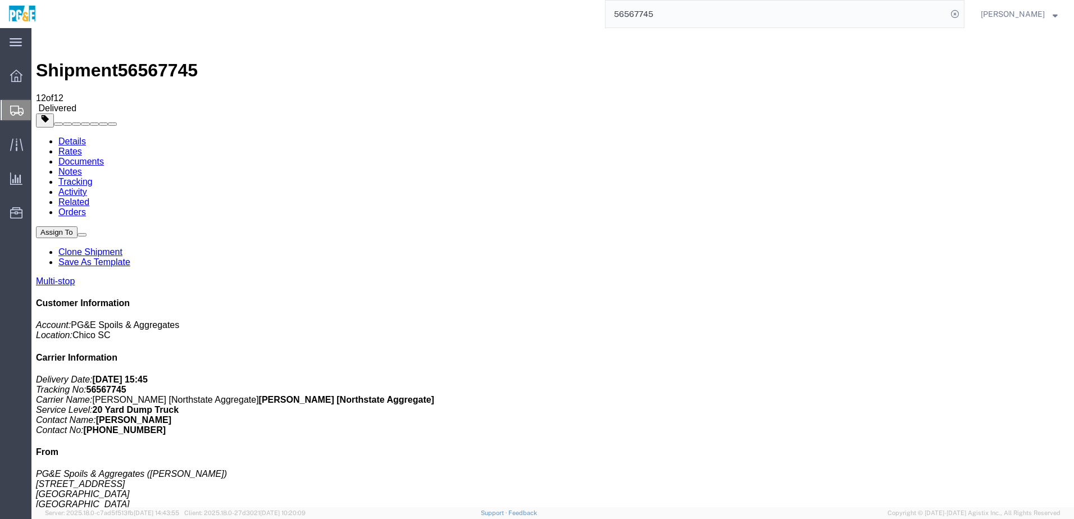
click at [630, 15] on input "56567745" at bounding box center [777, 14] width 342 height 27
click at [632, 15] on input "56567745" at bounding box center [777, 14] width 342 height 27
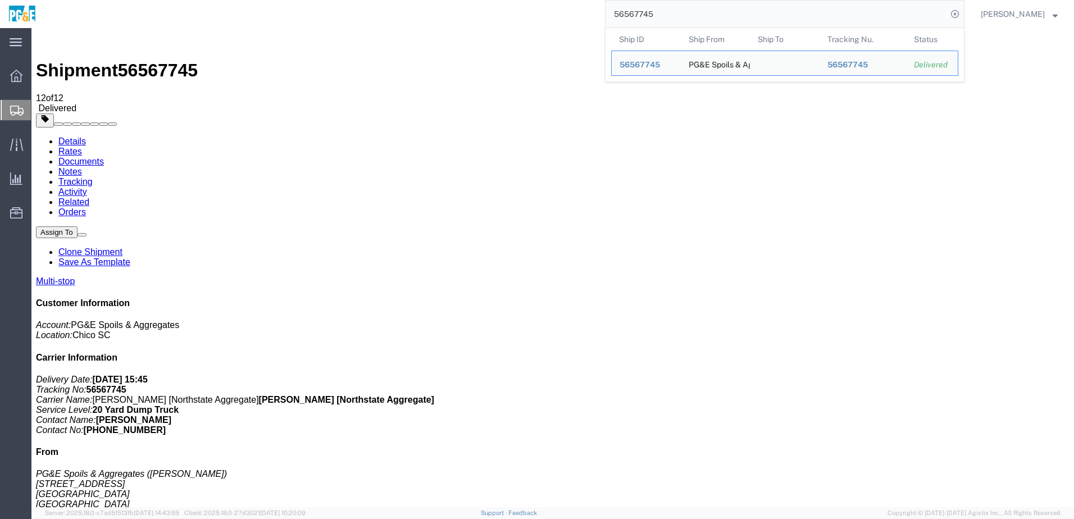
paste input "39"
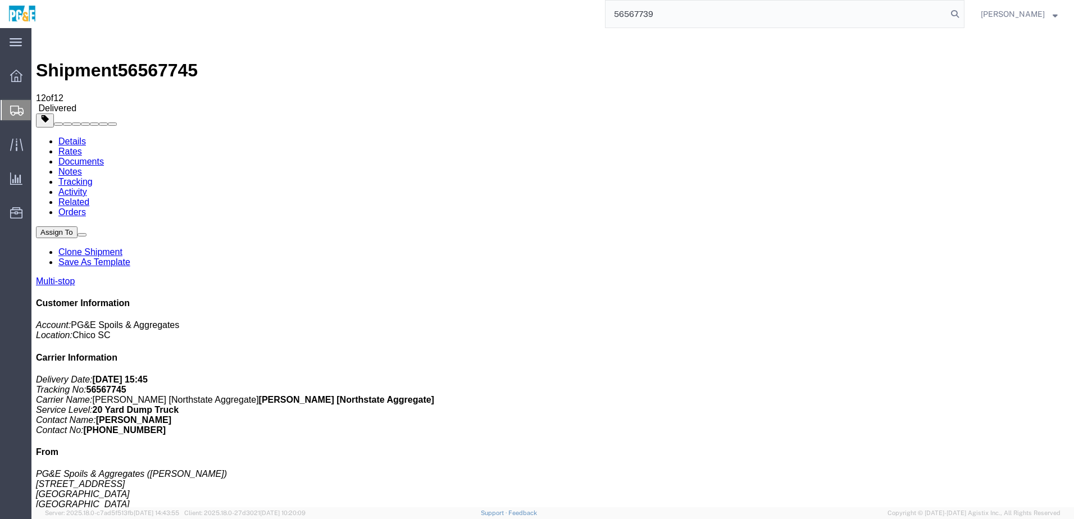
type input "56567739"
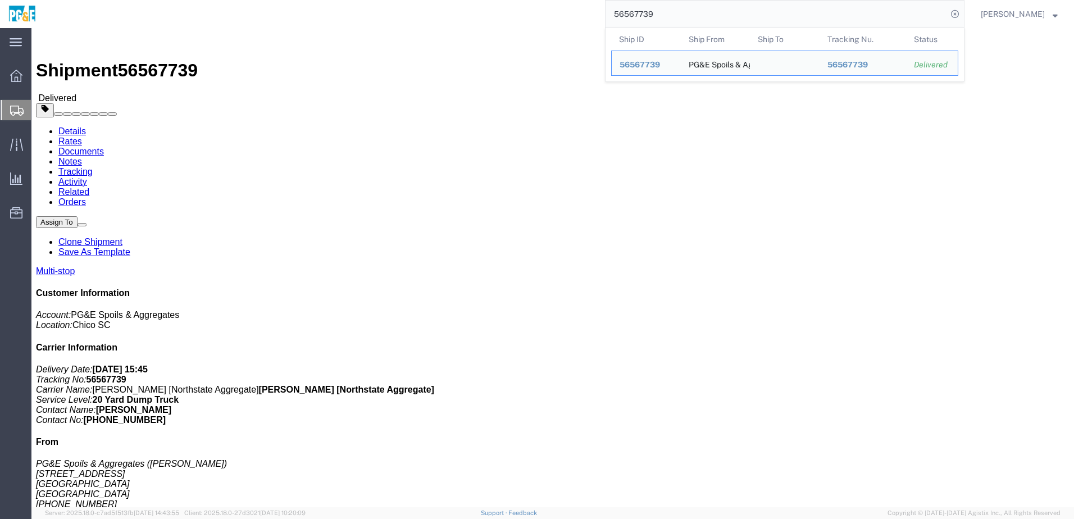
click link "Documents"
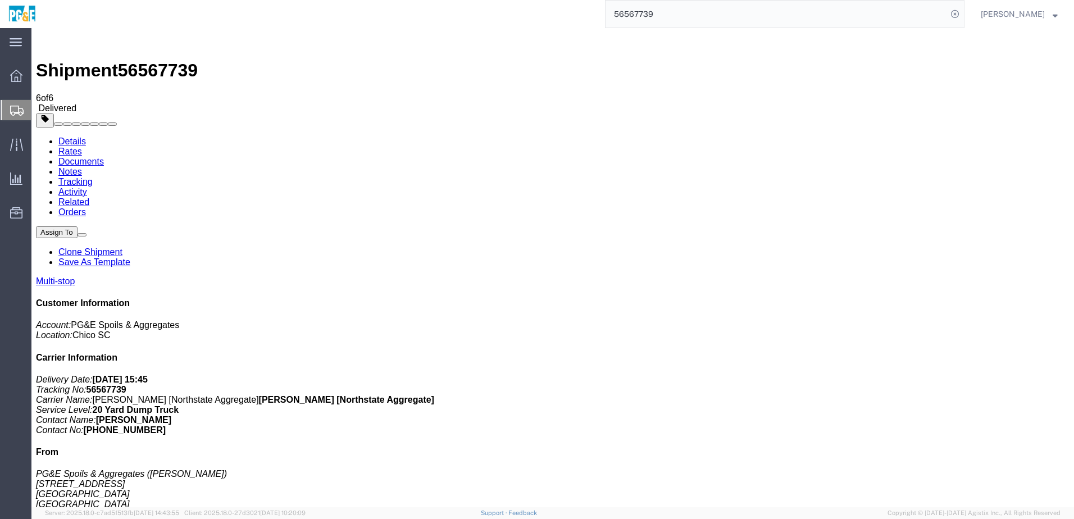
checkbox input "true"
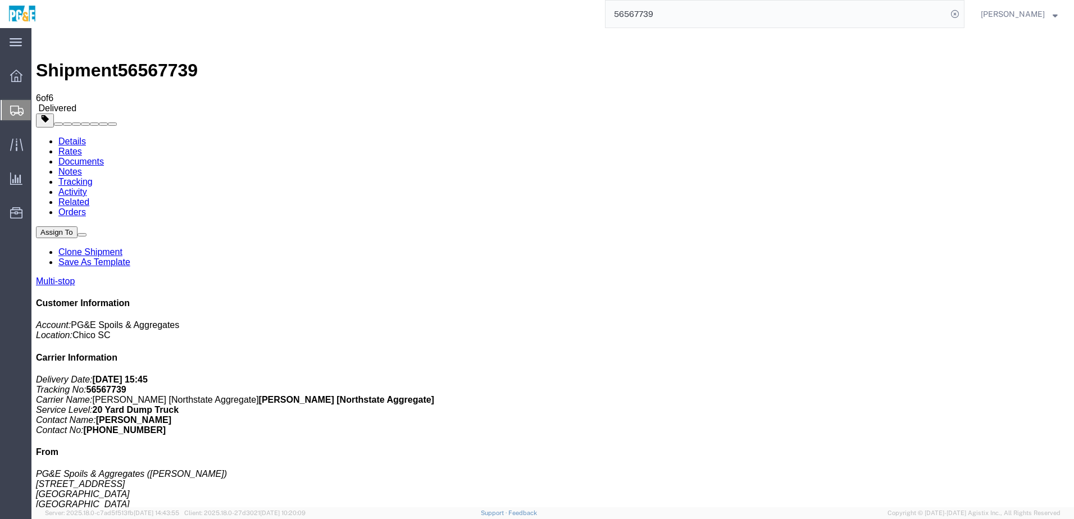
checkbox input "true"
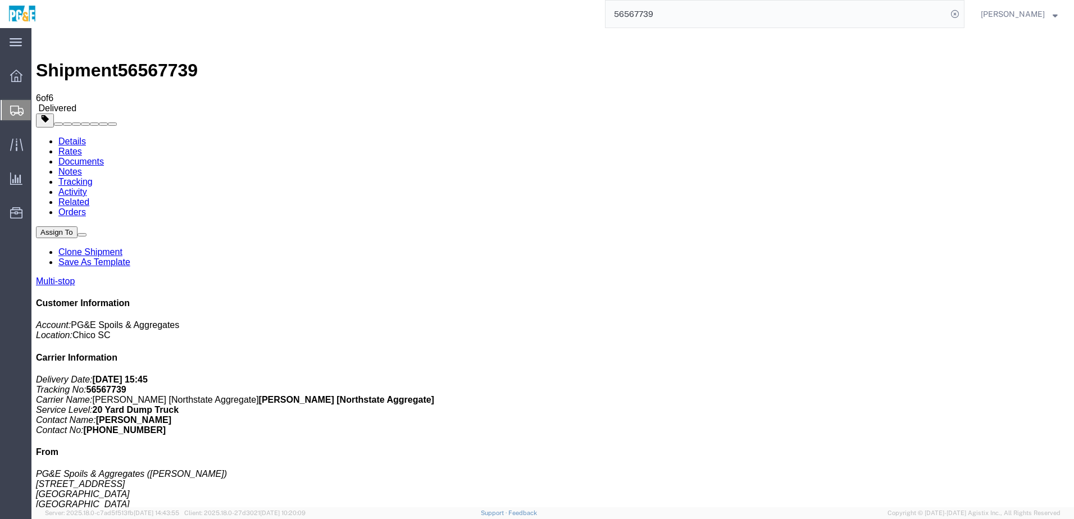
click at [93, 177] on link "Tracking" at bounding box center [75, 182] width 34 height 10
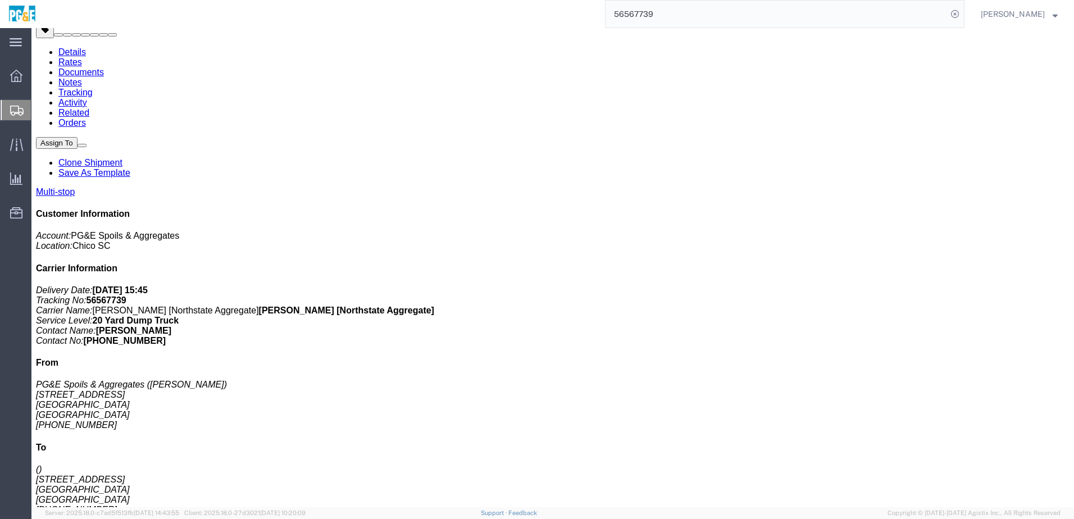
click at [646, 17] on input "56567739" at bounding box center [777, 14] width 342 height 27
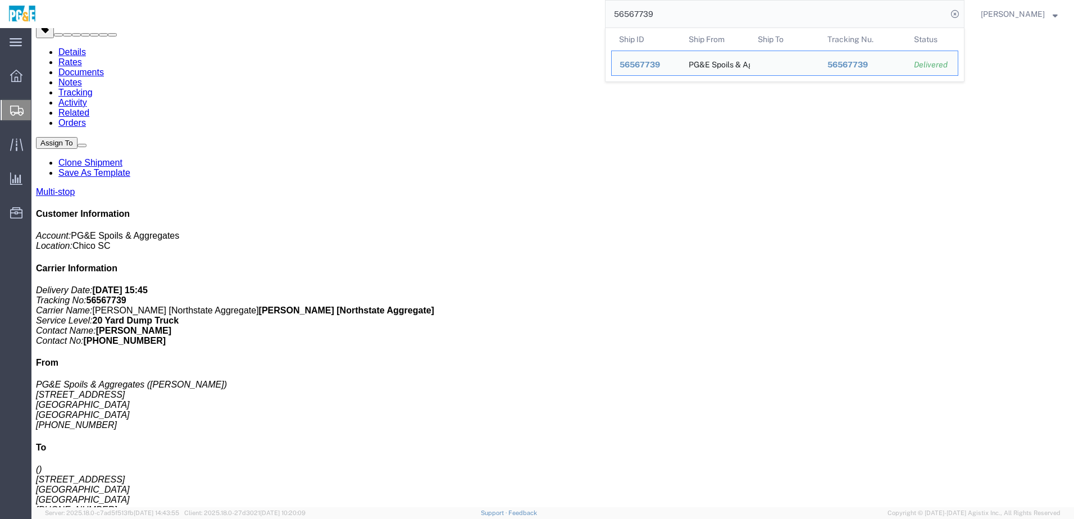
click at [646, 17] on input "56567739" at bounding box center [777, 14] width 342 height 27
paste input "01964"
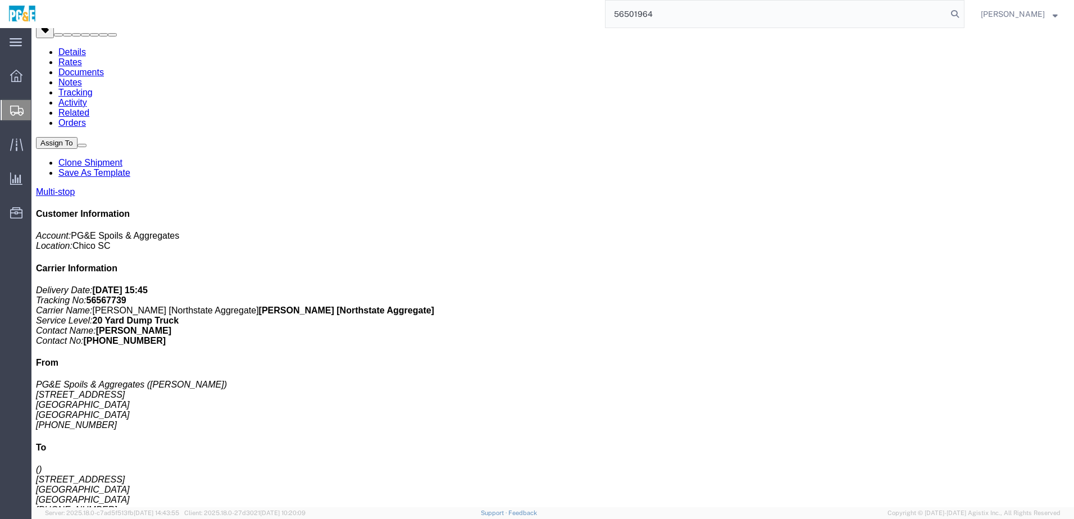
type input "56501964"
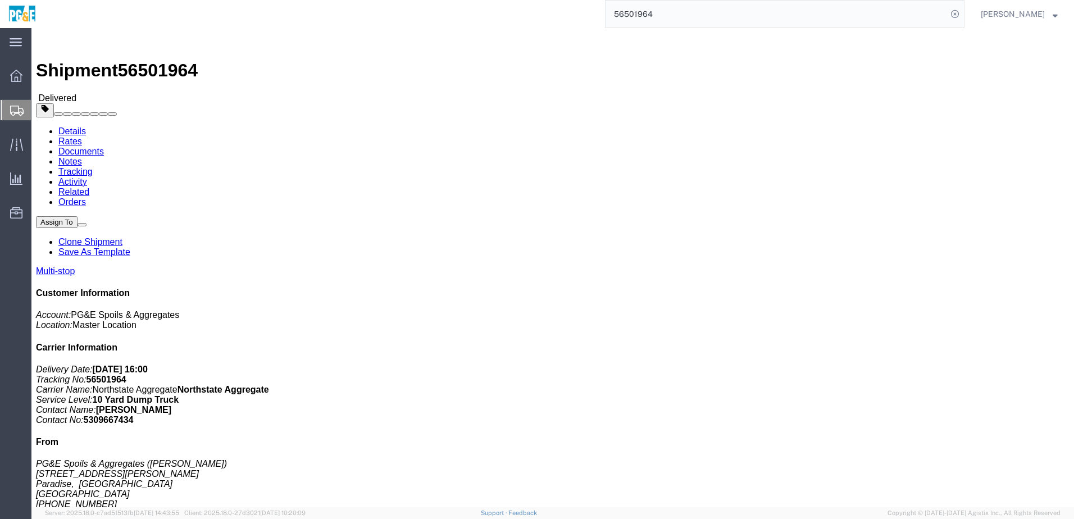
click link "Documents"
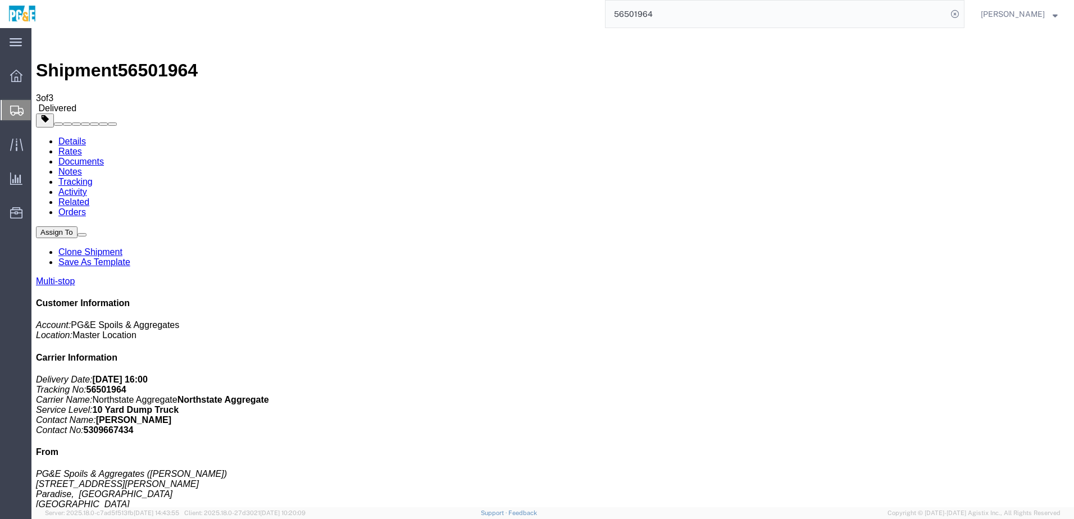
checkbox input "true"
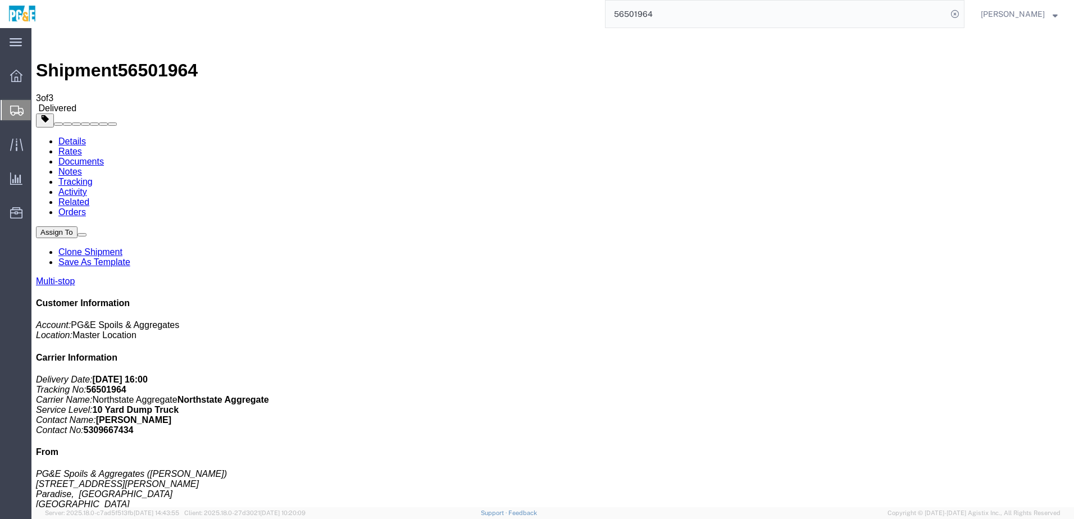
drag, startPoint x: 271, startPoint y: 324, endPoint x: 261, endPoint y: 234, distance: 91.0
click at [93, 177] on link "Tracking" at bounding box center [75, 182] width 34 height 10
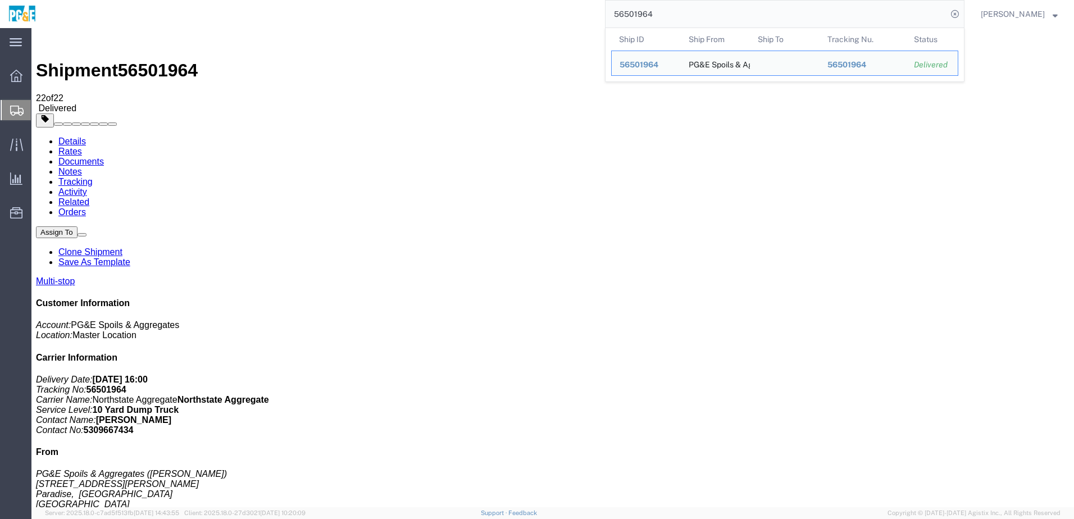
click at [651, 11] on input "56501964" at bounding box center [777, 14] width 342 height 27
paste input "67748"
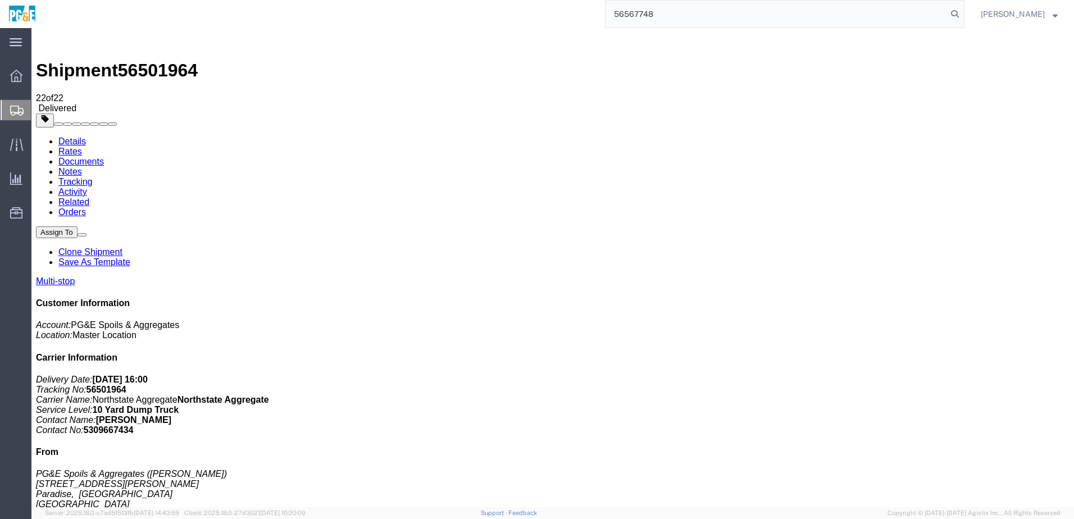
type input "56567748"
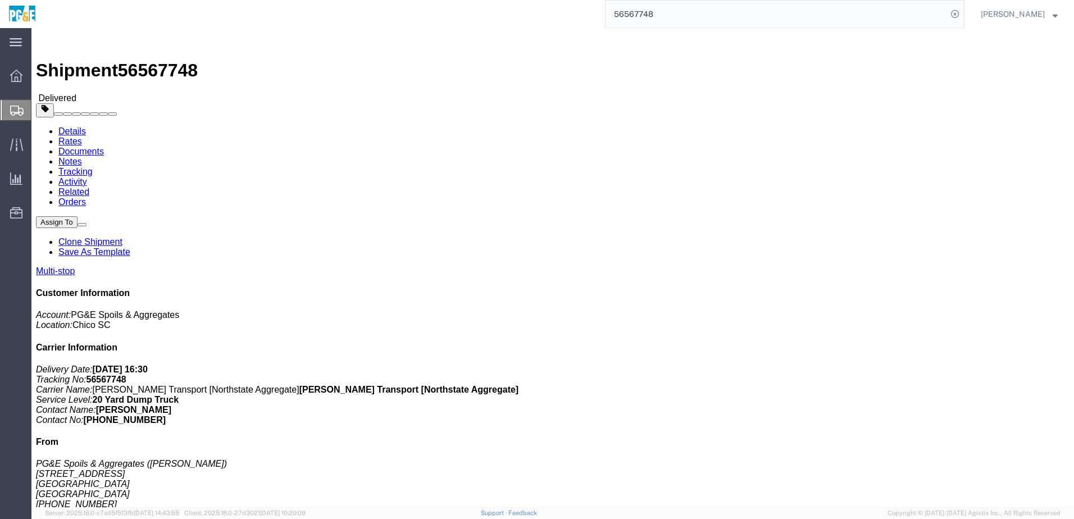
drag, startPoint x: 136, startPoint y: 42, endPoint x: 140, endPoint y: 25, distance: 17.3
click link "Documents"
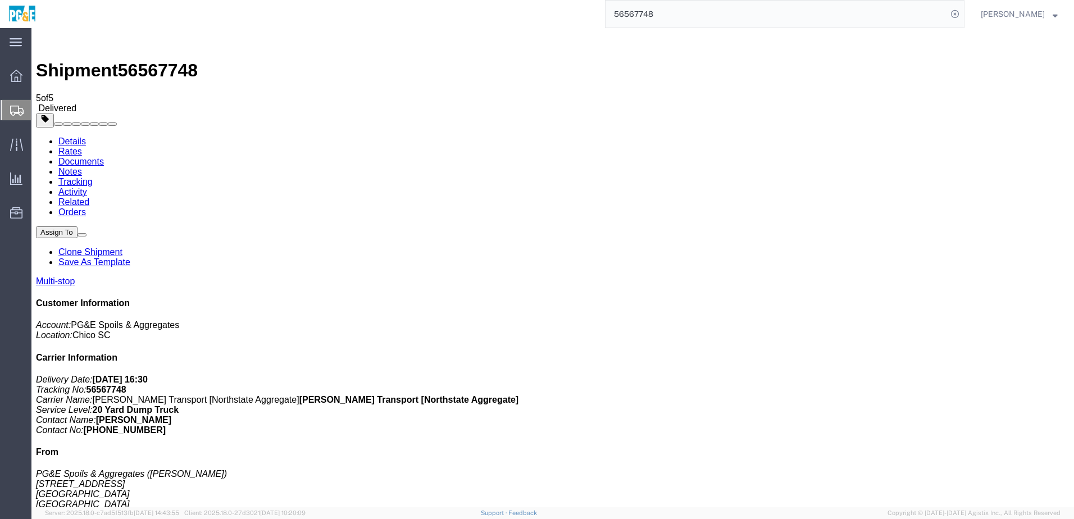
drag, startPoint x: 47, startPoint y: 239, endPoint x: 47, endPoint y: 230, distance: 9.0
checkbox input "true"
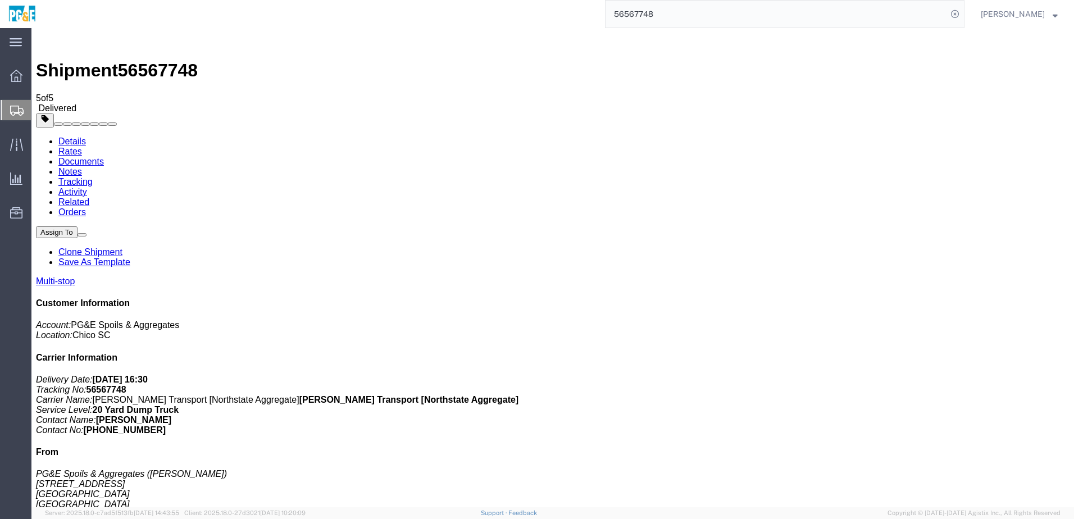
checkbox input "true"
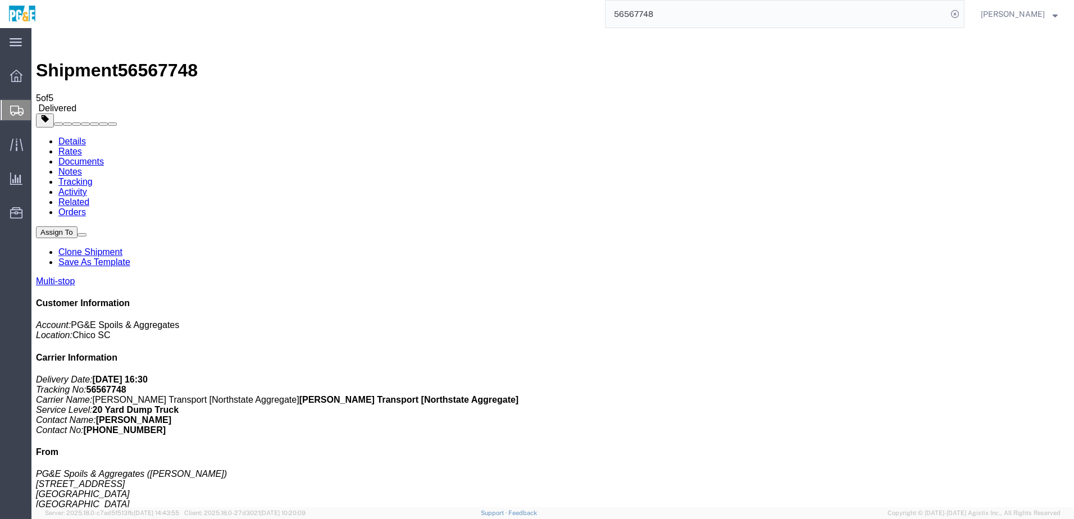
click at [93, 177] on link "Tracking" at bounding box center [75, 182] width 34 height 10
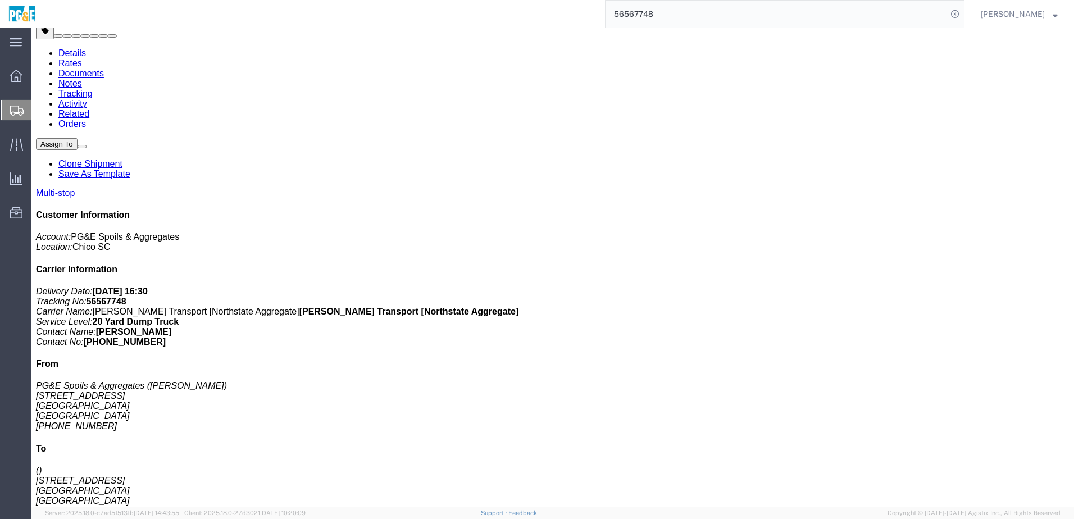
scroll to position [89, 0]
click at [649, 17] on input "56567748" at bounding box center [777, 14] width 342 height 27
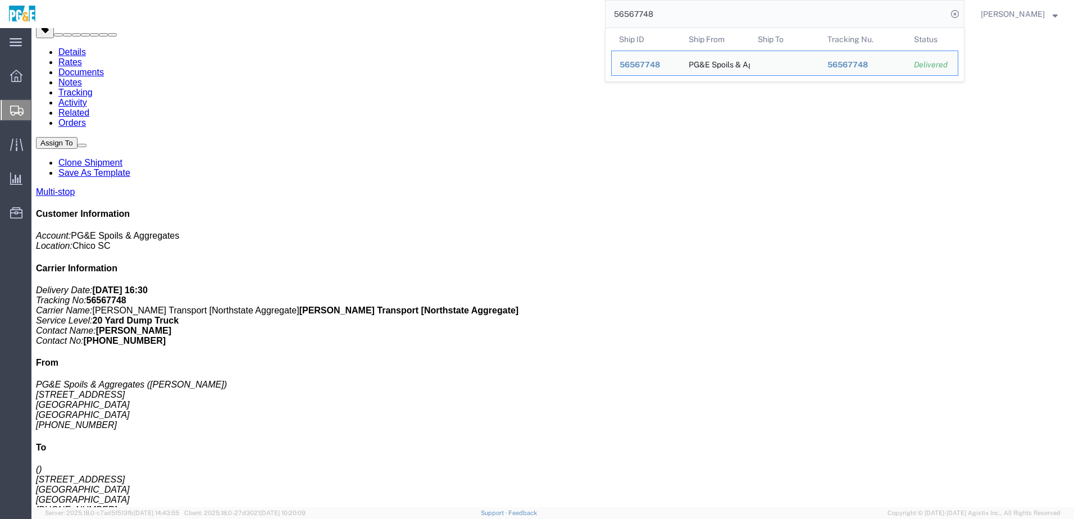
click at [649, 17] on input "56567748" at bounding box center [777, 14] width 342 height 27
paste input "55"
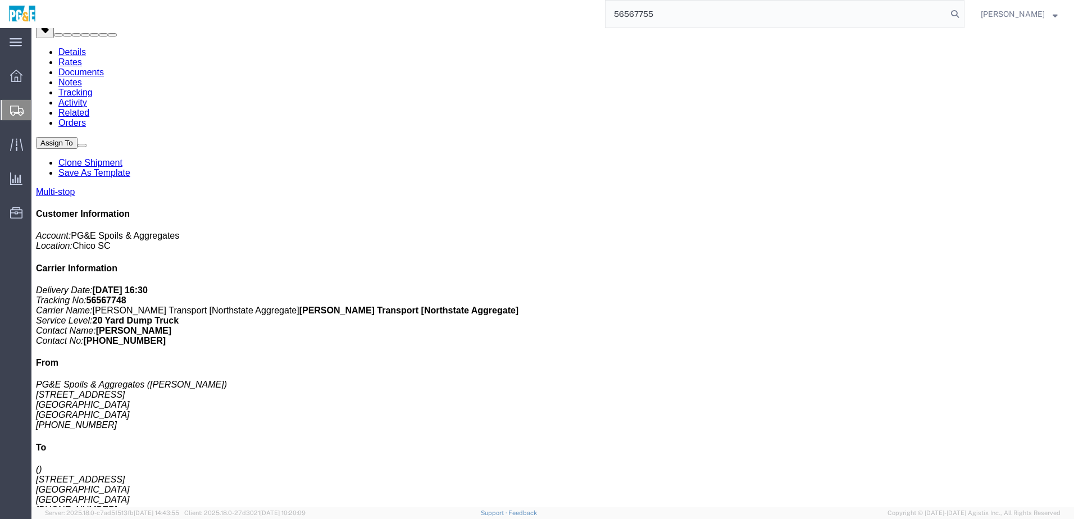
type input "56567755"
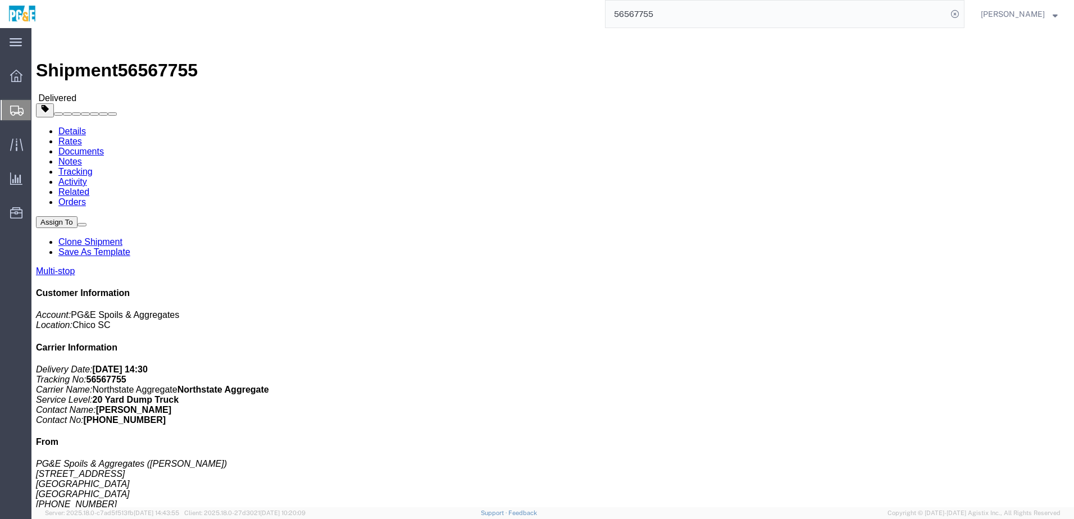
click link "Documents"
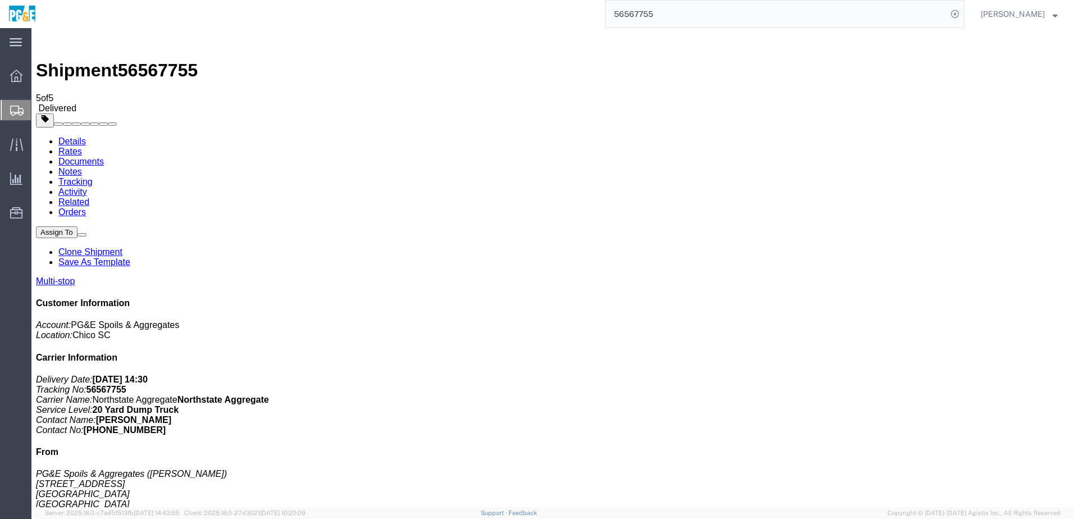
drag, startPoint x: 46, startPoint y: 243, endPoint x: 44, endPoint y: 234, distance: 8.6
checkbox input "true"
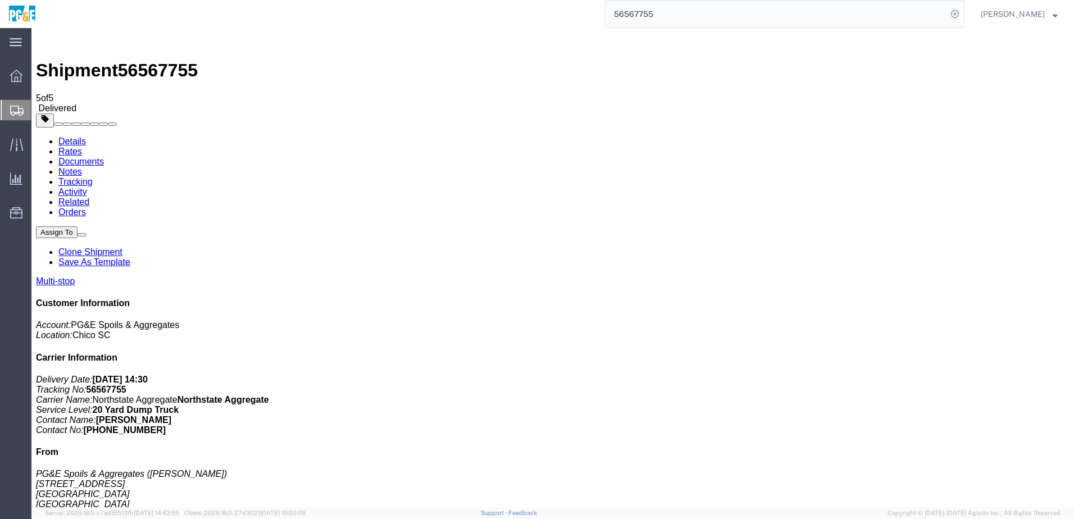
checkbox input "true"
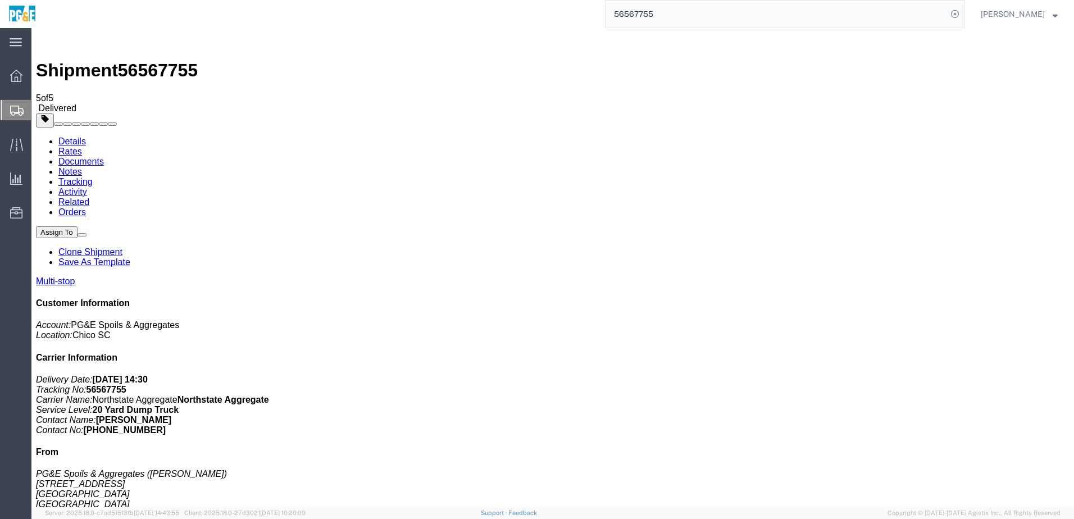
click at [93, 177] on link "Tracking" at bounding box center [75, 182] width 34 height 10
click at [633, 19] on input "56567755" at bounding box center [777, 14] width 342 height 27
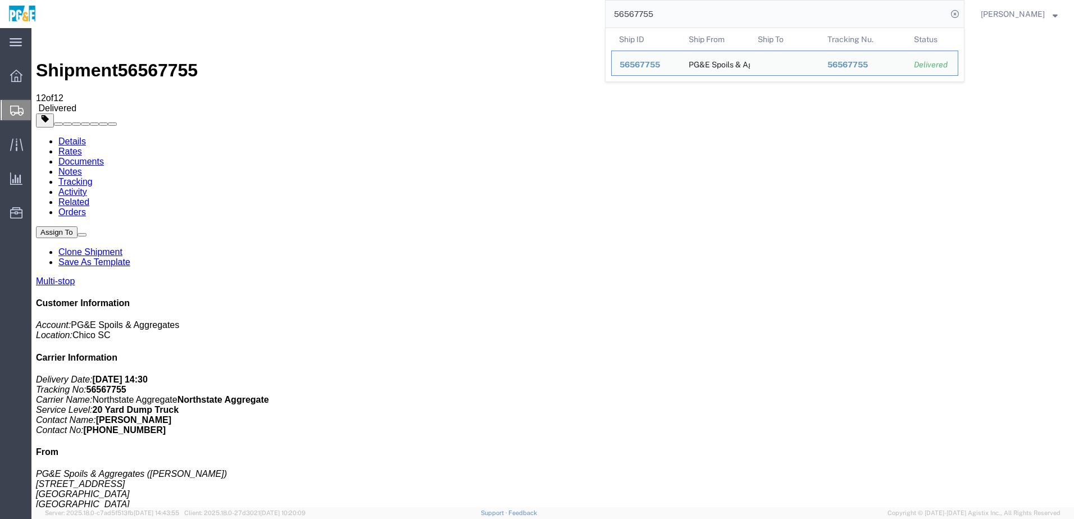
click at [633, 19] on input "56567755" at bounding box center [777, 14] width 342 height 27
paste input "2"
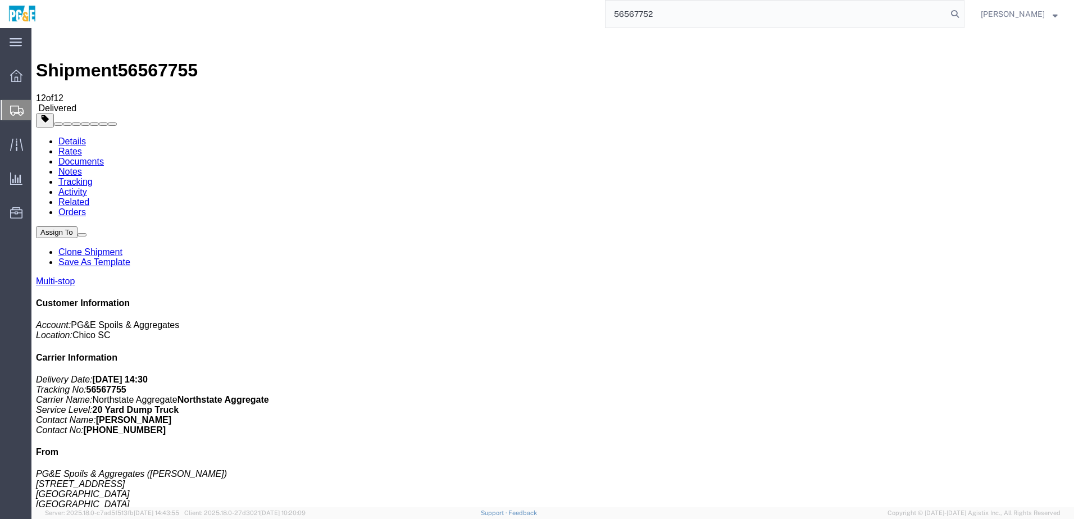
type input "56567752"
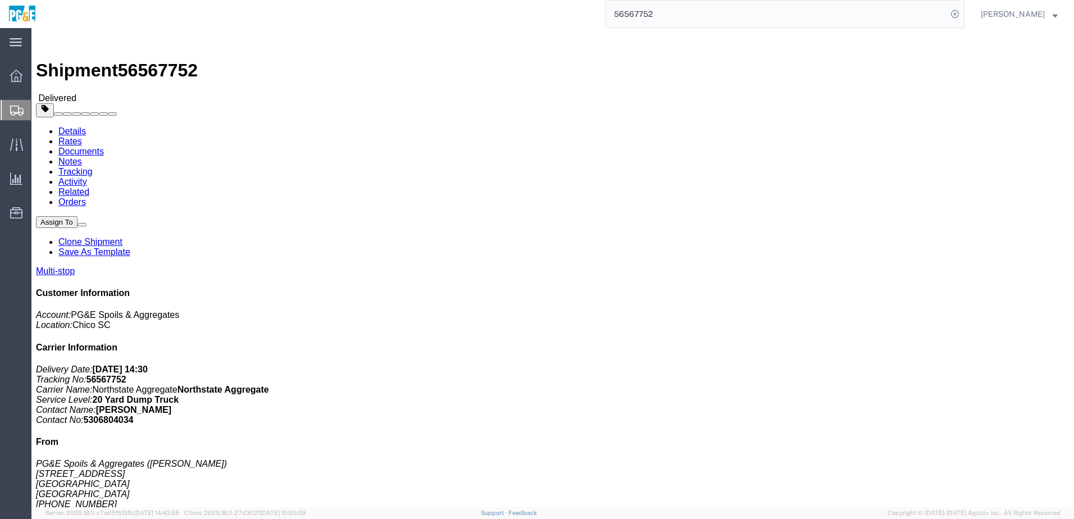
click link "Documents"
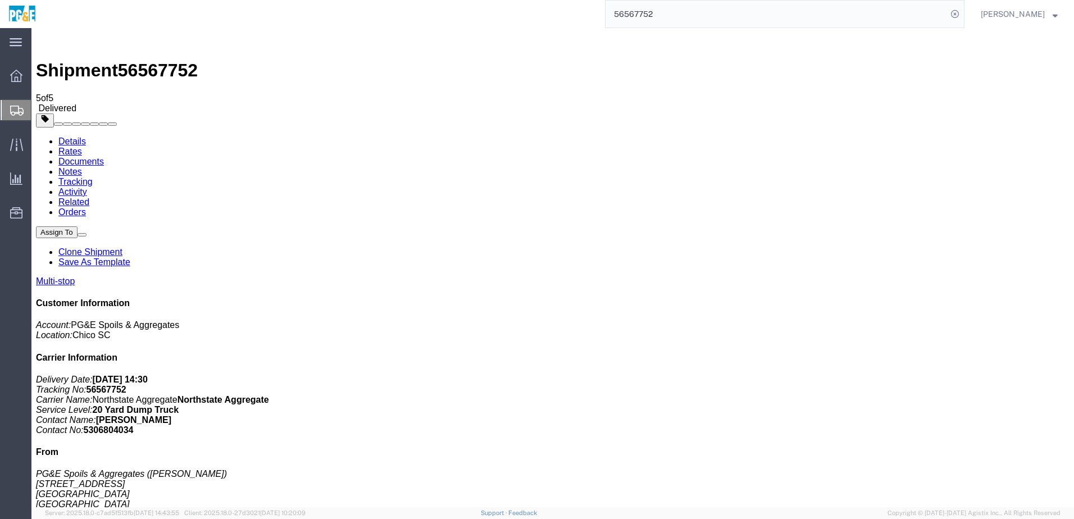
drag, startPoint x: 45, startPoint y: 242, endPoint x: 44, endPoint y: 228, distance: 13.5
checkbox input "true"
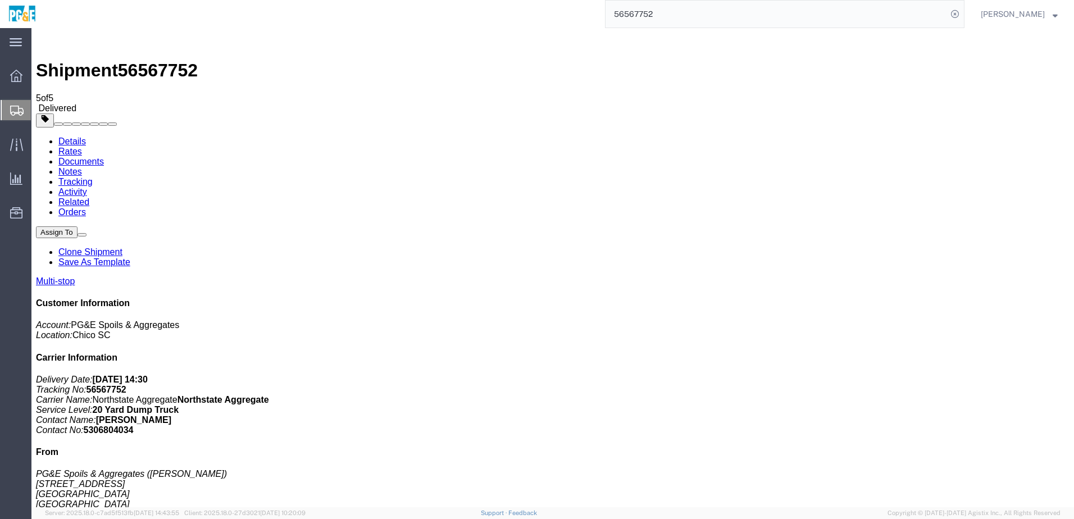
checkbox input "true"
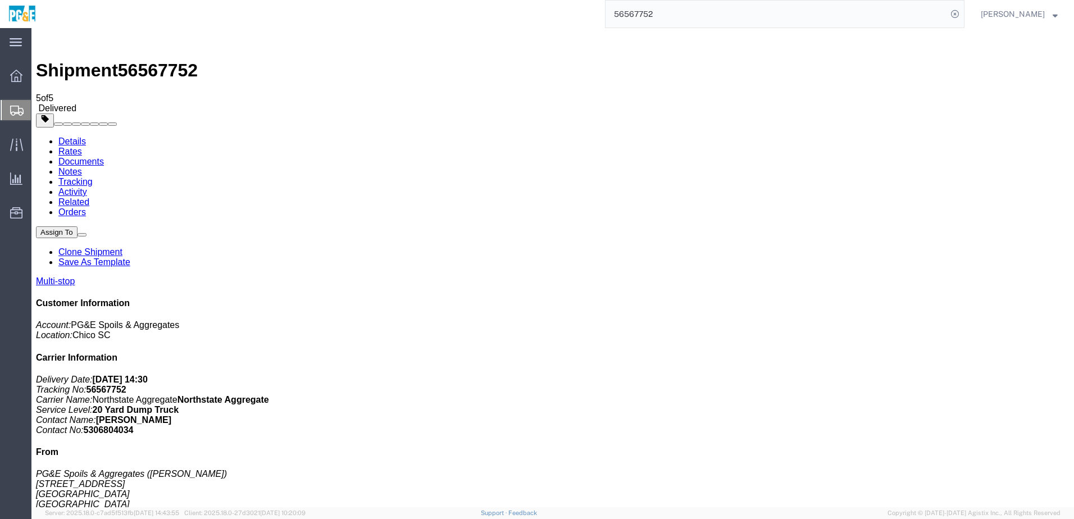
click at [93, 177] on link "Tracking" at bounding box center [75, 182] width 34 height 10
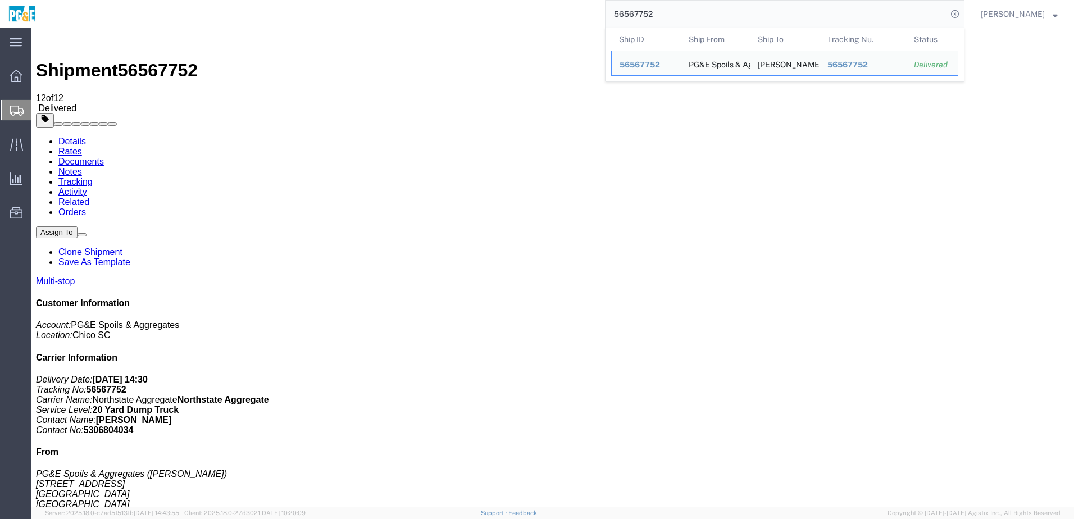
click at [643, 18] on input "56567752" at bounding box center [777, 14] width 342 height 27
paste input "01967"
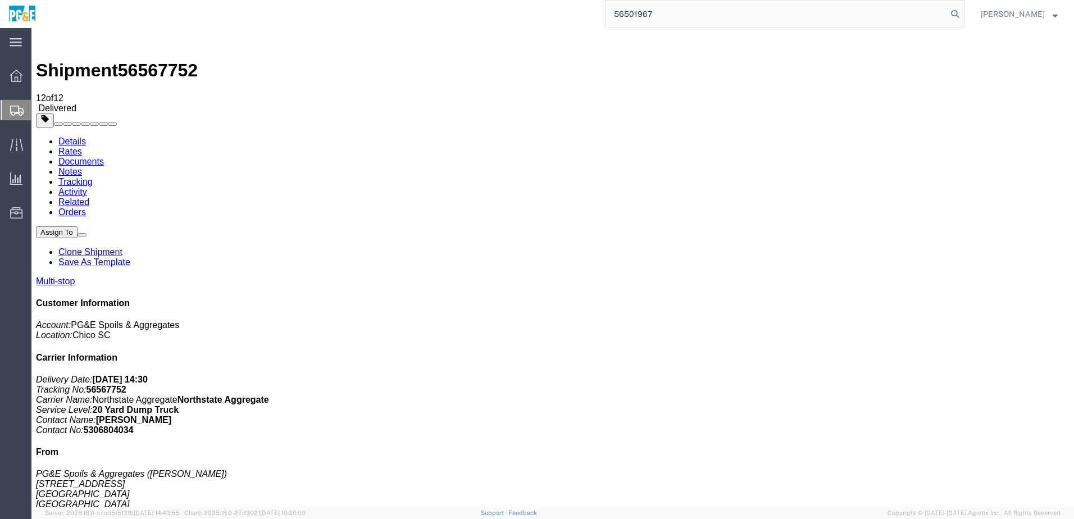
type input "56501967"
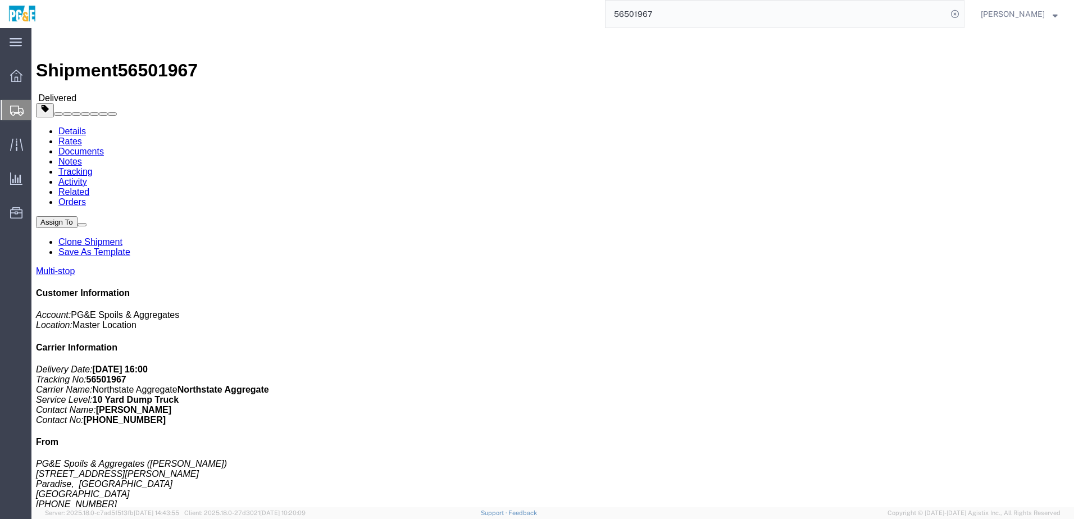
click link "Documents"
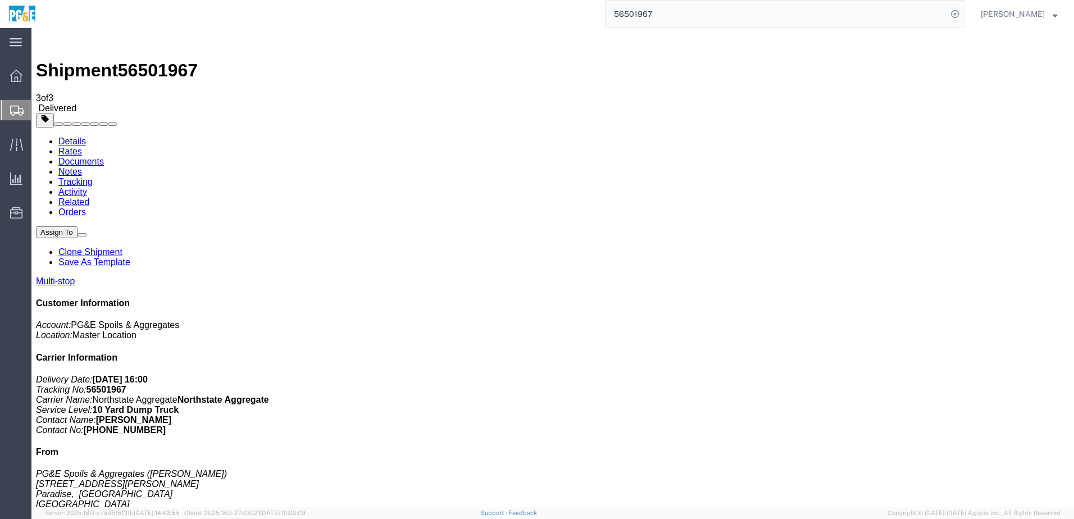
checkbox input "true"
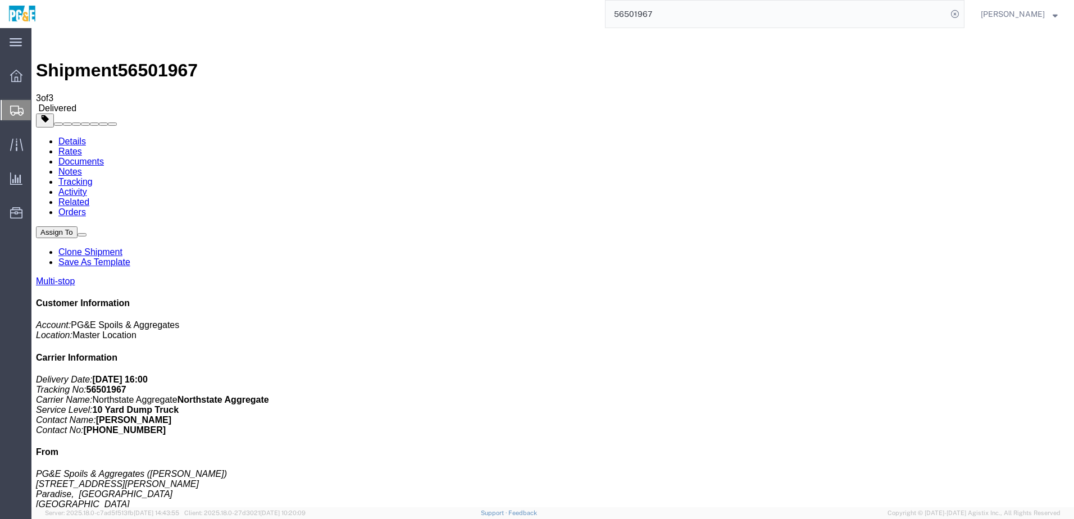
click at [93, 177] on link "Tracking" at bounding box center [75, 182] width 34 height 10
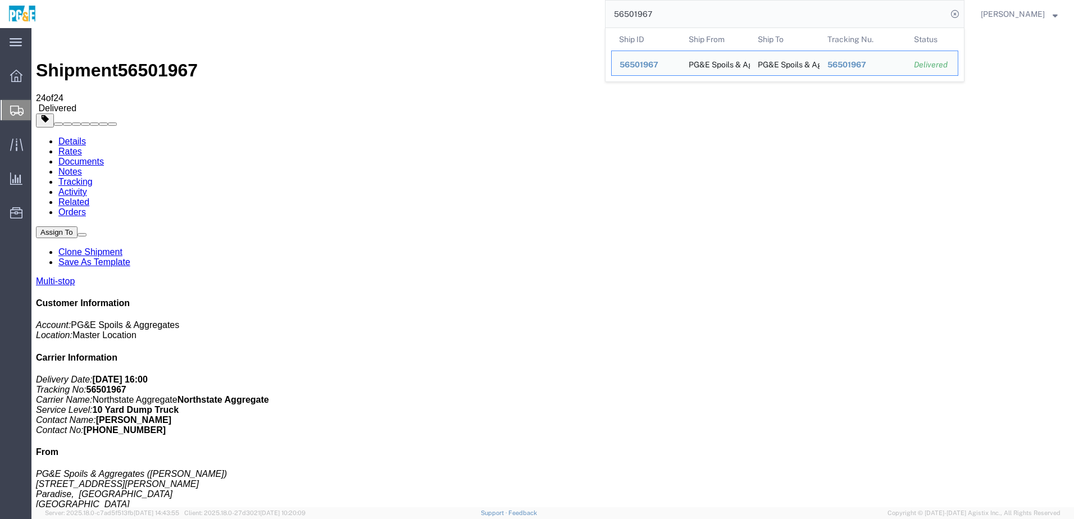
click at [652, 13] on input "56501967" at bounding box center [777, 14] width 342 height 27
paste input "67758"
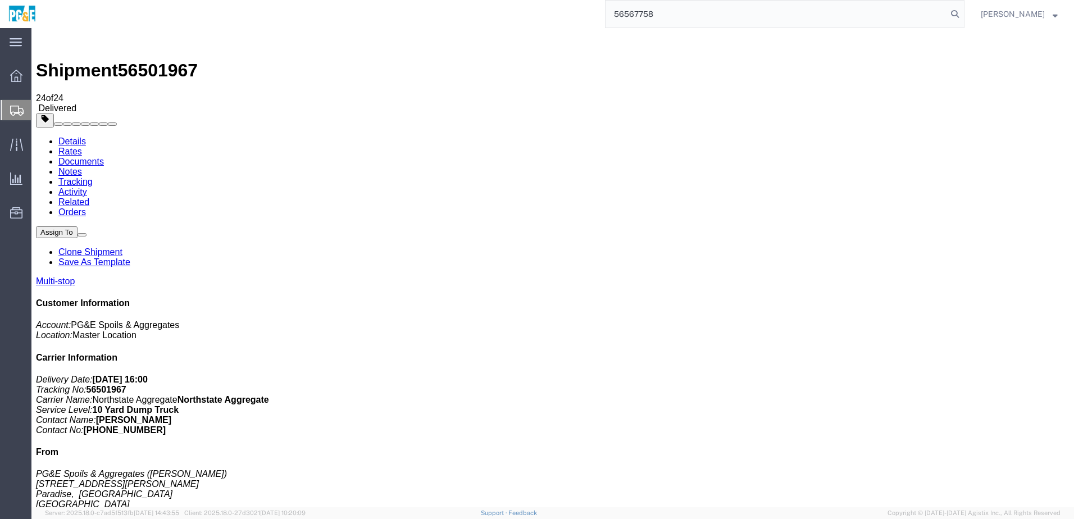
type input "56567758"
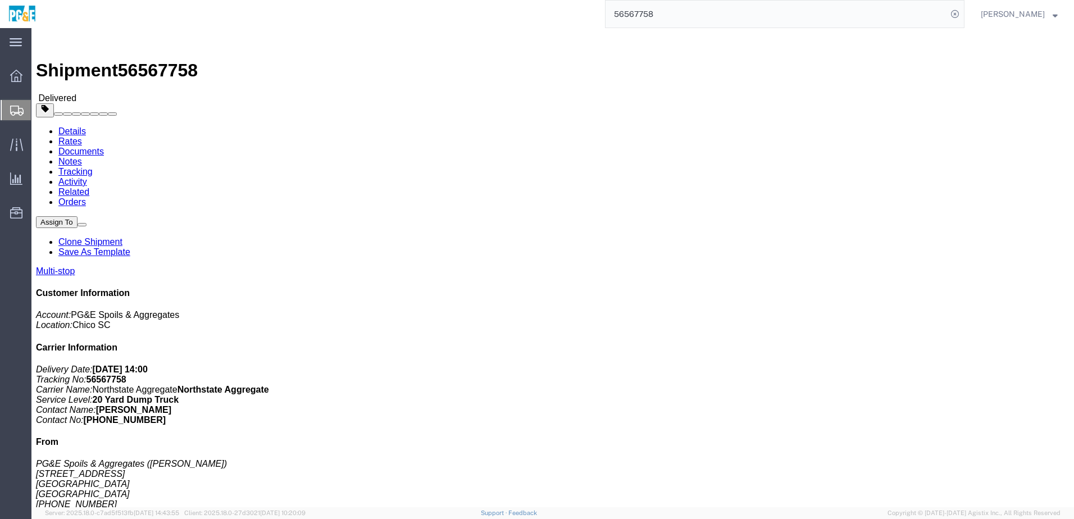
click link "Documents"
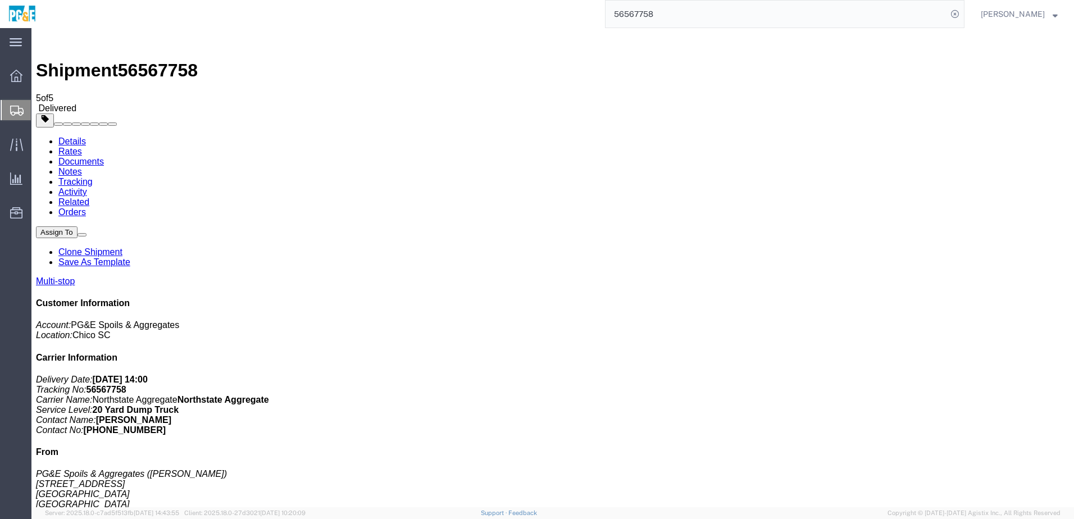
drag, startPoint x: 44, startPoint y: 244, endPoint x: 43, endPoint y: 227, distance: 16.9
checkbox input "true"
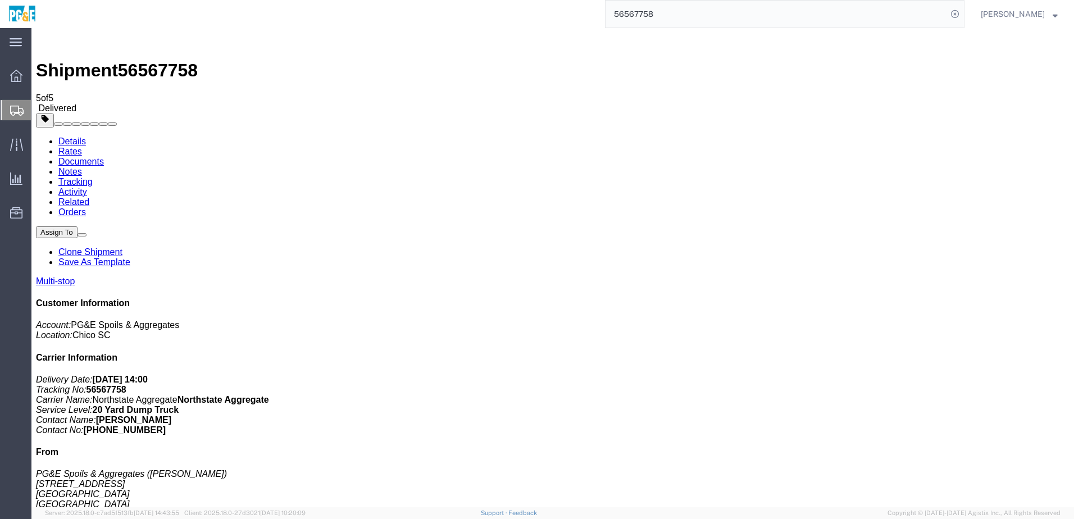
checkbox input "true"
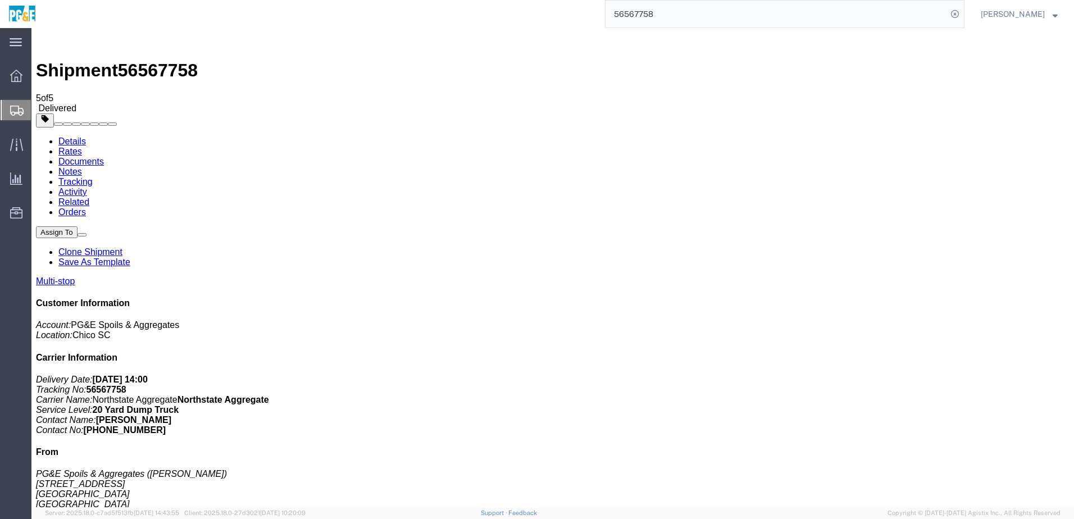
click at [93, 177] on link "Tracking" at bounding box center [75, 182] width 34 height 10
click at [642, 19] on input "56567758" at bounding box center [777, 14] width 342 height 27
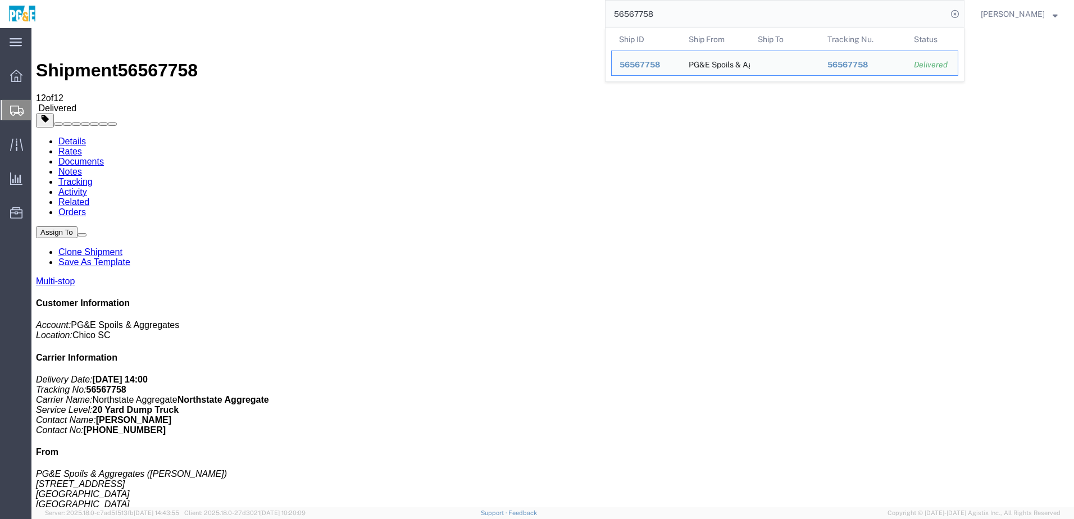
click at [642, 19] on input "56567758" at bounding box center [777, 14] width 342 height 27
paste input "85256"
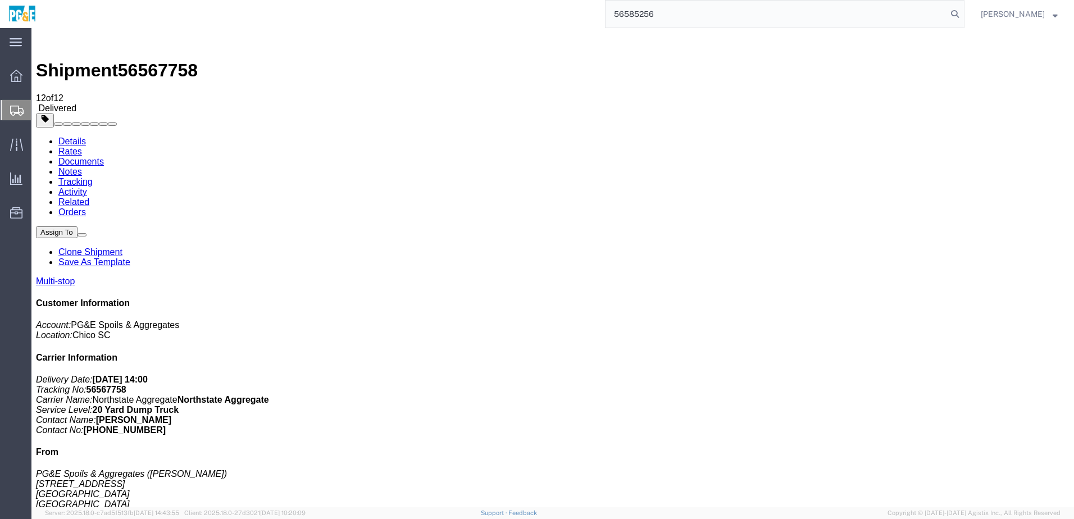
type input "56585256"
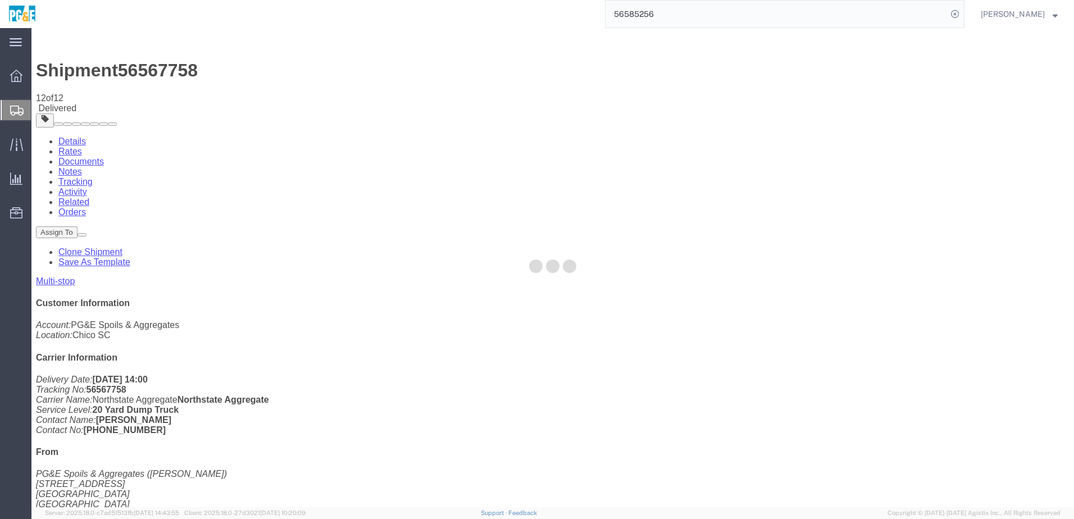
click at [513, 84] on div at bounding box center [552, 267] width 1043 height 479
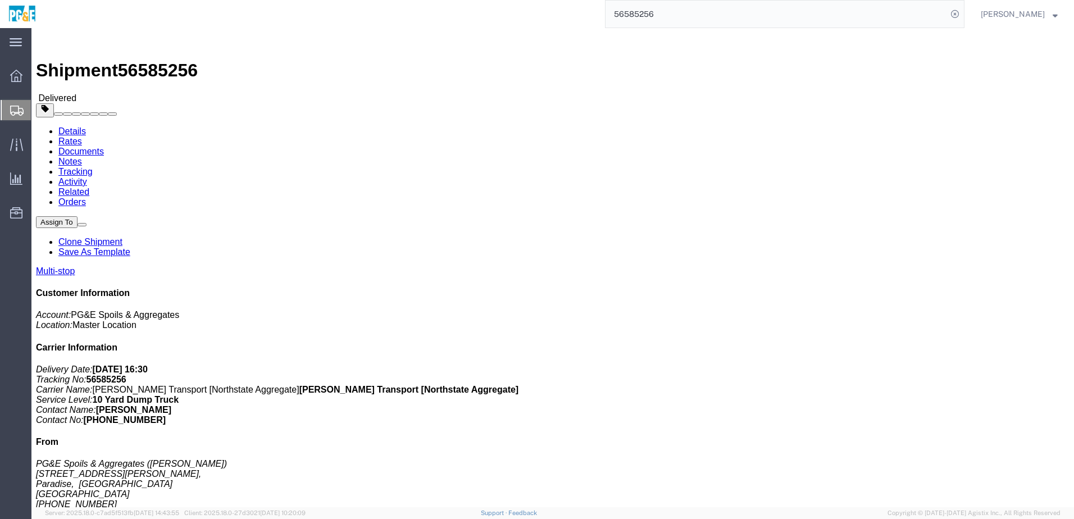
click link "Documents"
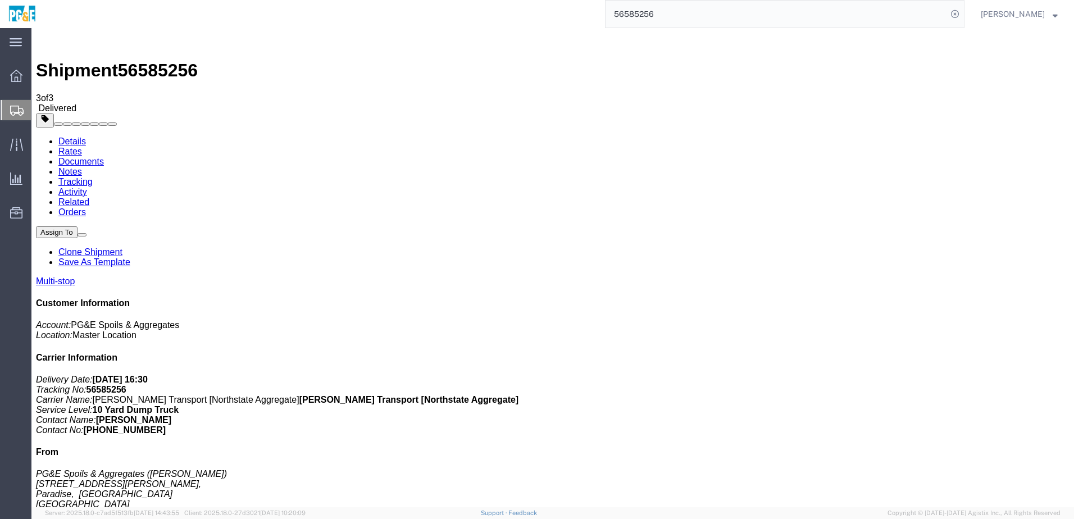
checkbox input "true"
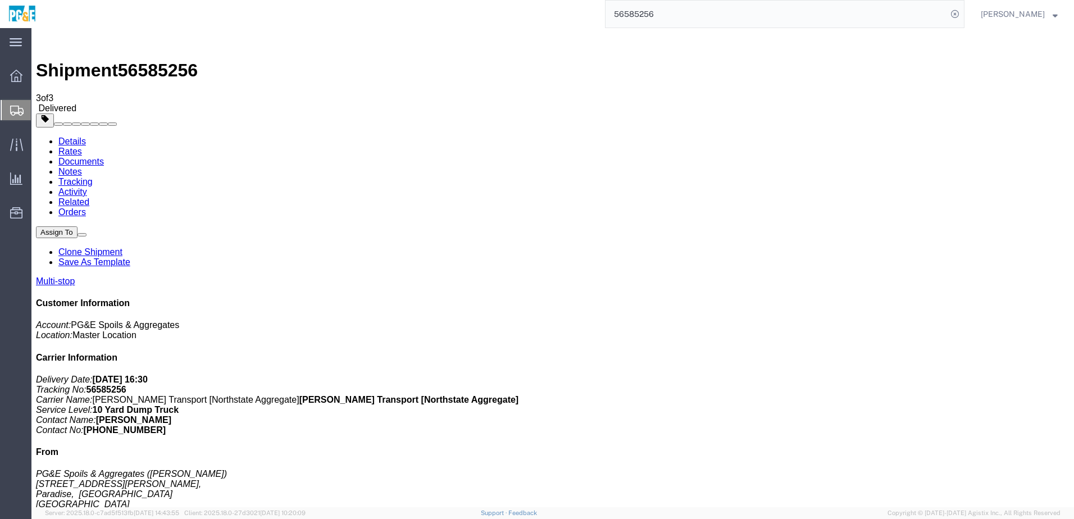
click at [93, 177] on link "Tracking" at bounding box center [75, 182] width 34 height 10
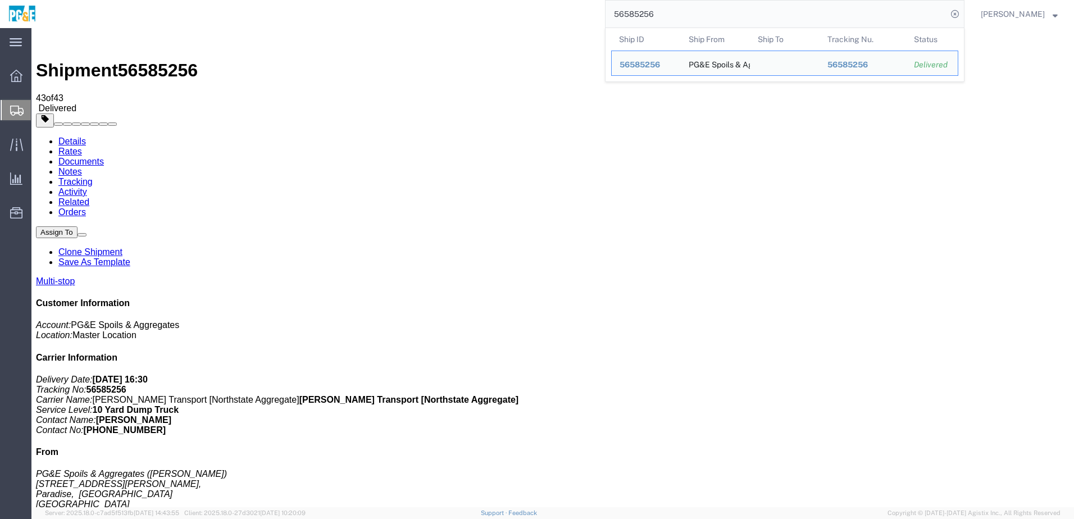
click at [641, 12] on input "56585256" at bounding box center [777, 14] width 342 height 27
paste input "0"
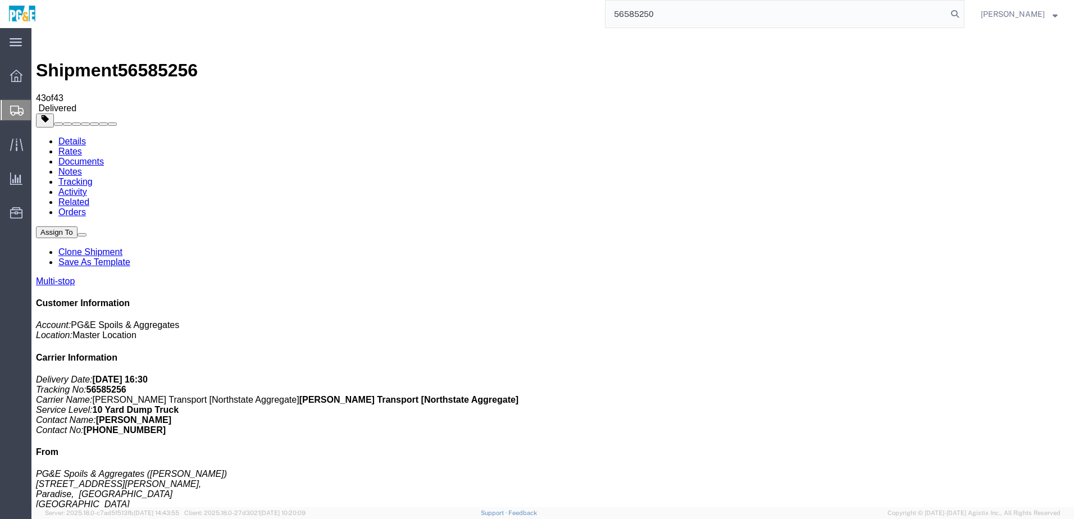
type input "56585250"
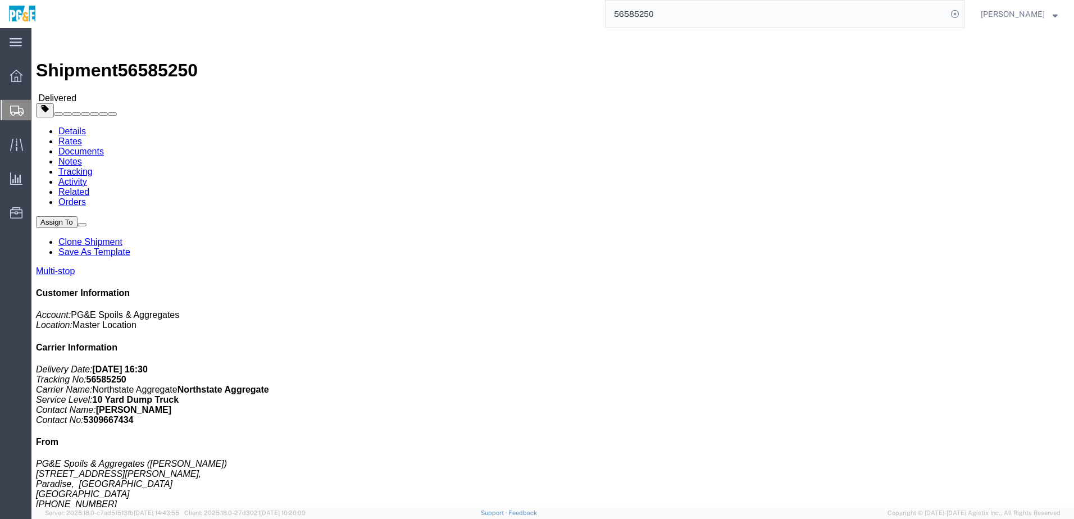
drag, startPoint x: 128, startPoint y: 39, endPoint x: 189, endPoint y: 4, distance: 70.5
click link "Documents"
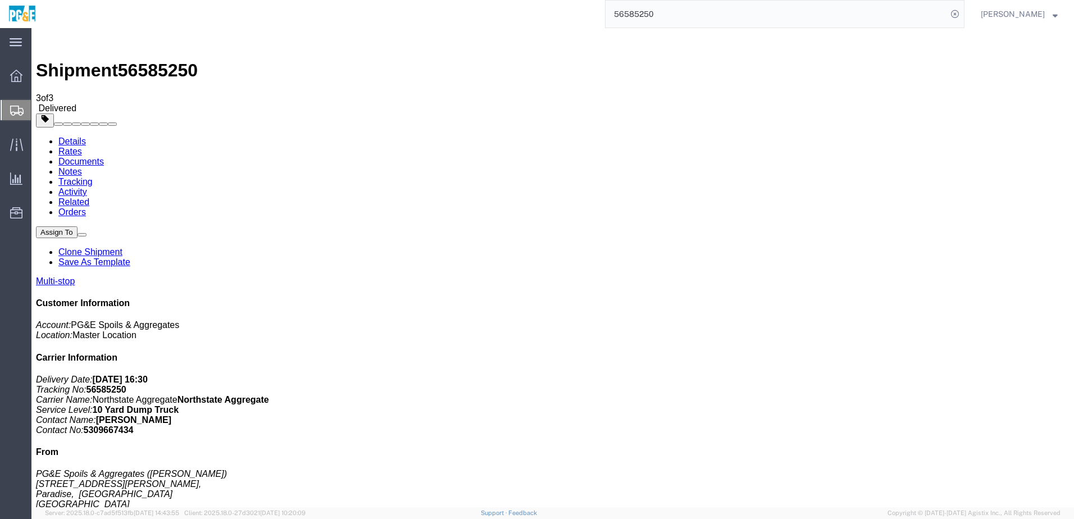
checkbox input "true"
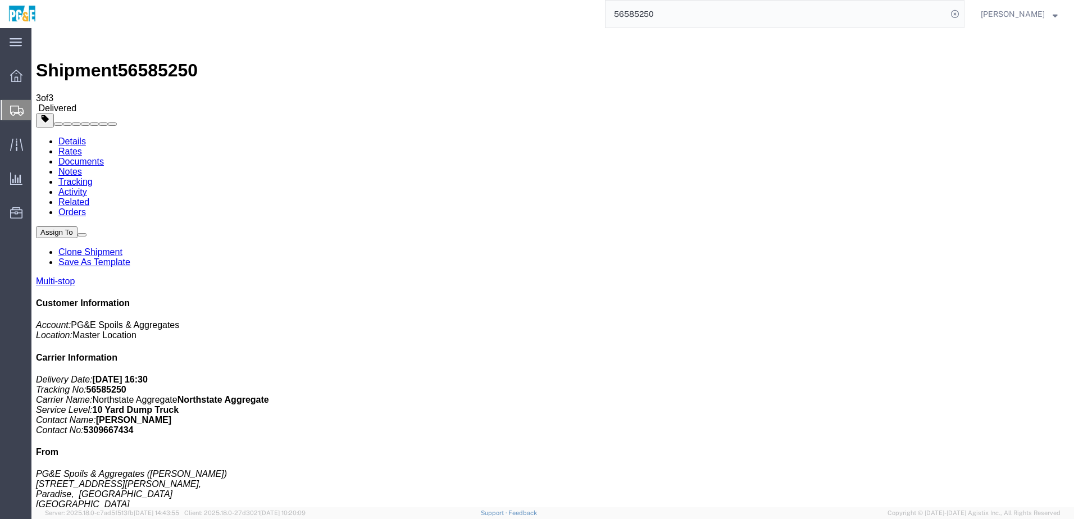
click at [93, 177] on link "Tracking" at bounding box center [75, 182] width 34 height 10
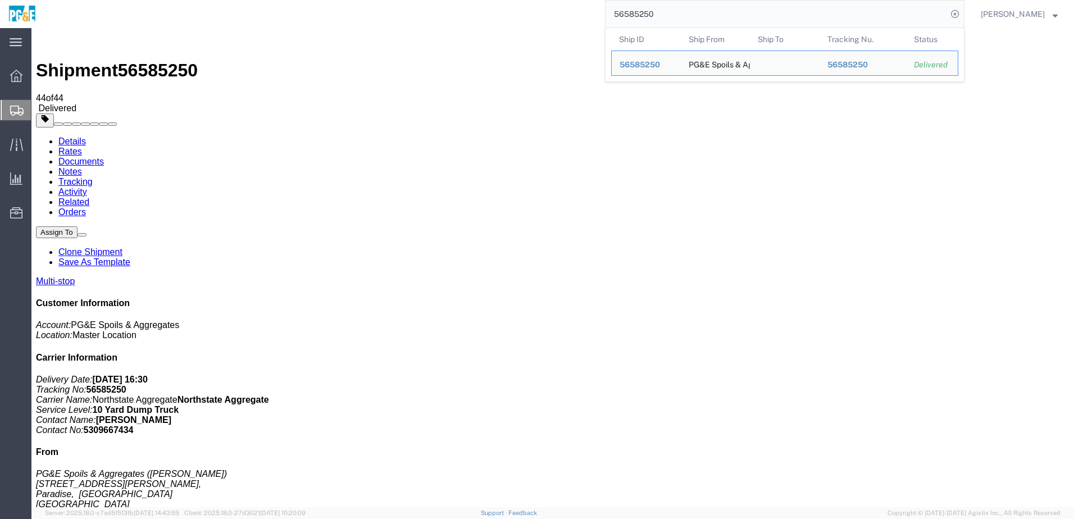
click at [653, 17] on input "56585250" at bounding box center [777, 14] width 342 height 27
click at [651, 21] on input "56585250" at bounding box center [777, 14] width 342 height 27
paste input "4"
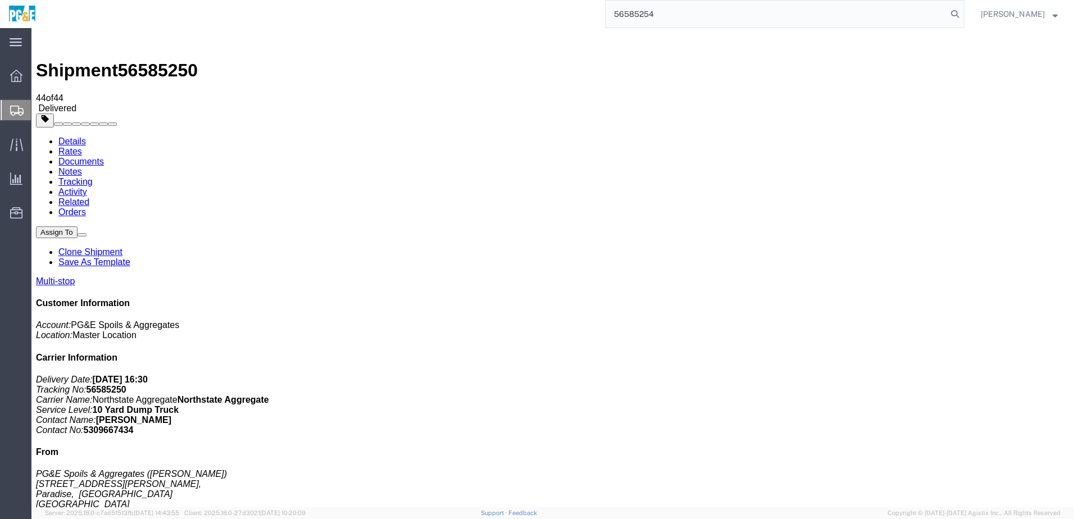
type input "56585254"
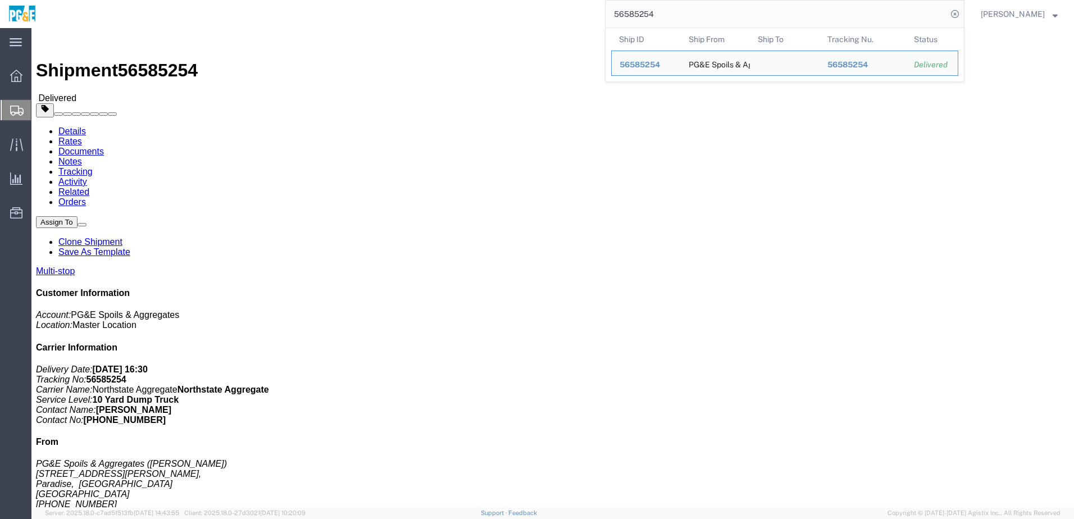
click link "Documents"
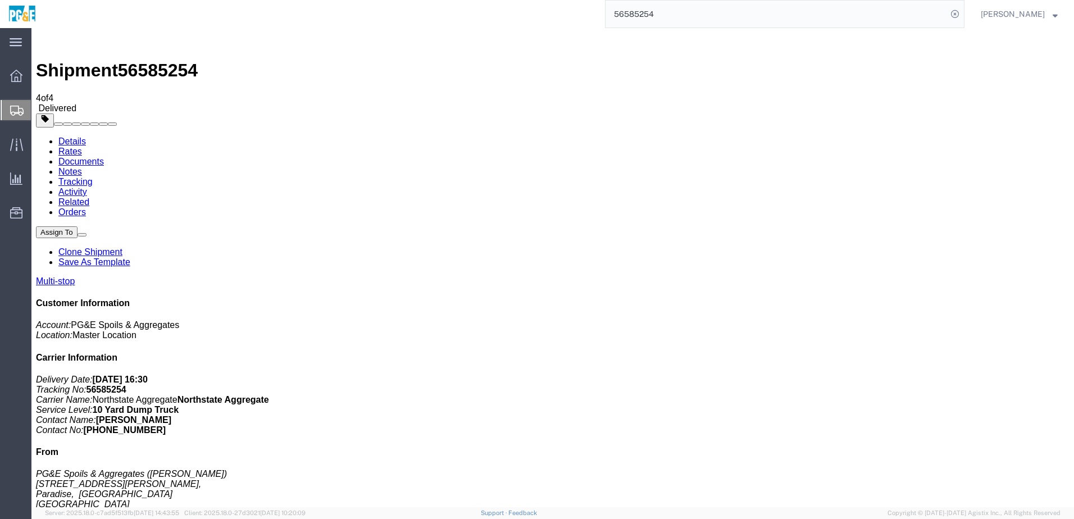
checkbox input "true"
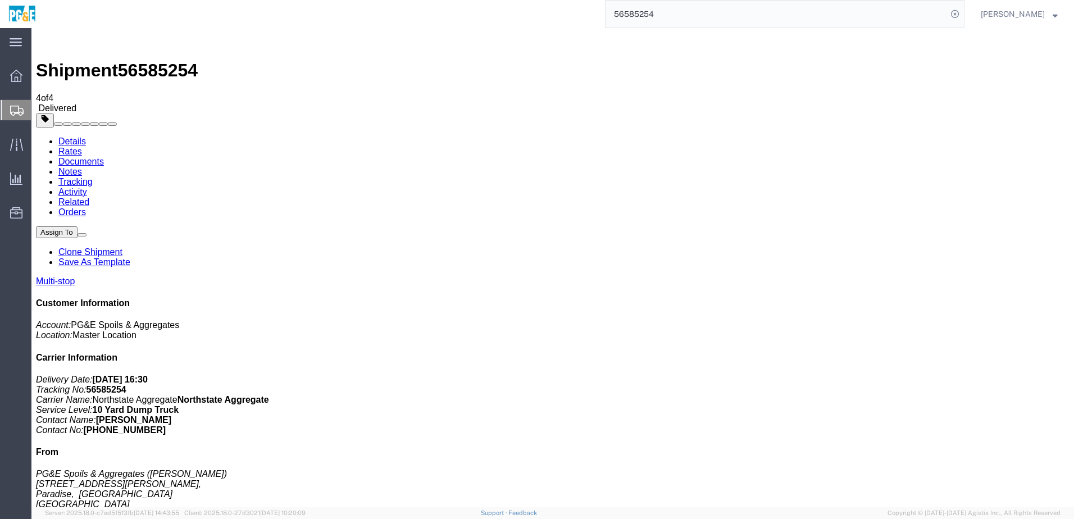
click at [93, 177] on link "Tracking" at bounding box center [75, 182] width 34 height 10
